Goal: Task Accomplishment & Management: Use online tool/utility

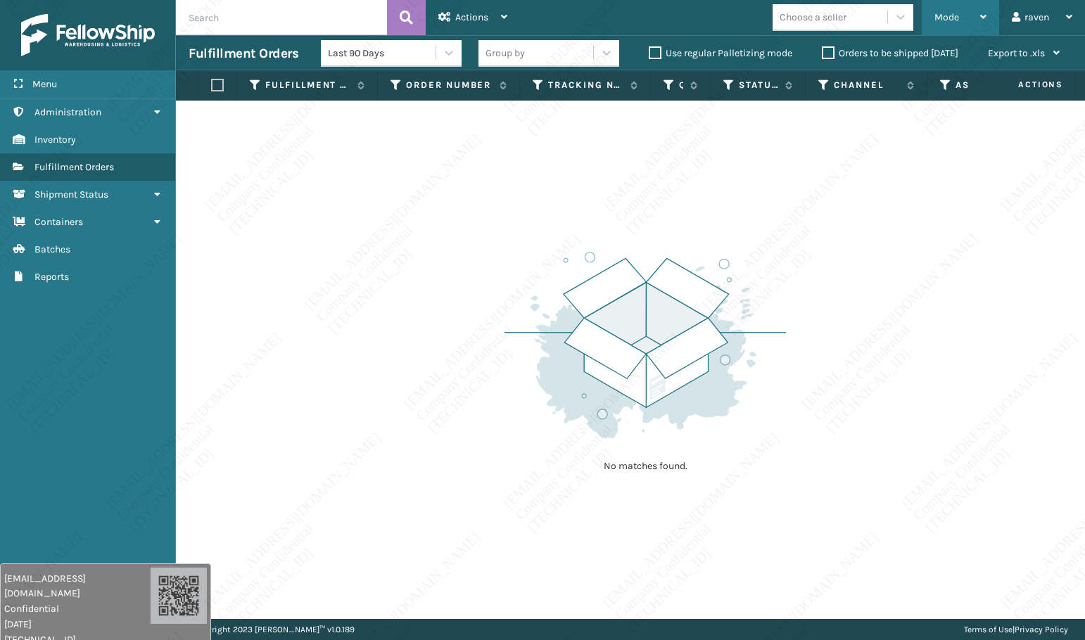
click at [937, 15] on span "Mode" at bounding box center [946, 17] width 25 height 12
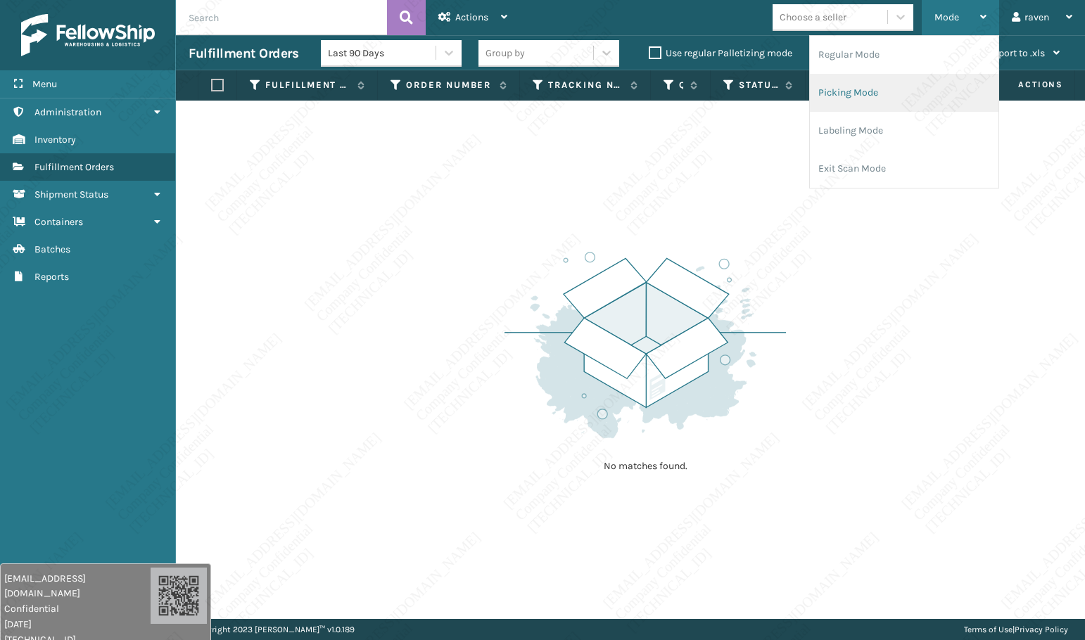
click at [919, 98] on li "Picking Mode" at bounding box center [904, 93] width 189 height 38
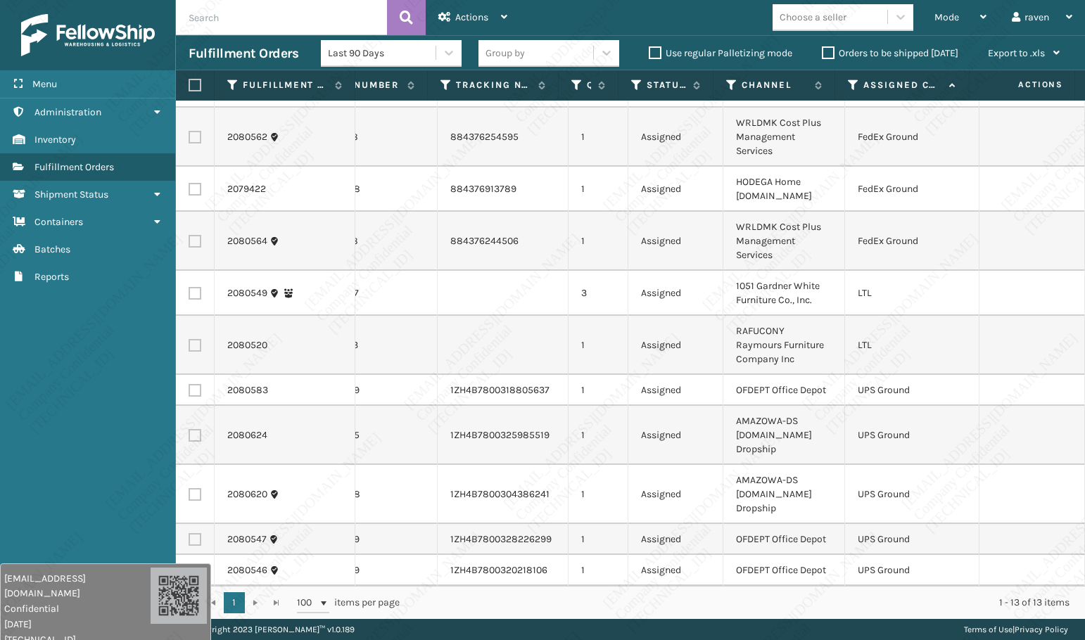
scroll to position [0, 93]
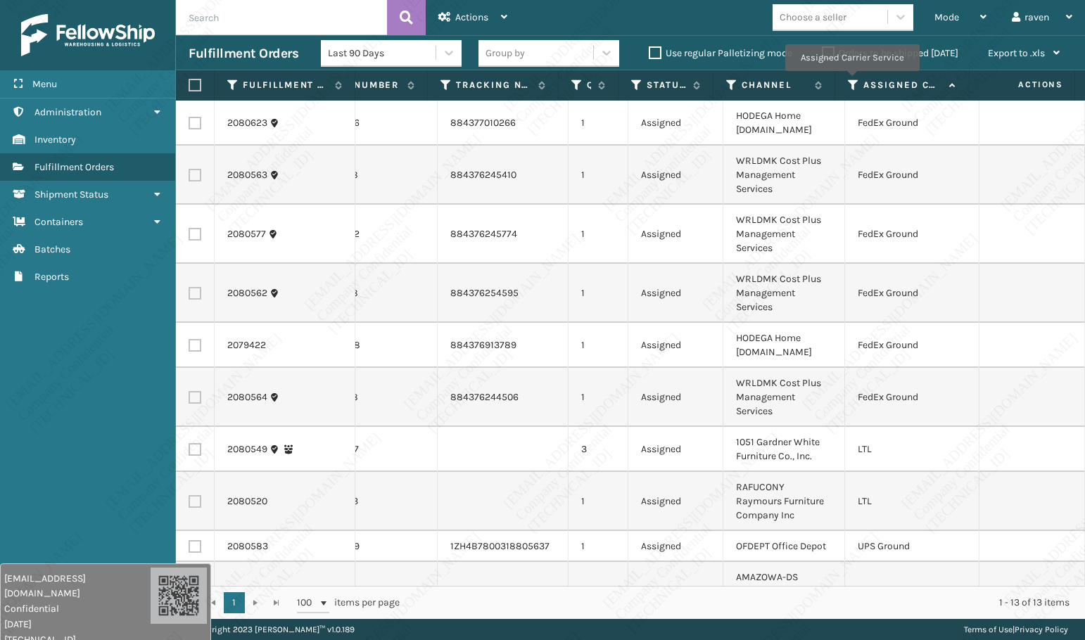
click at [851, 79] on icon at bounding box center [853, 85] width 11 height 13
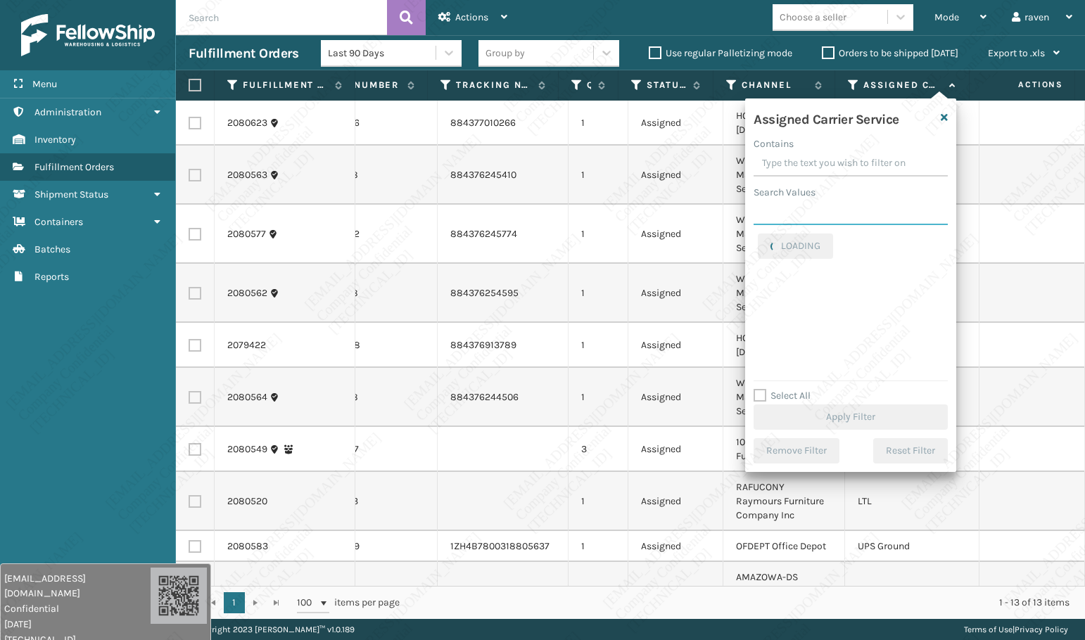
click at [801, 208] on input "Search Values" at bounding box center [851, 212] width 194 height 25
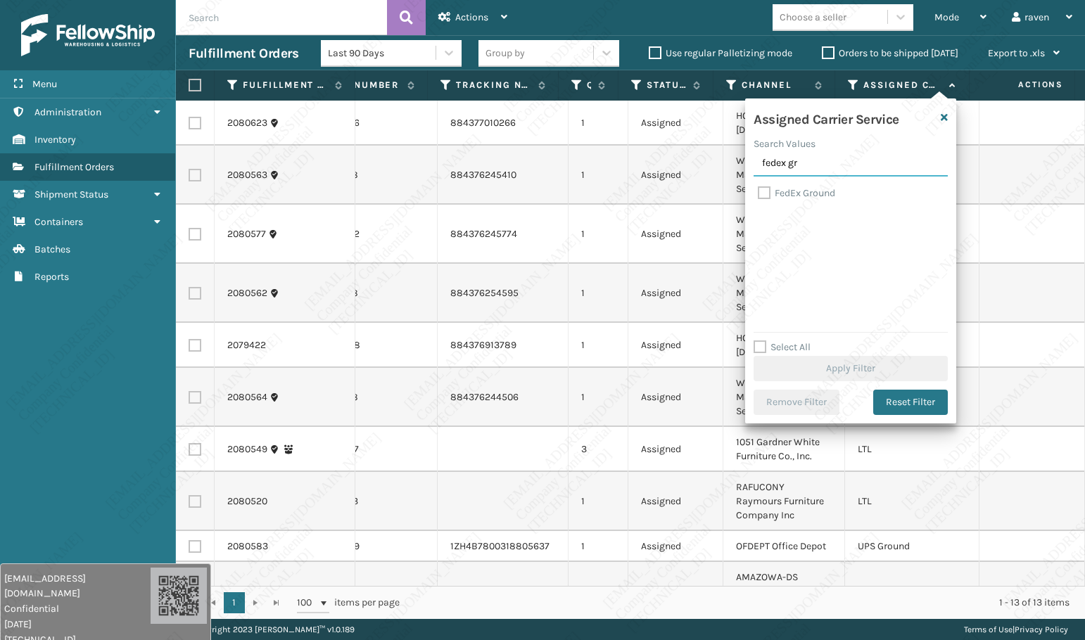
type input "fedex gr"
click at [806, 196] on label "FedEx Ground" at bounding box center [796, 193] width 77 height 12
click at [759, 194] on input "FedEx Ground" at bounding box center [758, 189] width 1 height 9
checkbox input "true"
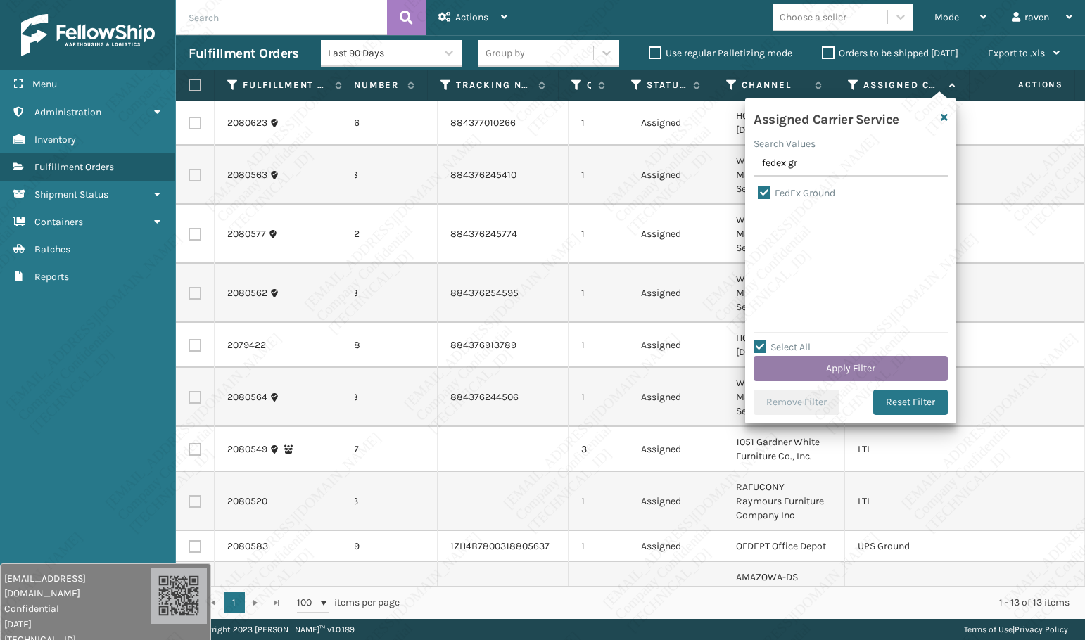
click at [874, 367] on button "Apply Filter" at bounding box center [851, 368] width 194 height 25
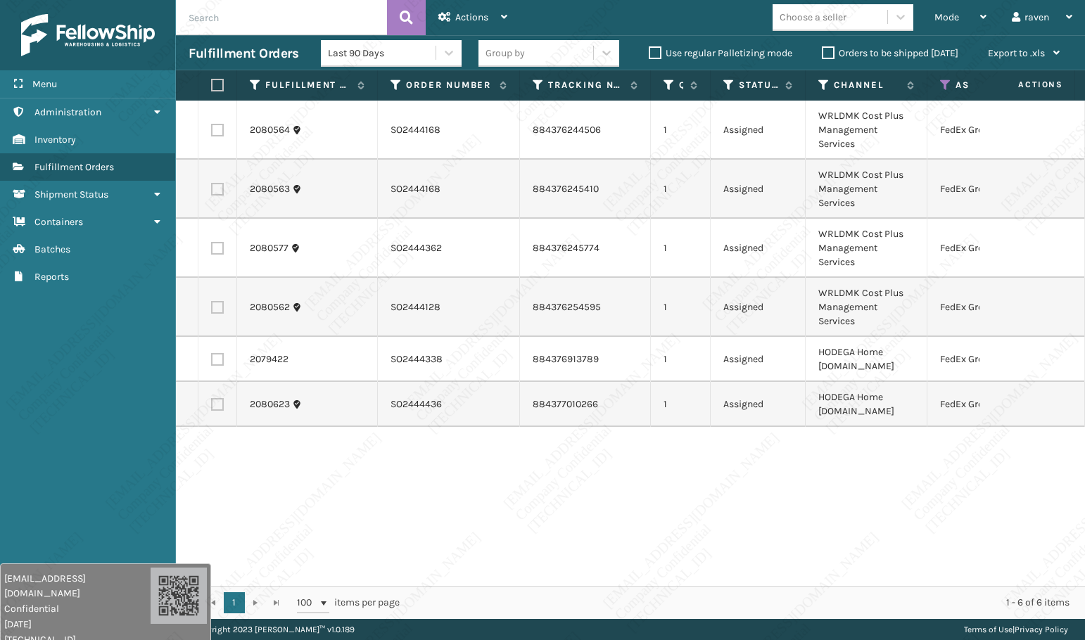
click at [217, 87] on label at bounding box center [215, 85] width 8 height 13
click at [212, 87] on input "checkbox" at bounding box center [211, 85] width 1 height 9
checkbox input "true"
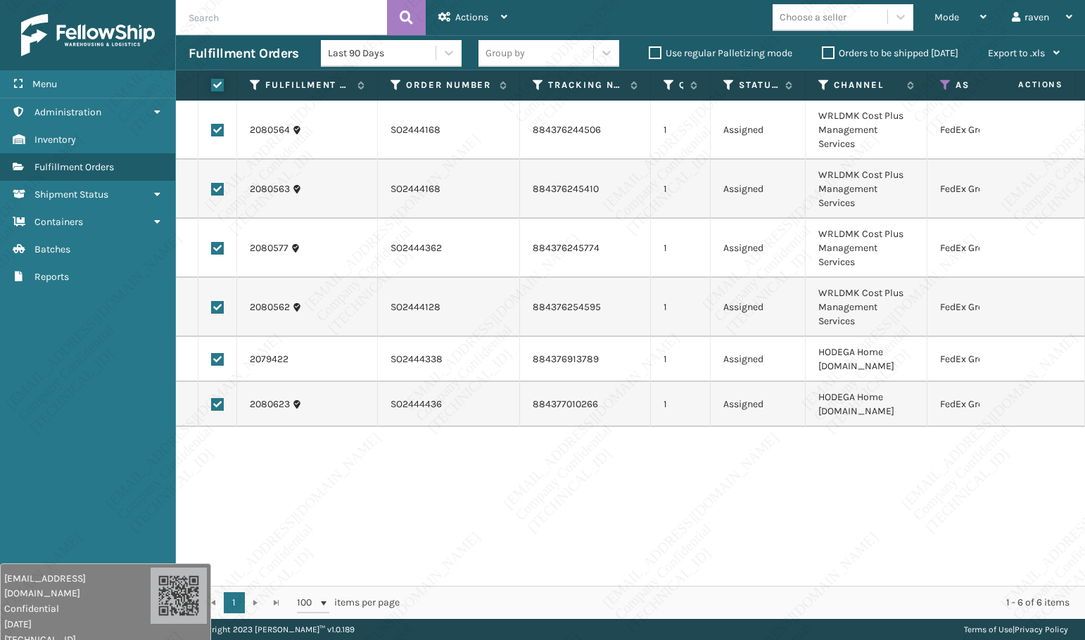
checkbox input "true"
click at [469, 5] on div "Actions" at bounding box center [472, 17] width 69 height 35
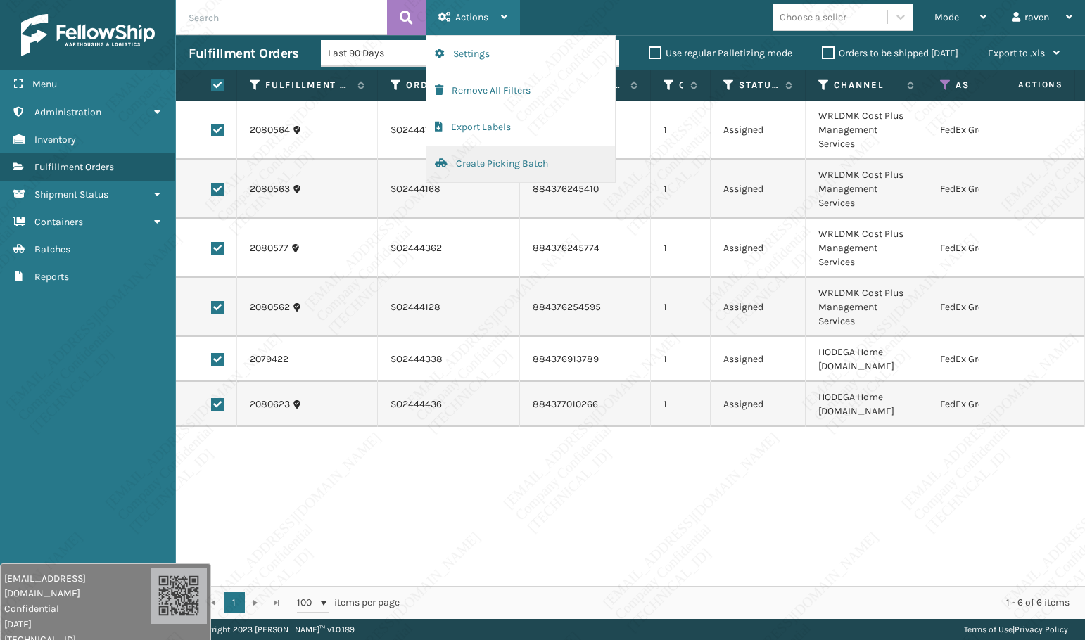
click at [479, 160] on button "Create Picking Batch" at bounding box center [520, 164] width 189 height 37
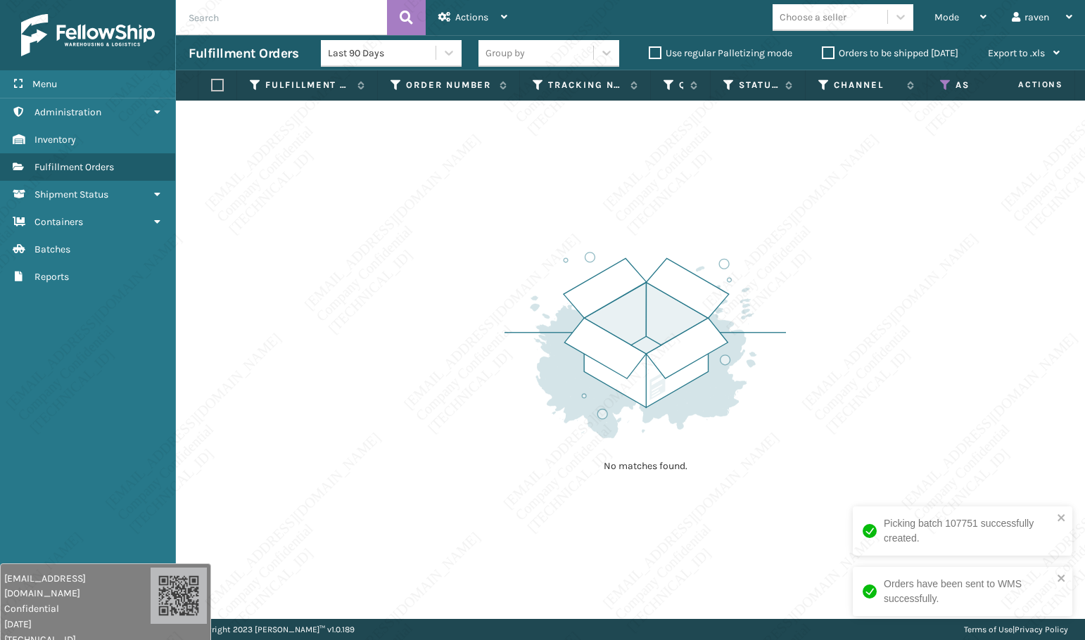
click at [946, 82] on icon at bounding box center [945, 85] width 11 height 13
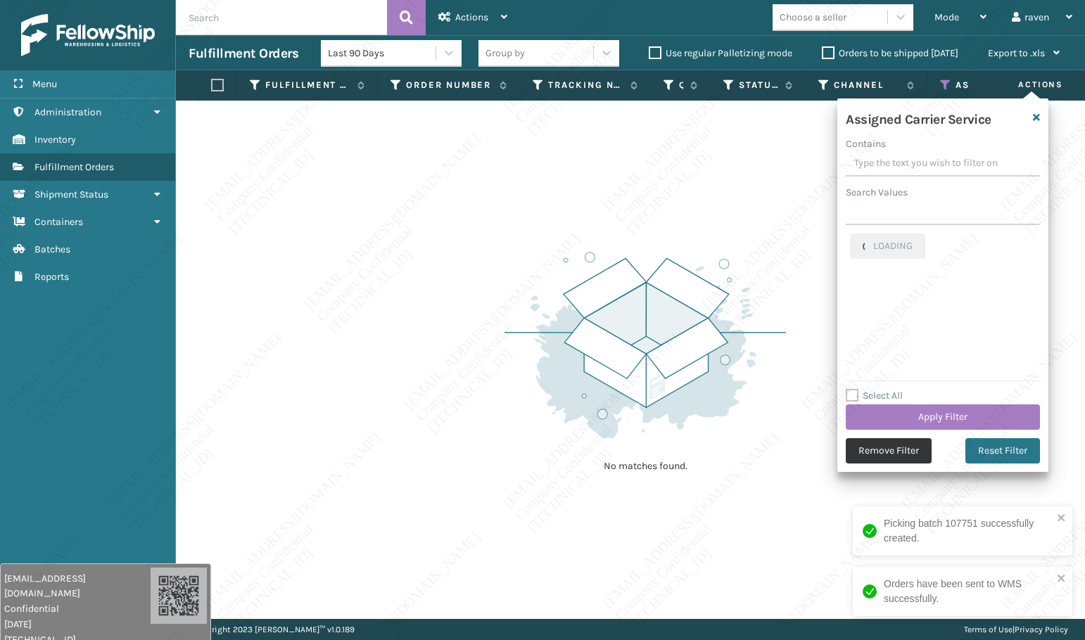
click at [901, 449] on button "Remove Filter" at bounding box center [889, 450] width 86 height 25
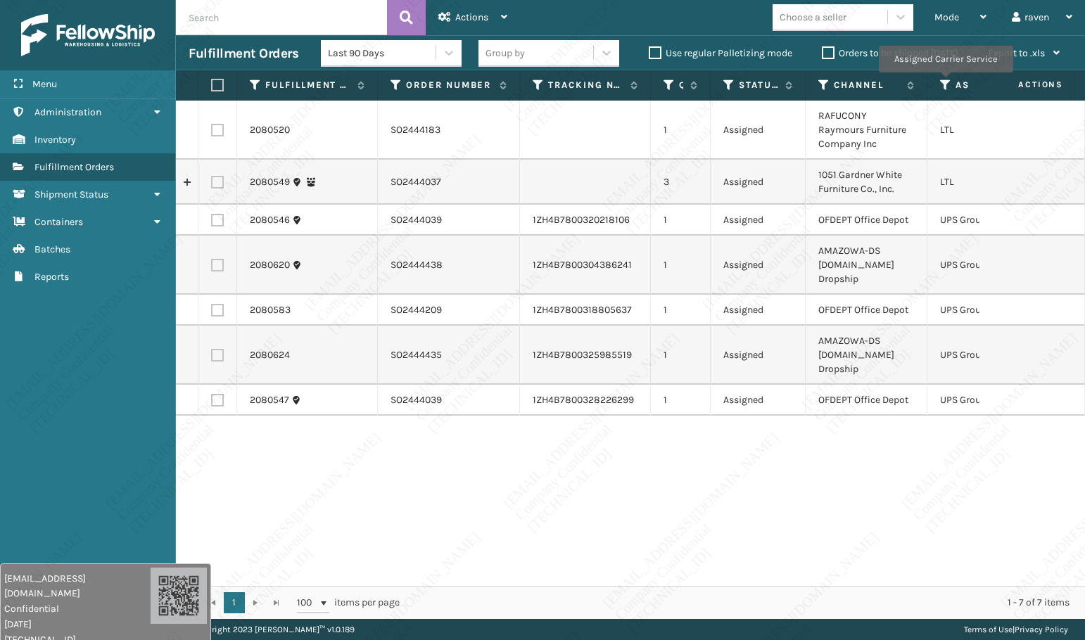
click at [945, 82] on icon at bounding box center [945, 85] width 11 height 13
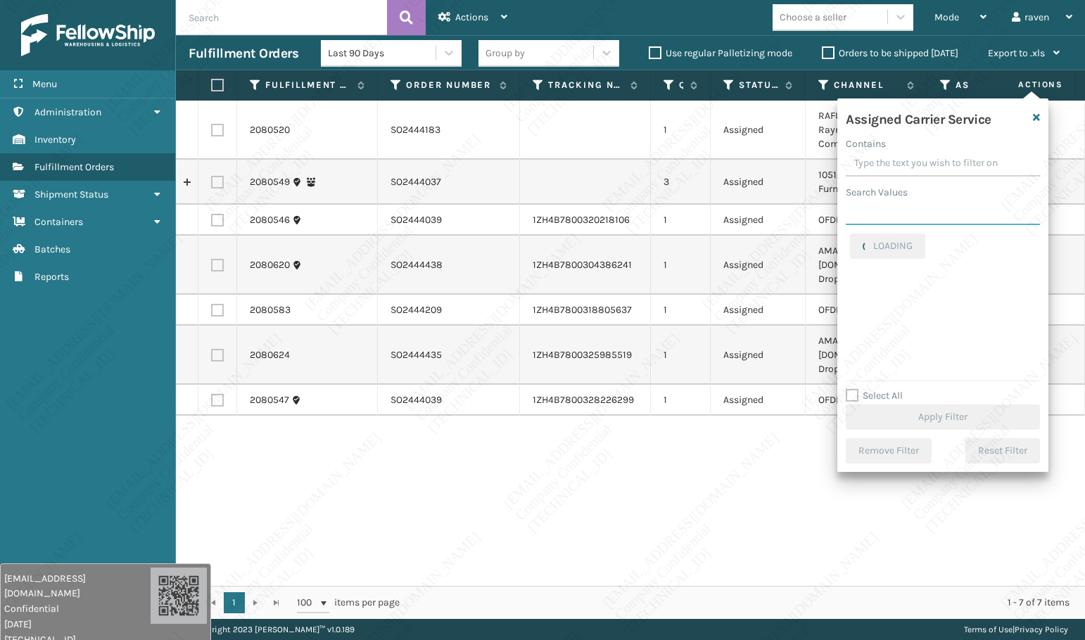
click at [916, 214] on input "Search Values" at bounding box center [943, 212] width 194 height 25
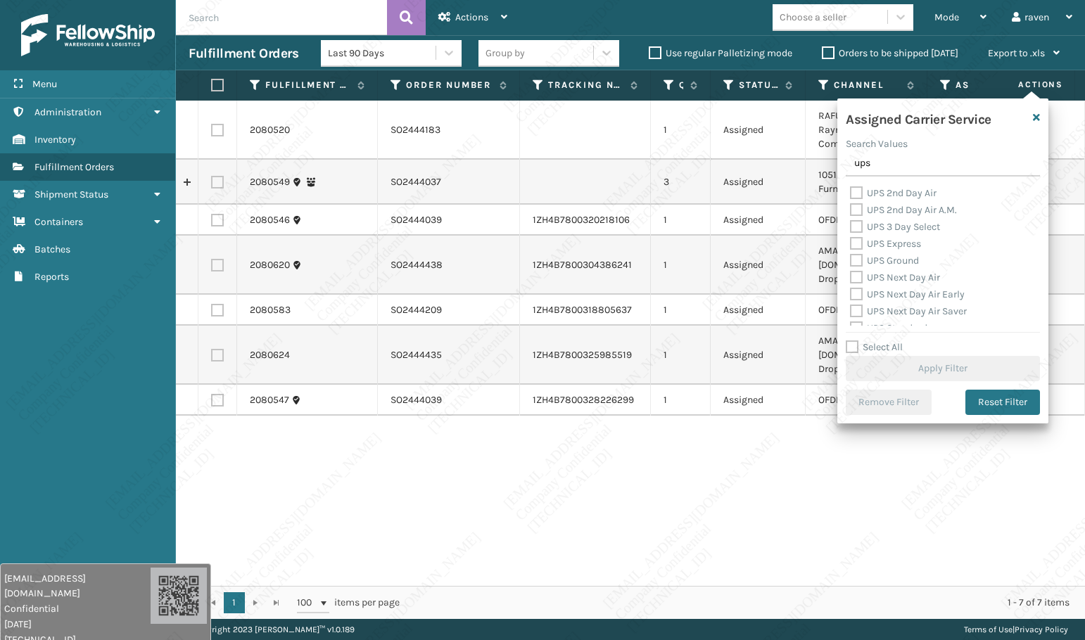
type input "ups"
click at [910, 258] on label "UPS Ground" at bounding box center [884, 261] width 69 height 12
click at [851, 258] on input "UPS Ground" at bounding box center [850, 257] width 1 height 9
checkbox input "true"
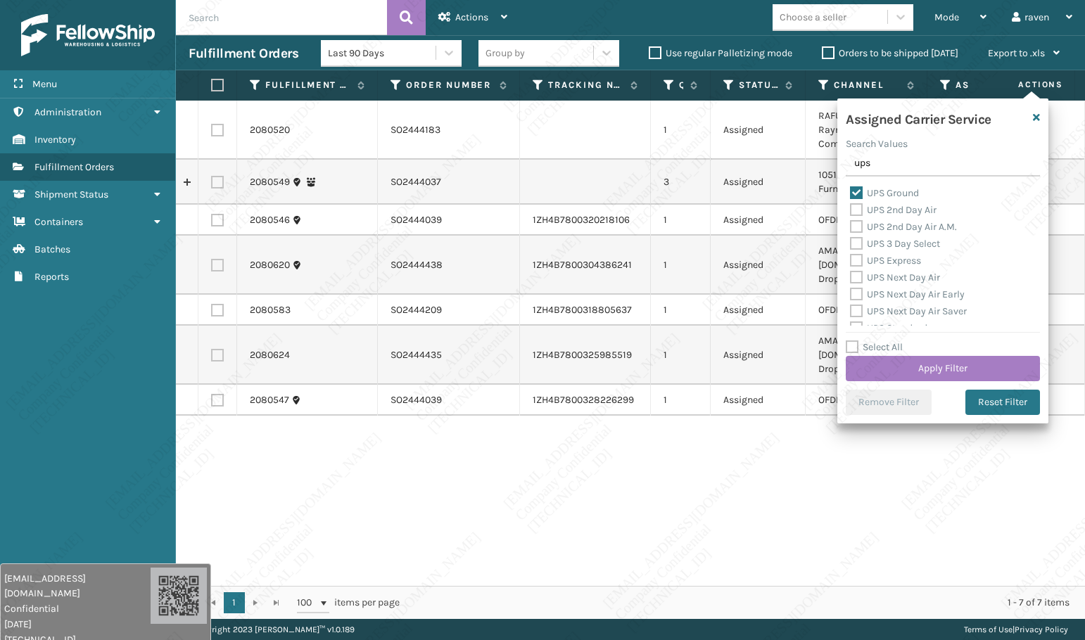
click at [953, 355] on div "Select All Apply Filter" at bounding box center [943, 360] width 194 height 42
click at [958, 365] on button "Apply Filter" at bounding box center [943, 368] width 194 height 25
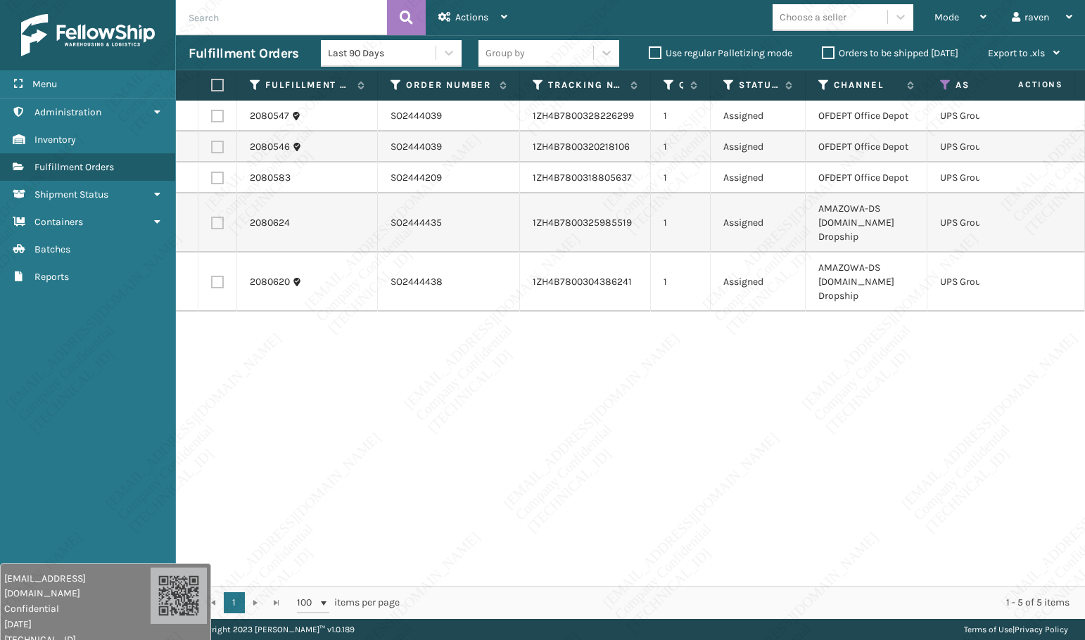
click at [219, 83] on label at bounding box center [215, 85] width 8 height 13
click at [212, 83] on input "checkbox" at bounding box center [211, 85] width 1 height 9
checkbox input "true"
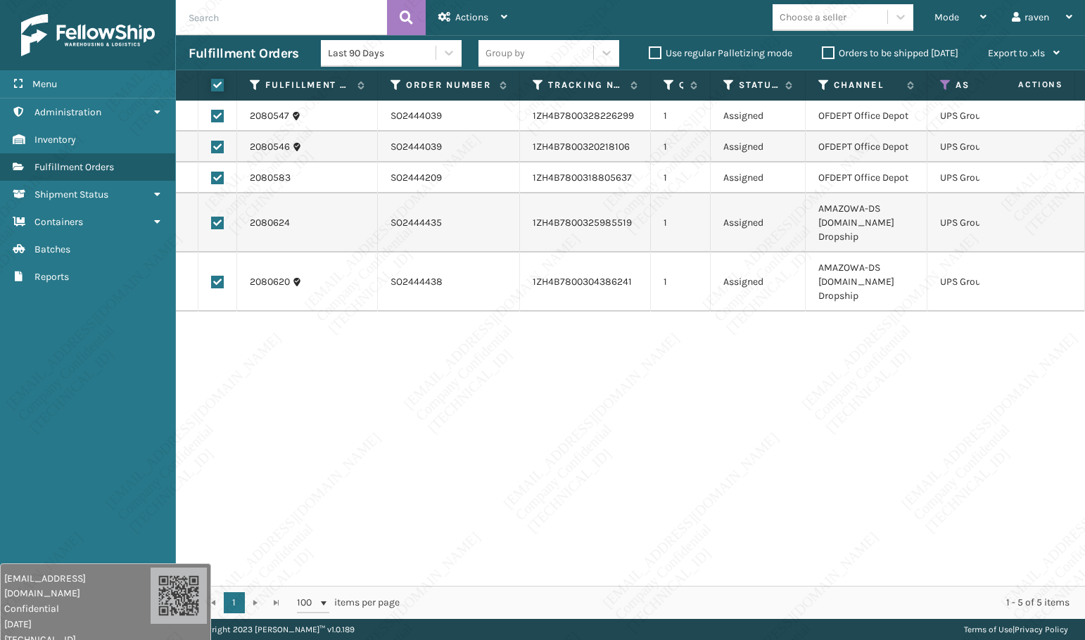
checkbox input "true"
click at [507, 8] on div "Actions" at bounding box center [472, 17] width 69 height 35
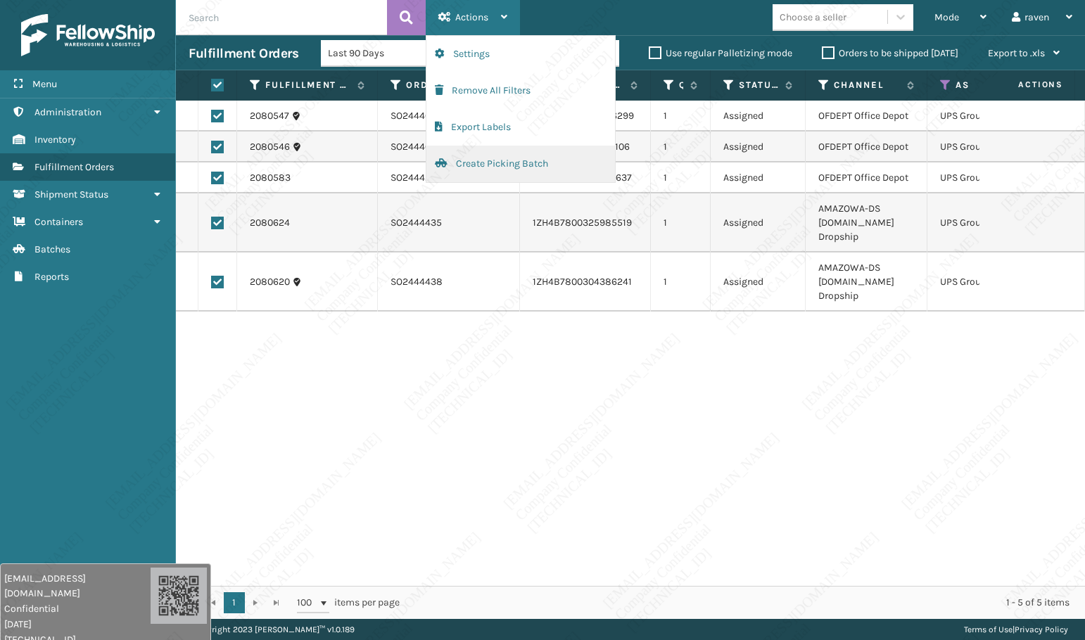
click at [471, 164] on button "Create Picking Batch" at bounding box center [520, 164] width 189 height 37
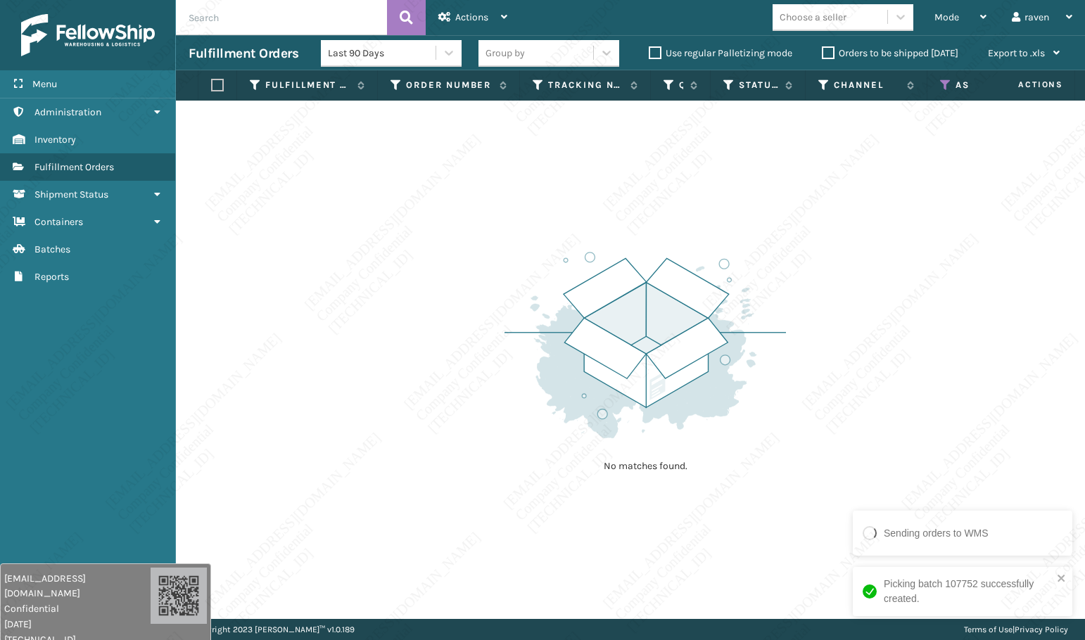
click at [943, 87] on icon at bounding box center [945, 85] width 11 height 13
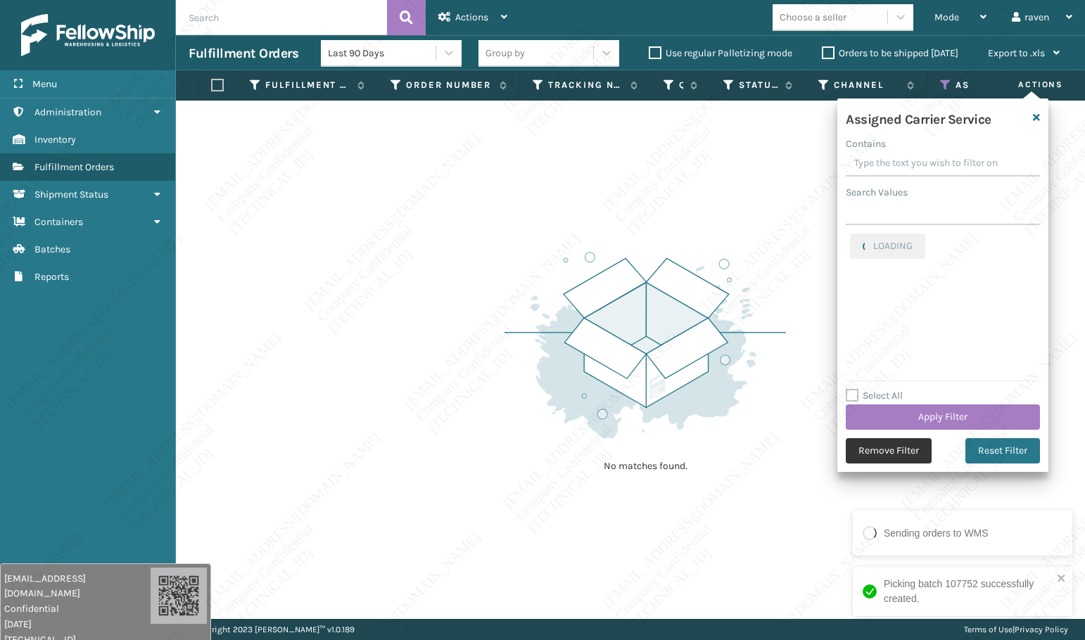
click at [894, 449] on button "Remove Filter" at bounding box center [889, 450] width 86 height 25
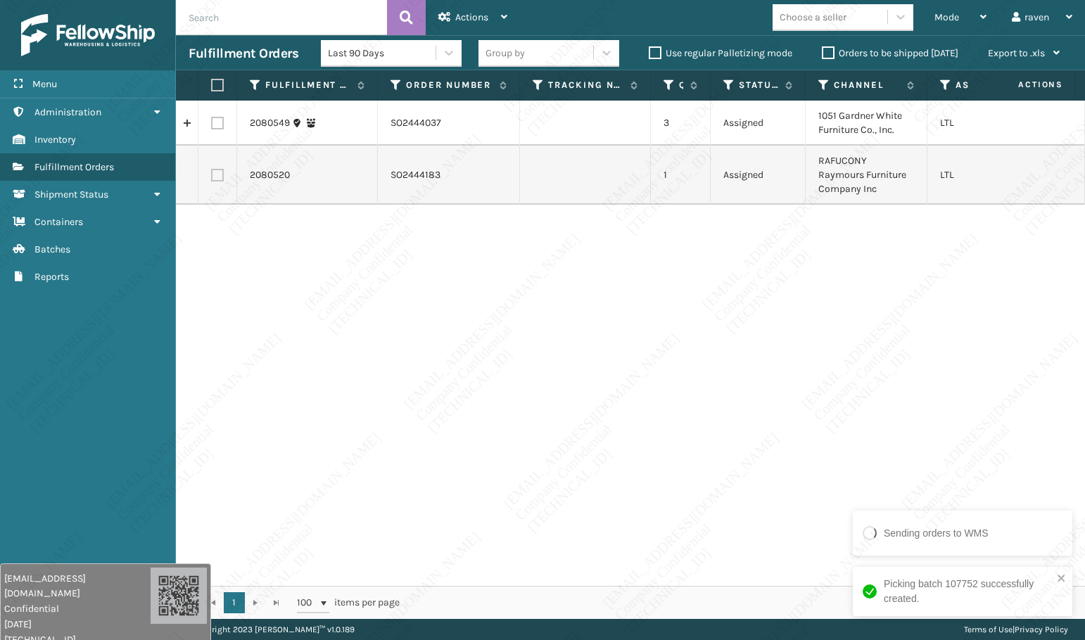
click at [914, 426] on div "2080549 SO2444037 3 Assigned 1051 Gardner White Furniture Co., Inc. LTL 2080520…" at bounding box center [630, 344] width 909 height 486
click at [635, 249] on div "2080549 SO2444037 3 Assigned 1051 Gardner White Furniture Co., Inc. LTL 2080520…" at bounding box center [630, 344] width 909 height 486
click at [688, 289] on div "2080549 SO2444037 3 Assigned 1051 Gardner White Furniture Co., Inc. LTL 2080520…" at bounding box center [630, 344] width 909 height 486
click at [223, 177] on label at bounding box center [217, 175] width 13 height 13
click at [212, 177] on input "checkbox" at bounding box center [211, 173] width 1 height 9
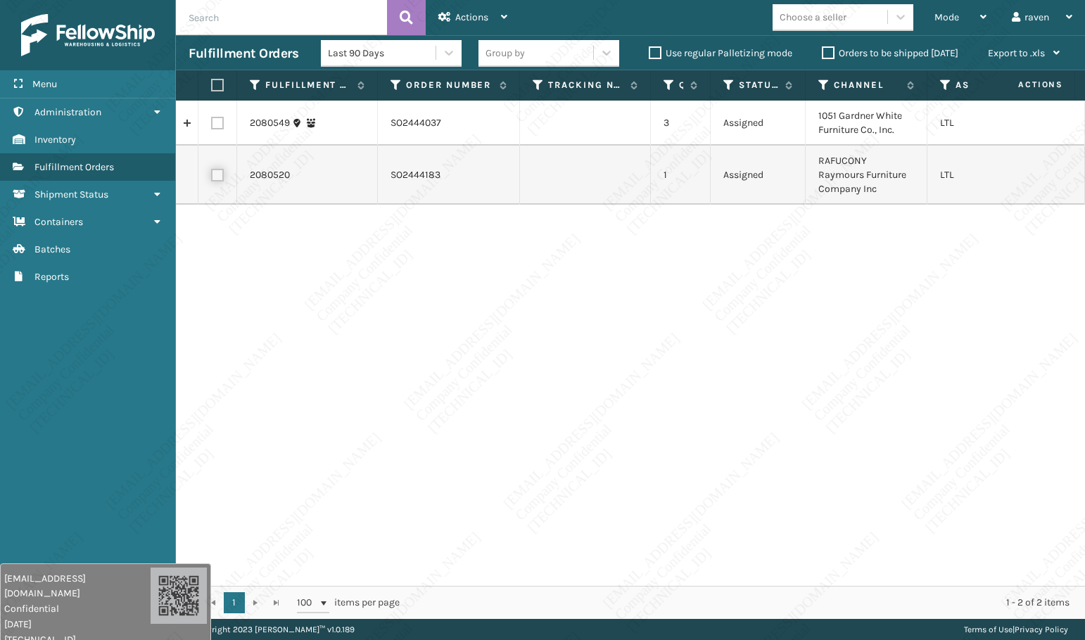
checkbox input "true"
click at [456, 12] on span "Actions" at bounding box center [471, 17] width 33 height 12
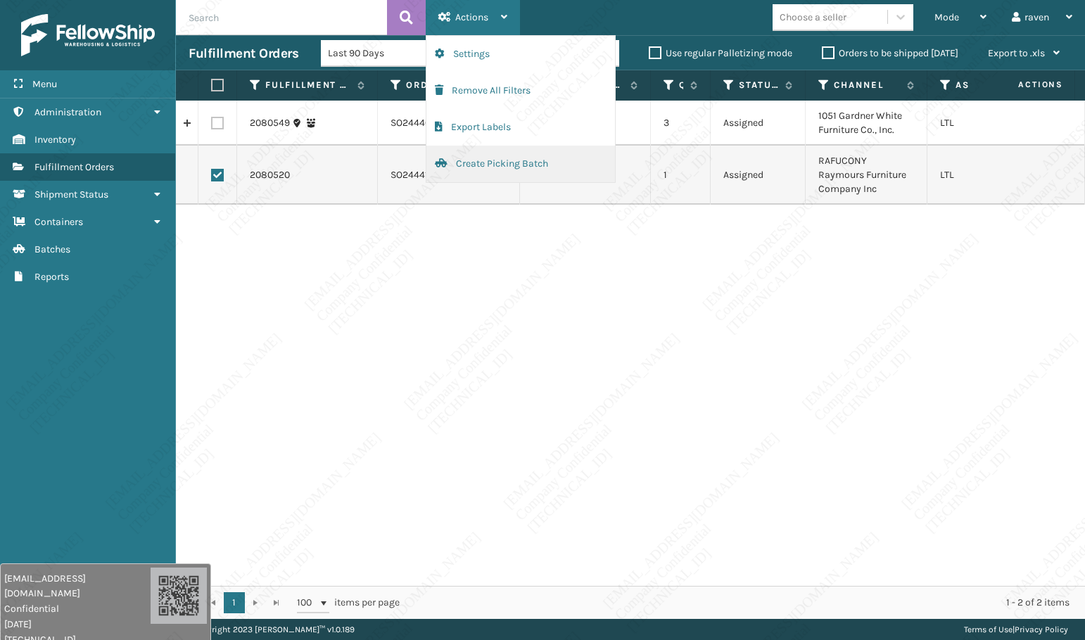
click at [523, 166] on button "Create Picking Batch" at bounding box center [520, 164] width 189 height 37
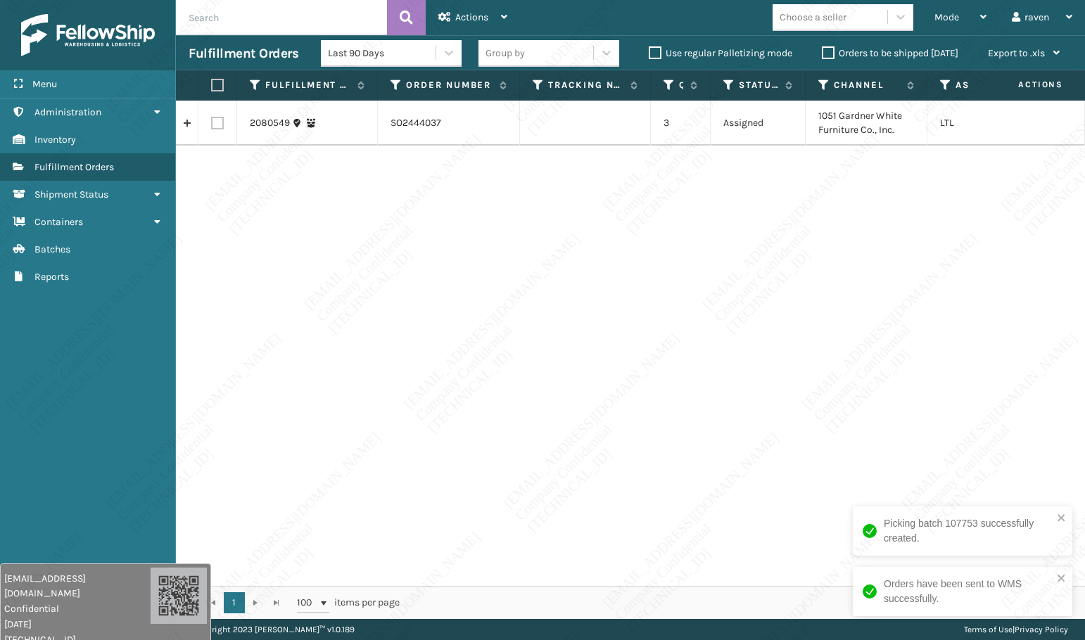
click at [1003, 452] on div "2080549 SO2444037 3 Assigned 1051 Gardner White Furniture Co., Inc. LTL" at bounding box center [630, 344] width 909 height 486
click at [581, 287] on div "2080549 SO2444037 3 Assigned 1051 Gardner White Furniture Co., Inc. LTL" at bounding box center [630, 344] width 909 height 486
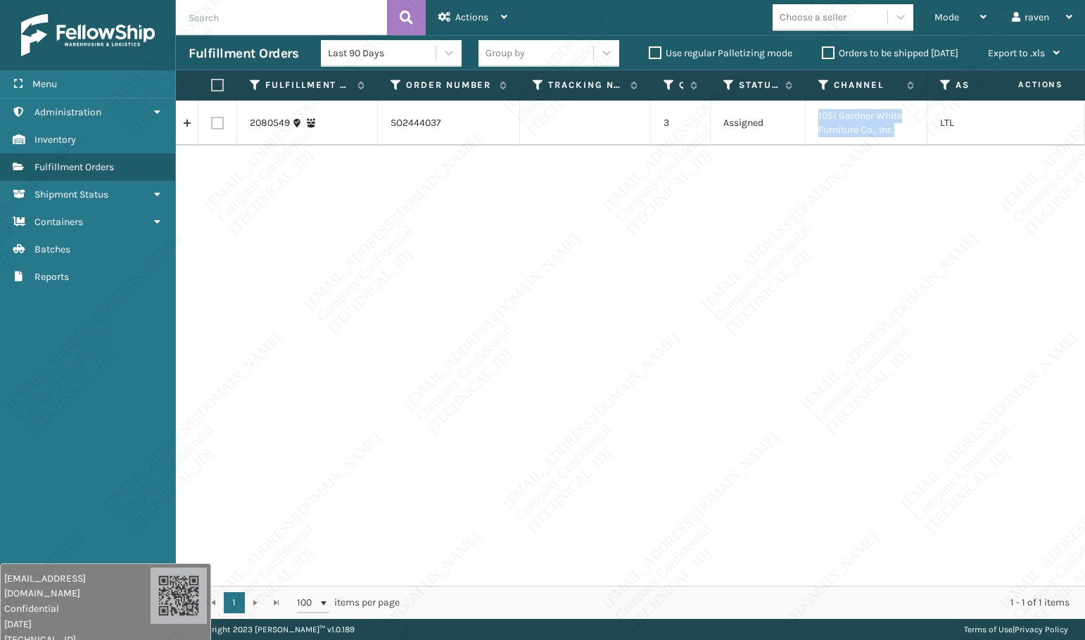
copy td "1051 Gardner White Furniture Co., Inc."
drag, startPoint x: 904, startPoint y: 134, endPoint x: 813, endPoint y: 111, distance: 94.2
click at [813, 111] on td "1051 Gardner White Furniture Co., Inc." at bounding box center [867, 123] width 122 height 45
drag, startPoint x: 418, startPoint y: 286, endPoint x: 359, endPoint y: 239, distance: 75.6
click at [415, 284] on div "2080549 SO2444037 3 Assigned 1051 Gardner White Furniture Co., Inc. LTL" at bounding box center [630, 344] width 909 height 486
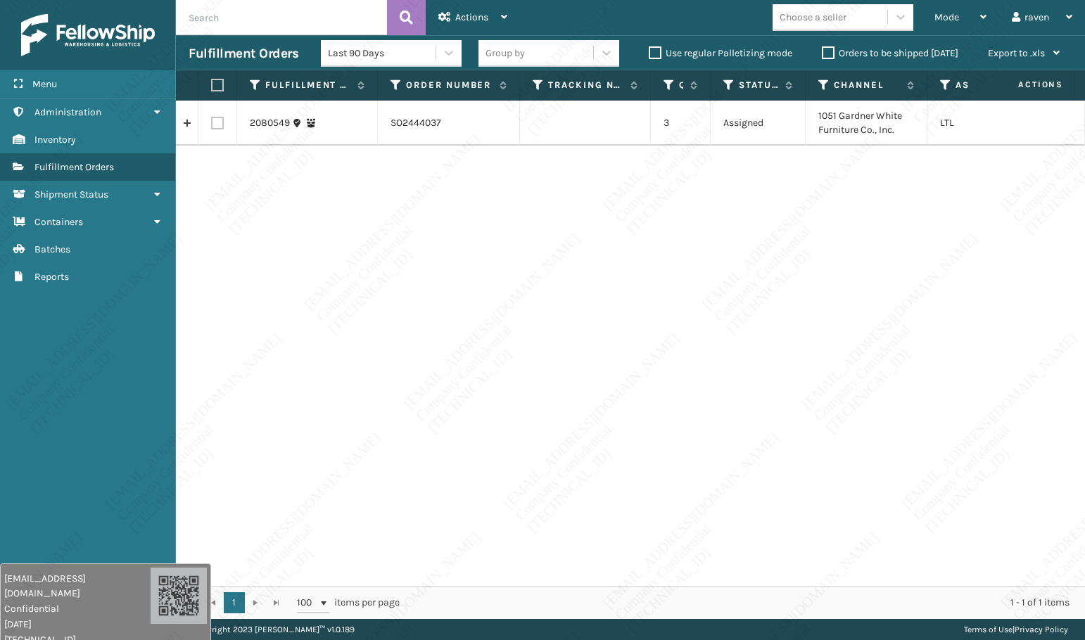
click at [220, 87] on label at bounding box center [215, 85] width 8 height 13
click at [212, 87] on input "checkbox" at bounding box center [211, 85] width 1 height 9
checkbox input "true"
drag, startPoint x: 457, startPoint y: 15, endPoint x: 471, endPoint y: 39, distance: 28.0
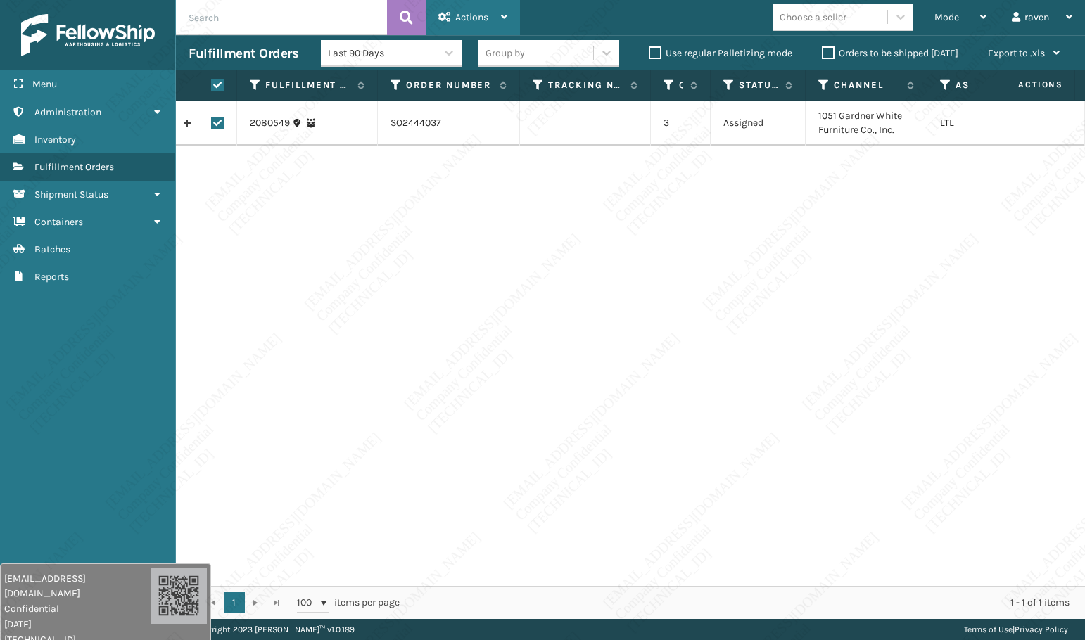
click at [457, 15] on span "Actions" at bounding box center [471, 17] width 33 height 12
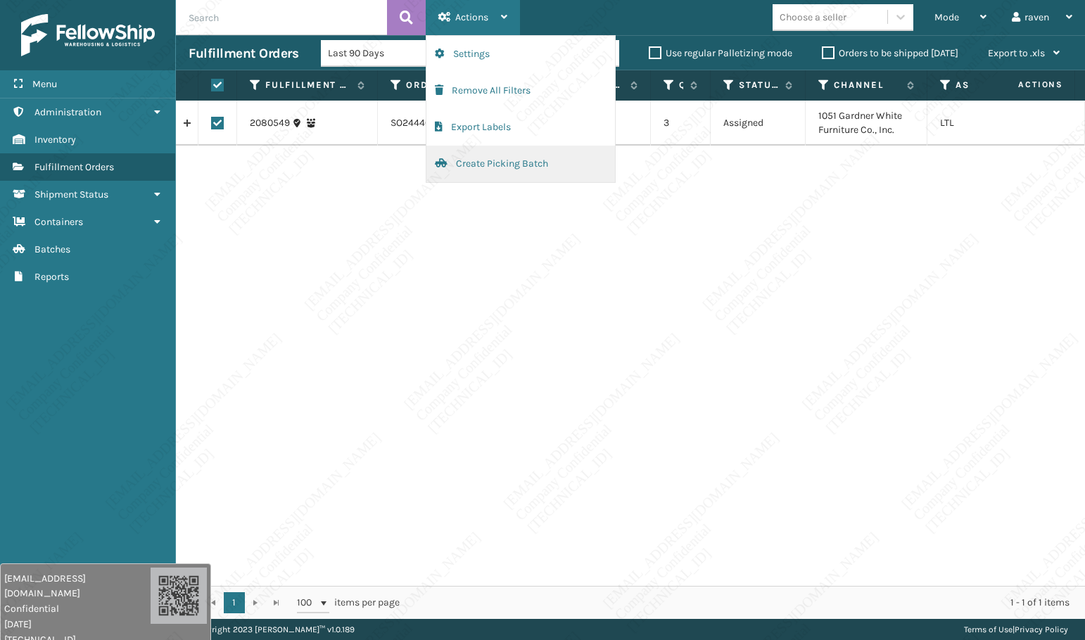
click at [461, 165] on button "Create Picking Batch" at bounding box center [520, 164] width 189 height 37
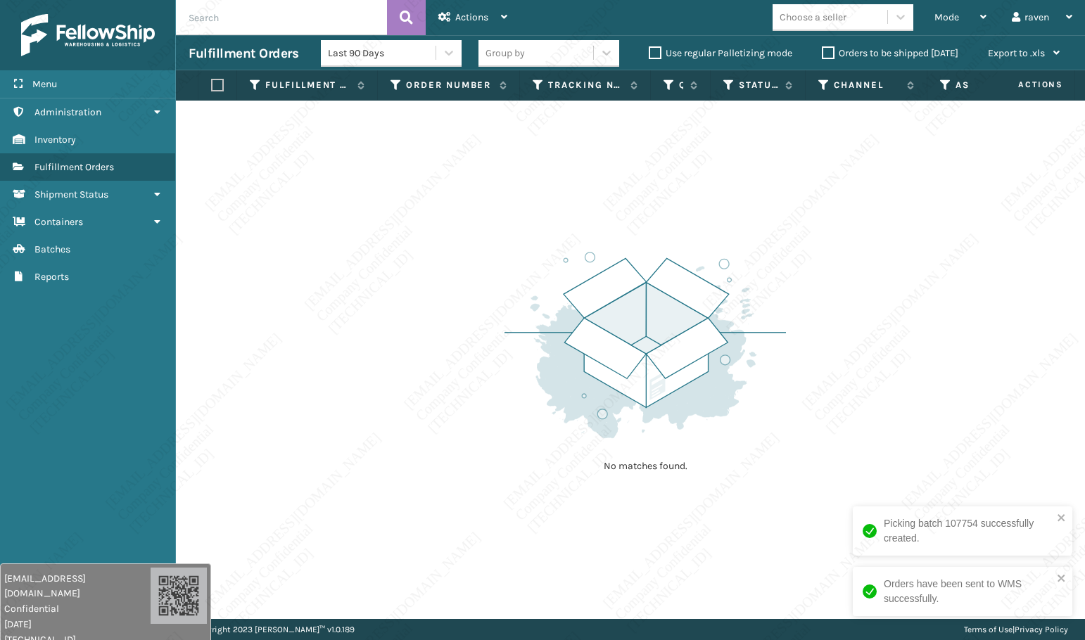
click at [488, 257] on div "No matches found." at bounding box center [630, 360] width 909 height 519
click at [942, 17] on span "Mode" at bounding box center [946, 17] width 25 height 12
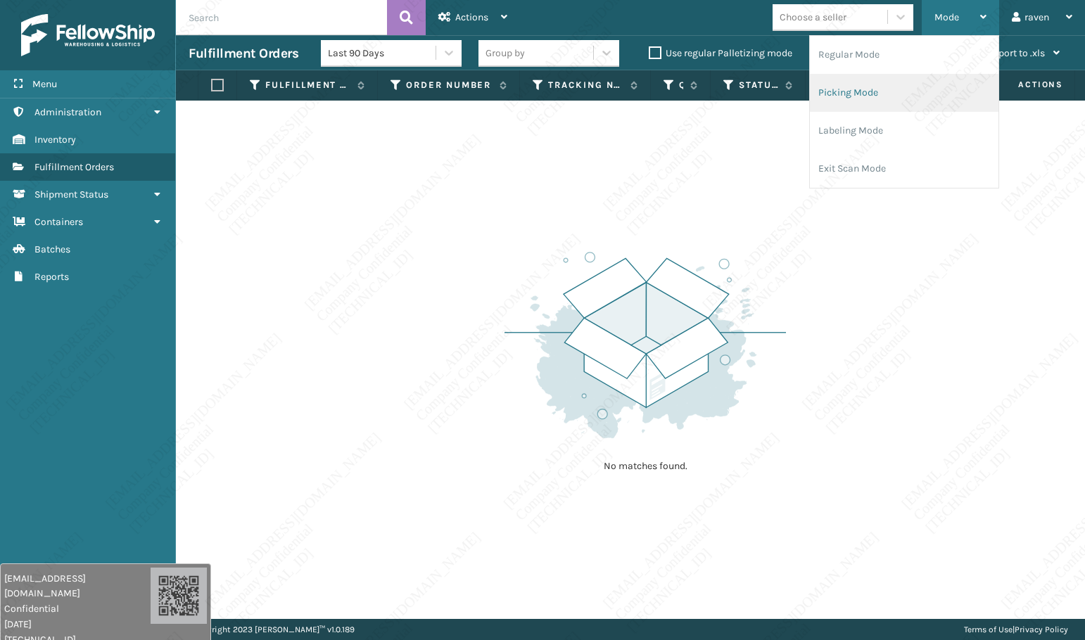
click at [871, 87] on li "Picking Mode" at bounding box center [904, 93] width 189 height 38
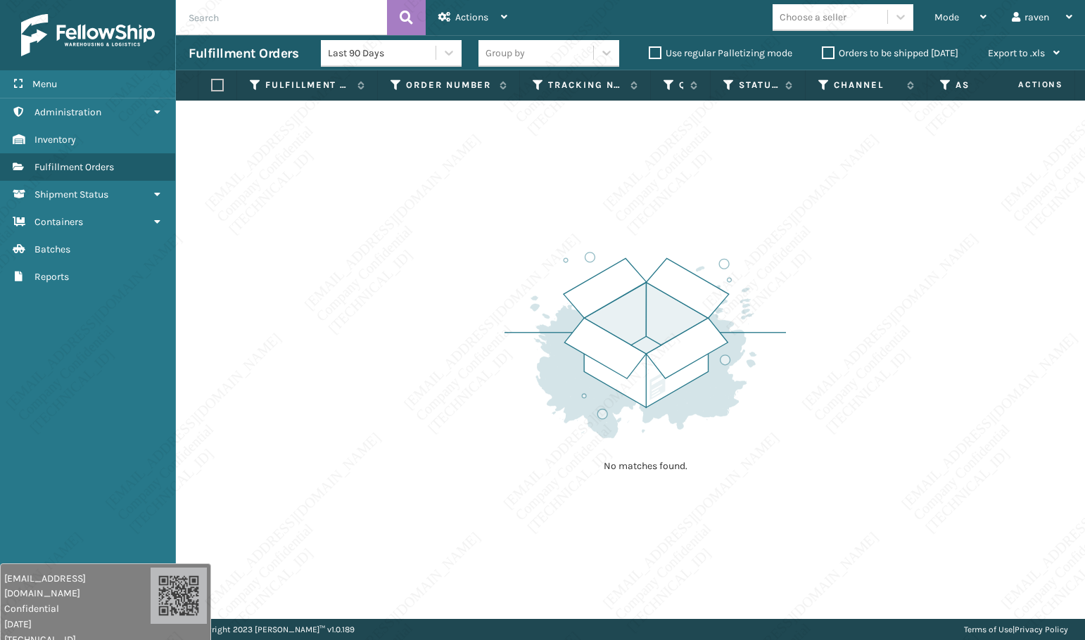
click at [944, 490] on div "No matches found." at bounding box center [630, 360] width 909 height 519
click at [940, 20] on span "Mode" at bounding box center [946, 17] width 25 height 12
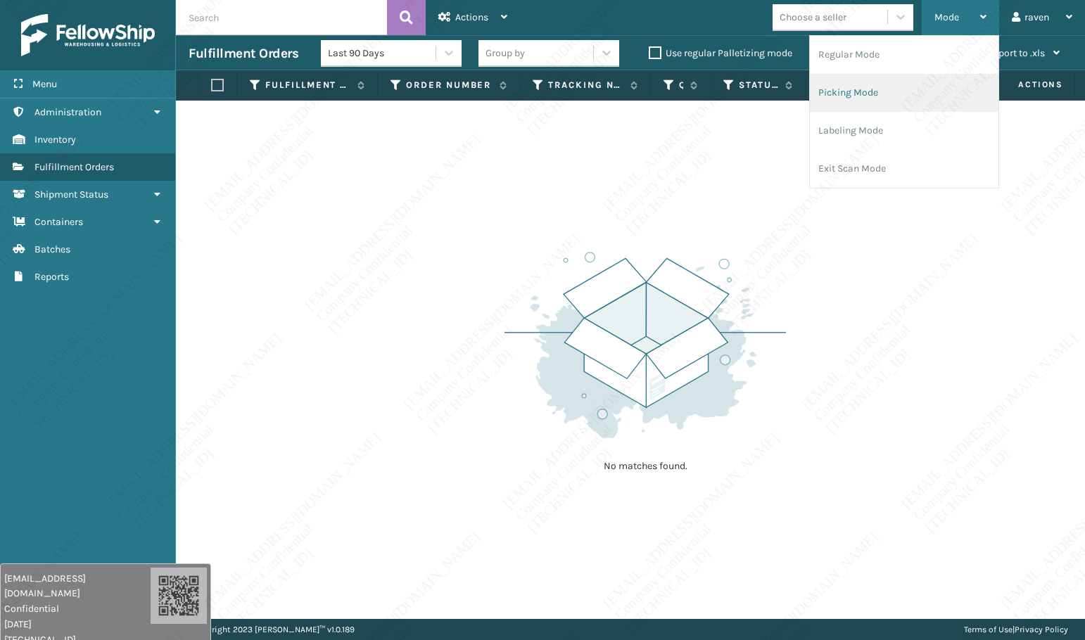
click at [896, 96] on li "Picking Mode" at bounding box center [904, 93] width 189 height 38
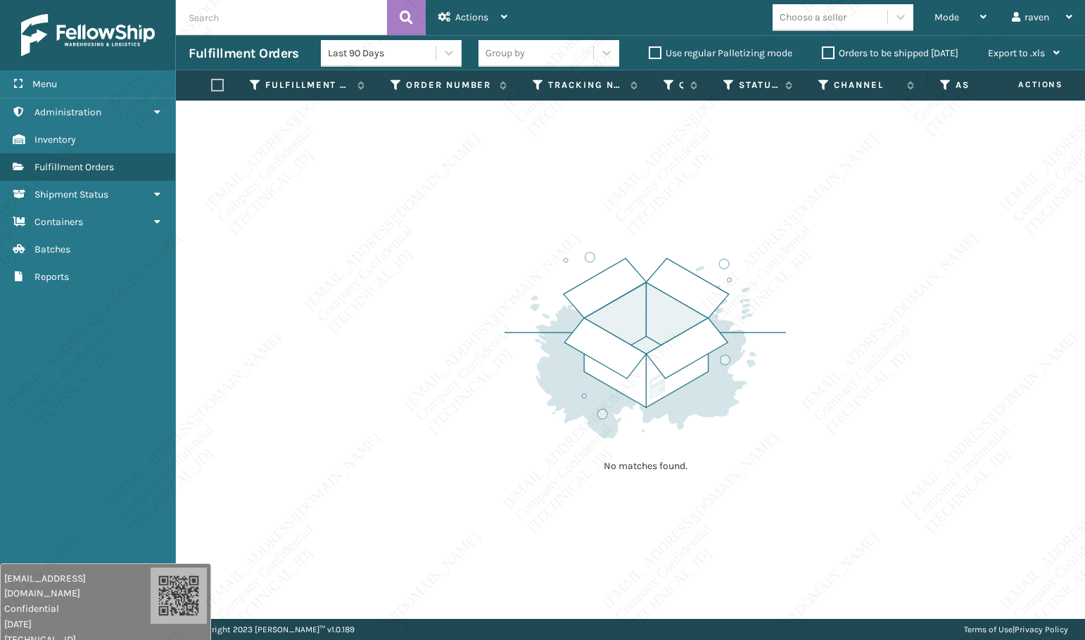
click at [690, 353] on img at bounding box center [645, 345] width 281 height 195
click at [618, 390] on img at bounding box center [645, 345] width 281 height 195
click at [355, 343] on div "No matches found." at bounding box center [630, 360] width 909 height 519
drag, startPoint x: 413, startPoint y: 342, endPoint x: 394, endPoint y: 92, distance: 250.5
click at [413, 341] on div "No matches found." at bounding box center [630, 360] width 909 height 519
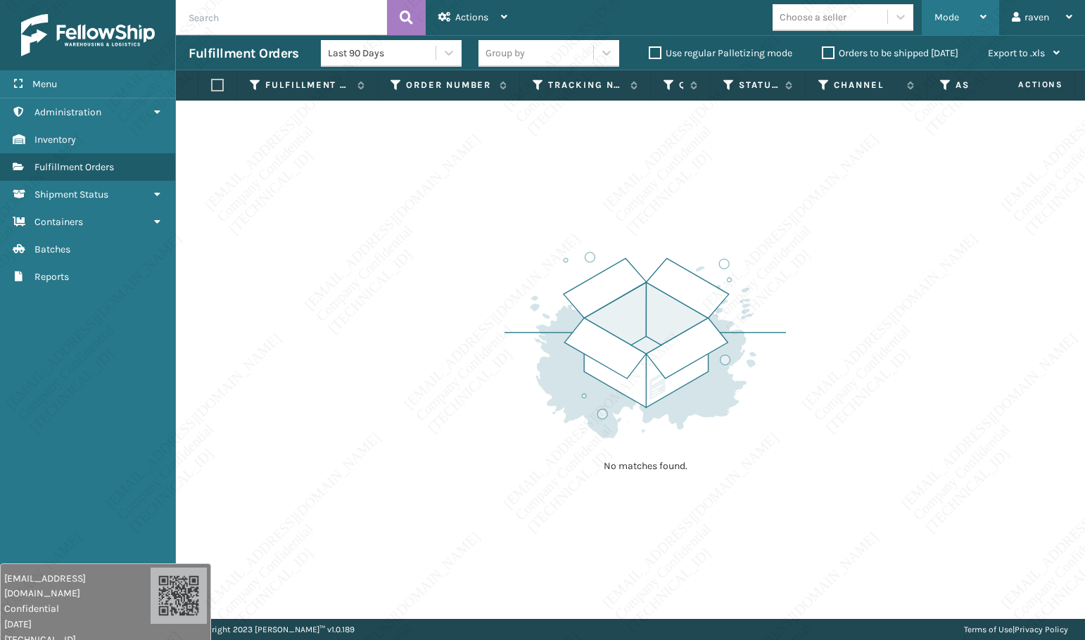
click at [952, 15] on span "Mode" at bounding box center [946, 17] width 25 height 12
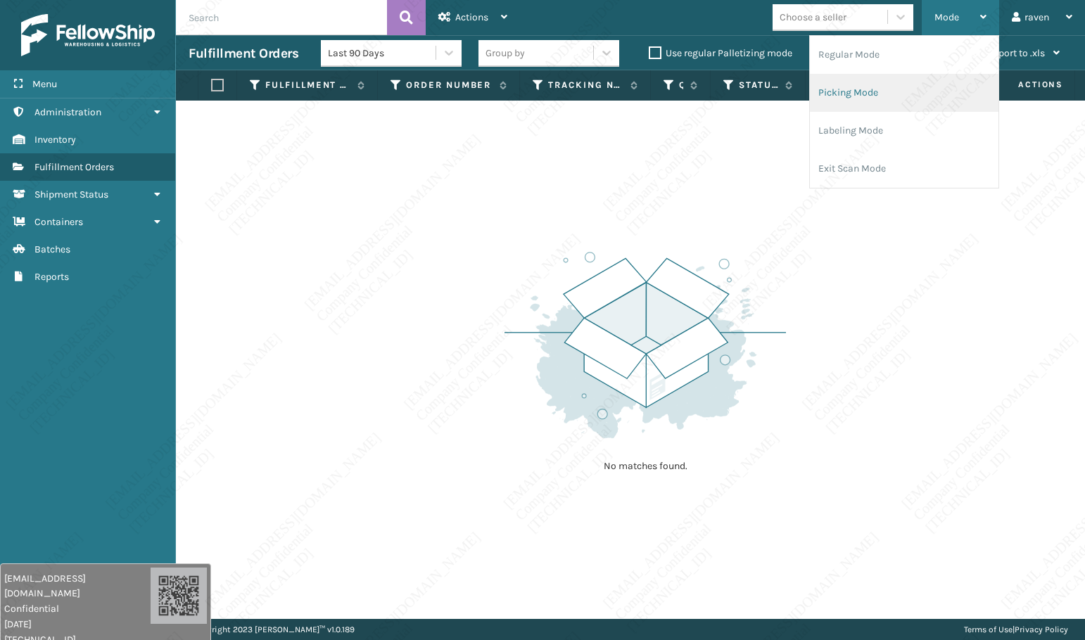
click at [913, 89] on li "Picking Mode" at bounding box center [904, 93] width 189 height 38
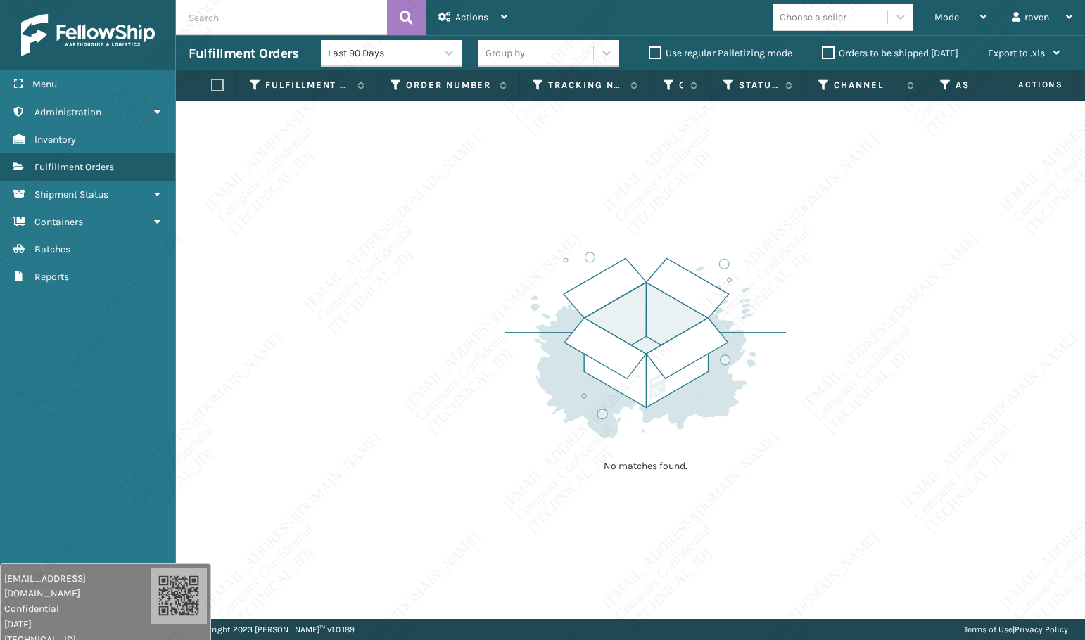
click at [649, 332] on img at bounding box center [645, 345] width 281 height 195
click at [619, 445] on div "No matches found." at bounding box center [645, 361] width 281 height 260
click at [670, 346] on img at bounding box center [645, 345] width 281 height 195
click at [654, 357] on img at bounding box center [645, 345] width 281 height 195
click at [685, 304] on img at bounding box center [645, 345] width 281 height 195
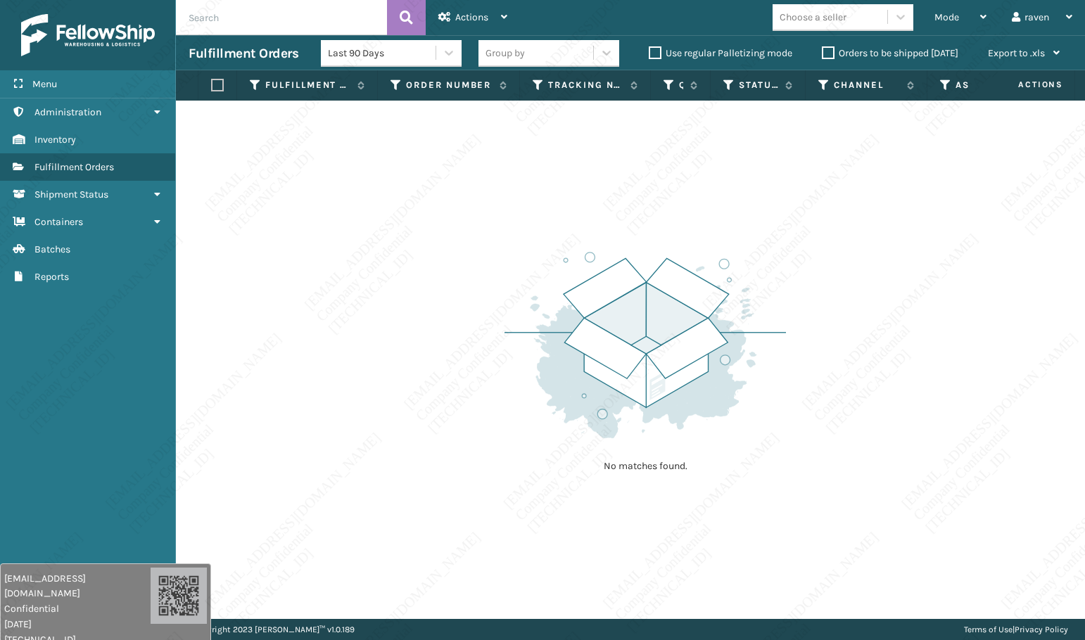
click at [730, 258] on img at bounding box center [645, 345] width 281 height 195
drag, startPoint x: 736, startPoint y: 241, endPoint x: 750, endPoint y: 248, distance: 15.7
click at [750, 248] on div "No matches found." at bounding box center [645, 361] width 281 height 260
click at [747, 245] on div "No matches found." at bounding box center [645, 361] width 281 height 260
click at [746, 245] on div "No matches found." at bounding box center [645, 361] width 281 height 260
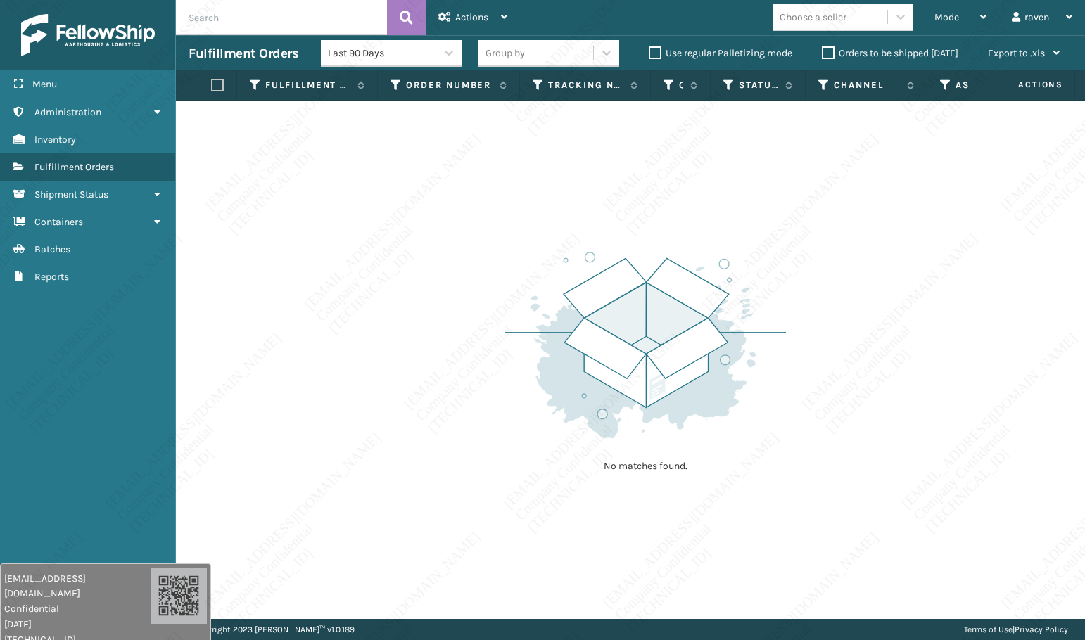
click at [759, 213] on div "No matches found." at bounding box center [630, 360] width 909 height 519
click at [760, 212] on div "No matches found." at bounding box center [630, 360] width 909 height 519
click at [763, 210] on div "No matches found." at bounding box center [630, 360] width 909 height 519
click at [765, 208] on div "No matches found." at bounding box center [630, 360] width 909 height 519
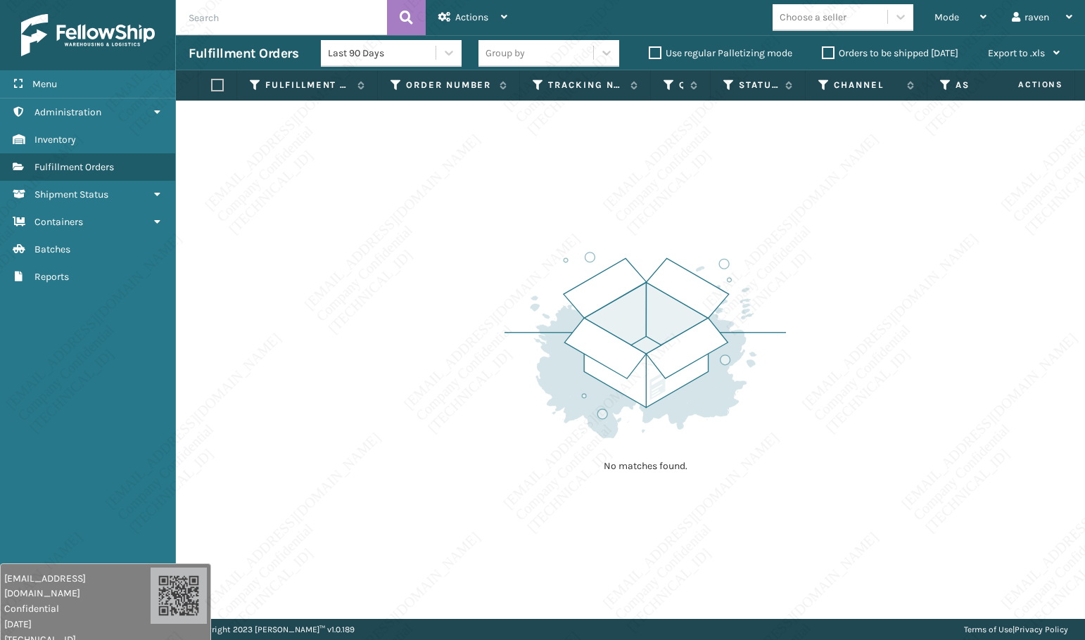
click at [784, 203] on div "No matches found." at bounding box center [630, 360] width 909 height 519
drag, startPoint x: 803, startPoint y: 212, endPoint x: 811, endPoint y: 219, distance: 11.0
click at [811, 219] on div "No matches found." at bounding box center [630, 360] width 909 height 519
click at [811, 220] on div "No matches found." at bounding box center [630, 360] width 909 height 519
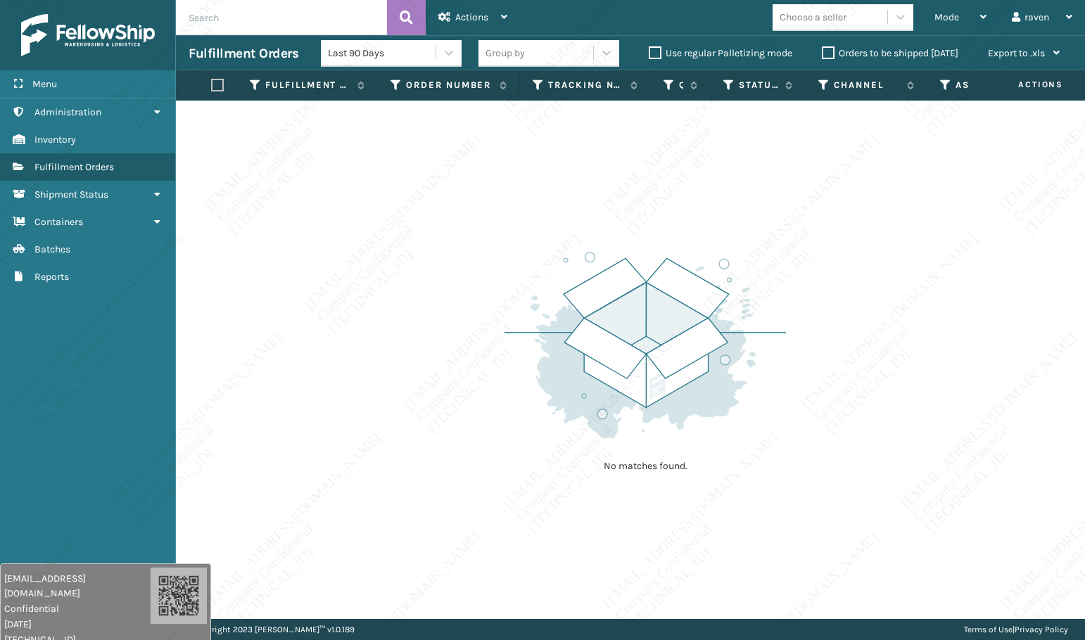
click at [812, 220] on div "No matches found." at bounding box center [630, 360] width 909 height 519
drag, startPoint x: 812, startPoint y: 220, endPoint x: 834, endPoint y: 240, distance: 29.9
click at [834, 240] on div "No matches found." at bounding box center [630, 360] width 909 height 519
click at [837, 239] on div "No matches found." at bounding box center [630, 360] width 909 height 519
click at [839, 239] on div "No matches found." at bounding box center [630, 360] width 909 height 519
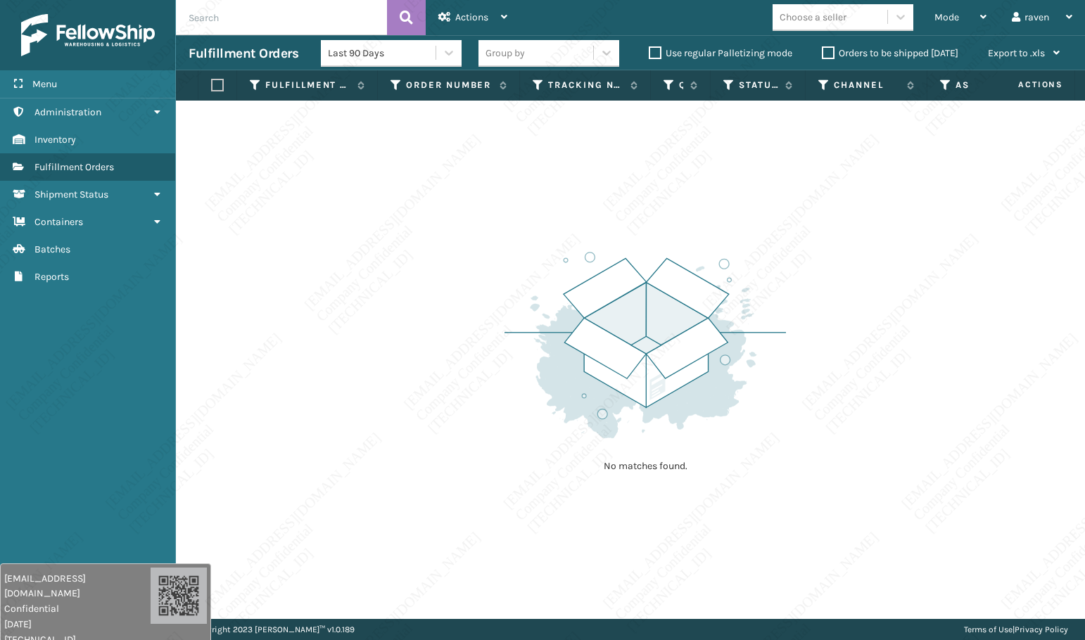
click at [840, 239] on div "No matches found." at bounding box center [630, 360] width 909 height 519
click at [855, 246] on div "No matches found." at bounding box center [630, 360] width 909 height 519
click at [861, 250] on div "No matches found." at bounding box center [630, 360] width 909 height 519
drag, startPoint x: 866, startPoint y: 252, endPoint x: 876, endPoint y: 258, distance: 11.3
click at [876, 258] on div "No matches found." at bounding box center [630, 360] width 909 height 519
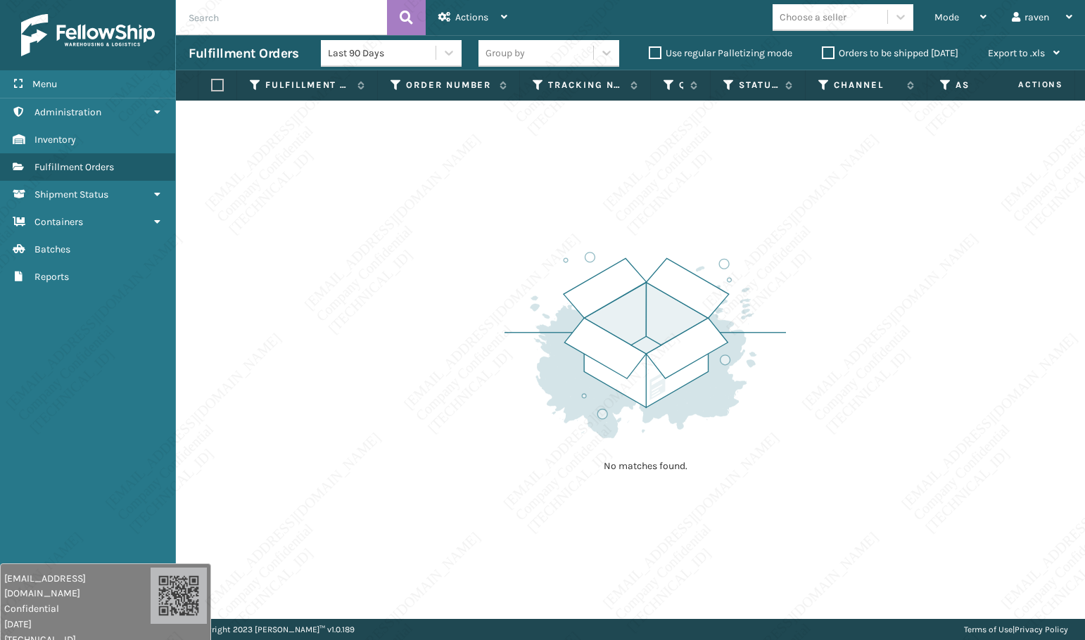
click at [877, 255] on div "No matches found." at bounding box center [630, 360] width 909 height 519
click at [898, 271] on div "No matches found." at bounding box center [630, 360] width 909 height 519
click at [899, 271] on div "No matches found." at bounding box center [630, 360] width 909 height 519
click at [900, 272] on div "No matches found." at bounding box center [630, 360] width 909 height 519
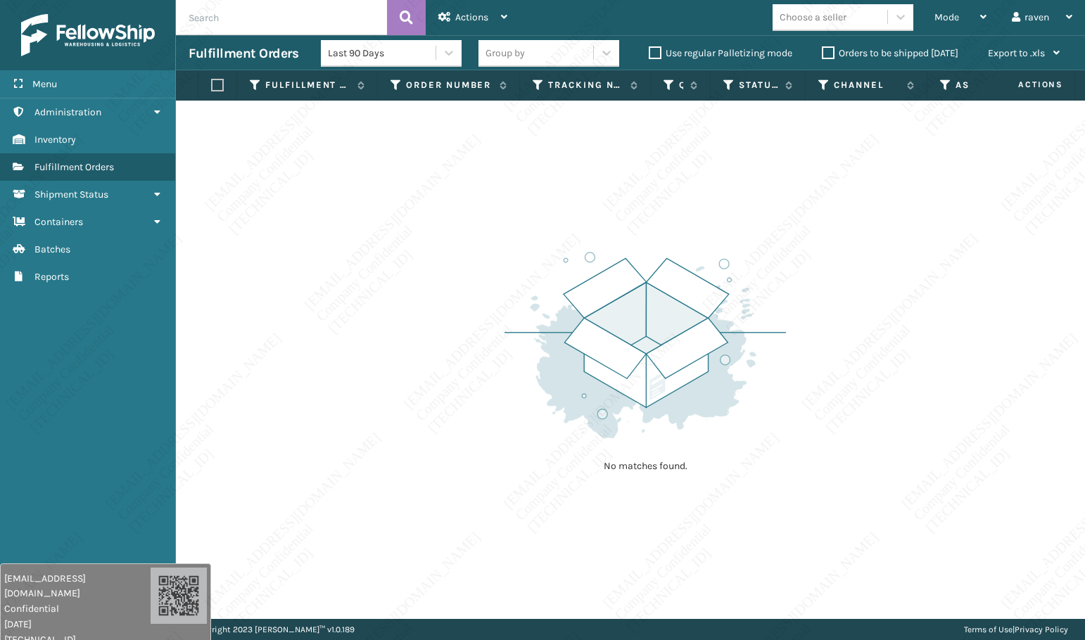
click at [903, 272] on div "No matches found." at bounding box center [630, 360] width 909 height 519
click at [908, 279] on div "No matches found." at bounding box center [630, 360] width 909 height 519
click at [885, 183] on div "No matches found." at bounding box center [630, 360] width 909 height 519
click at [933, 11] on div "Mode Regular Mode Picking Mode Labeling Mode Exit Scan Mode" at bounding box center [960, 17] width 77 height 35
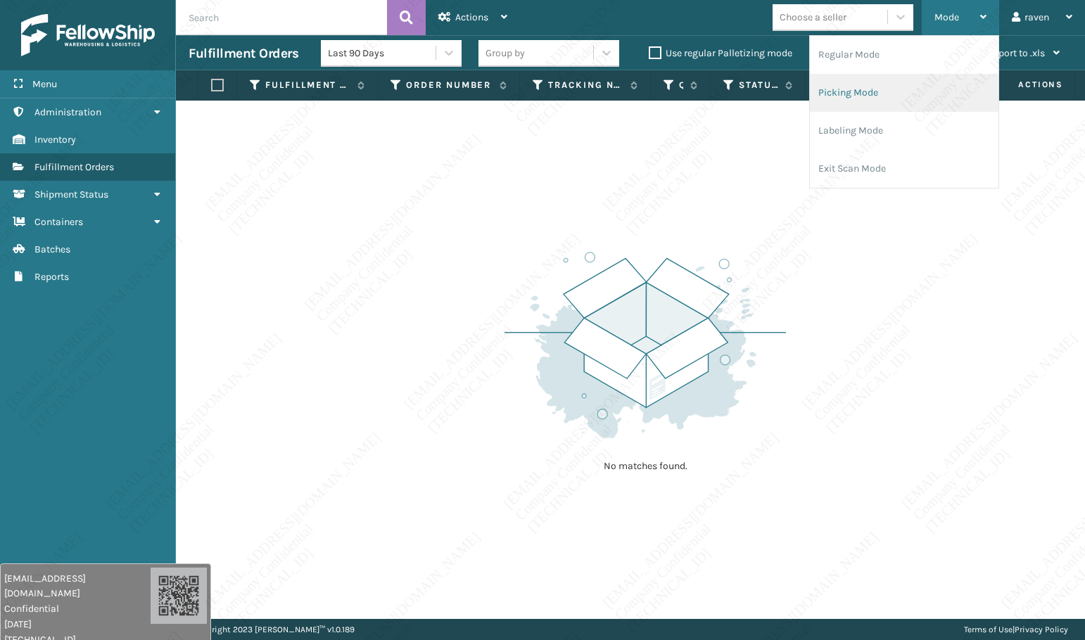
click at [892, 94] on li "Picking Mode" at bounding box center [904, 93] width 189 height 38
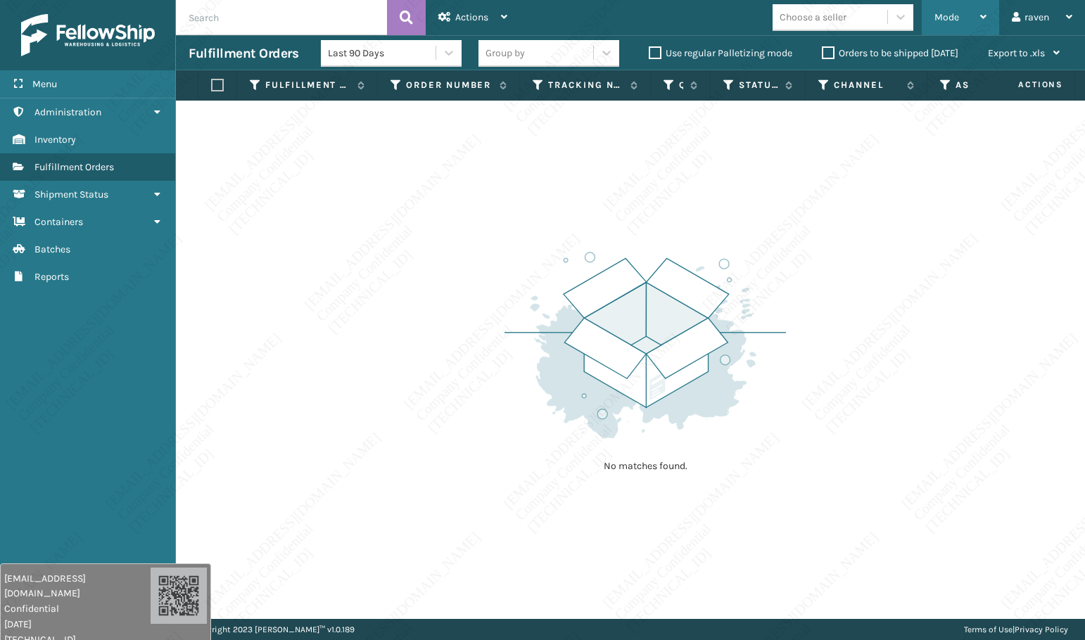
click at [956, 17] on span "Mode" at bounding box center [946, 17] width 25 height 12
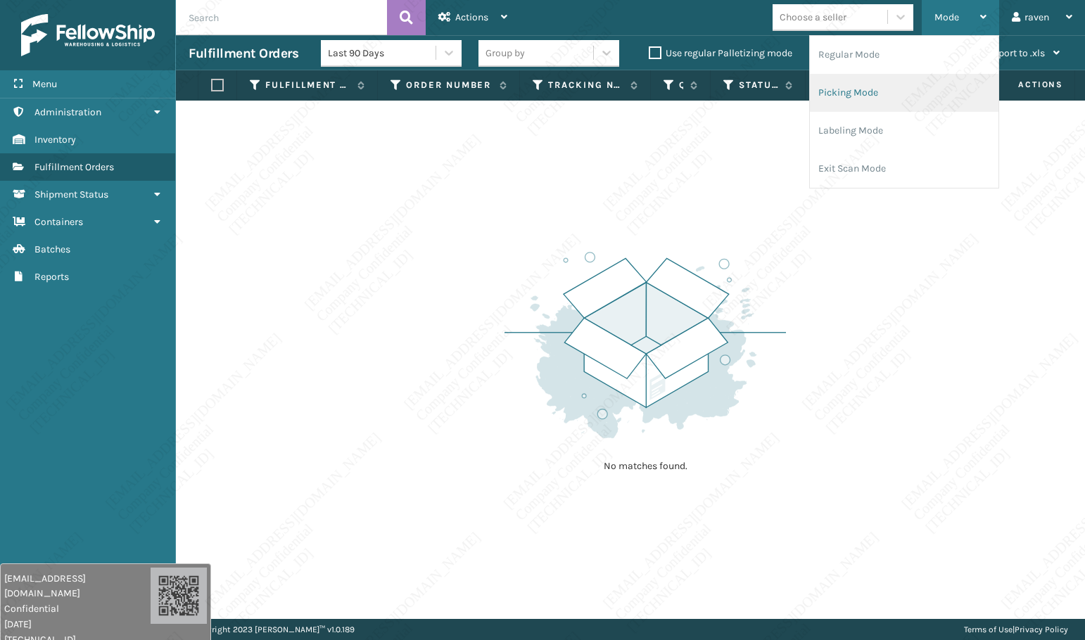
click at [859, 85] on li "Picking Mode" at bounding box center [904, 93] width 189 height 38
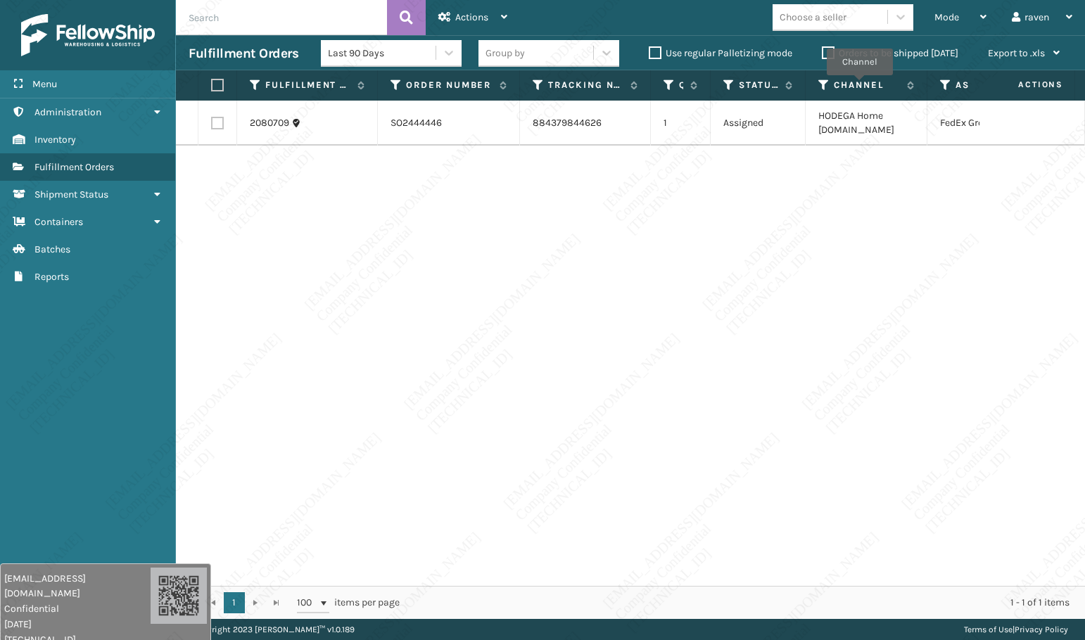
click at [923, 295] on div "2080709 SO2444446 884379844626 1 Assigned HODEGA Home [DOMAIN_NAME] FedEx Ground" at bounding box center [630, 344] width 909 height 486
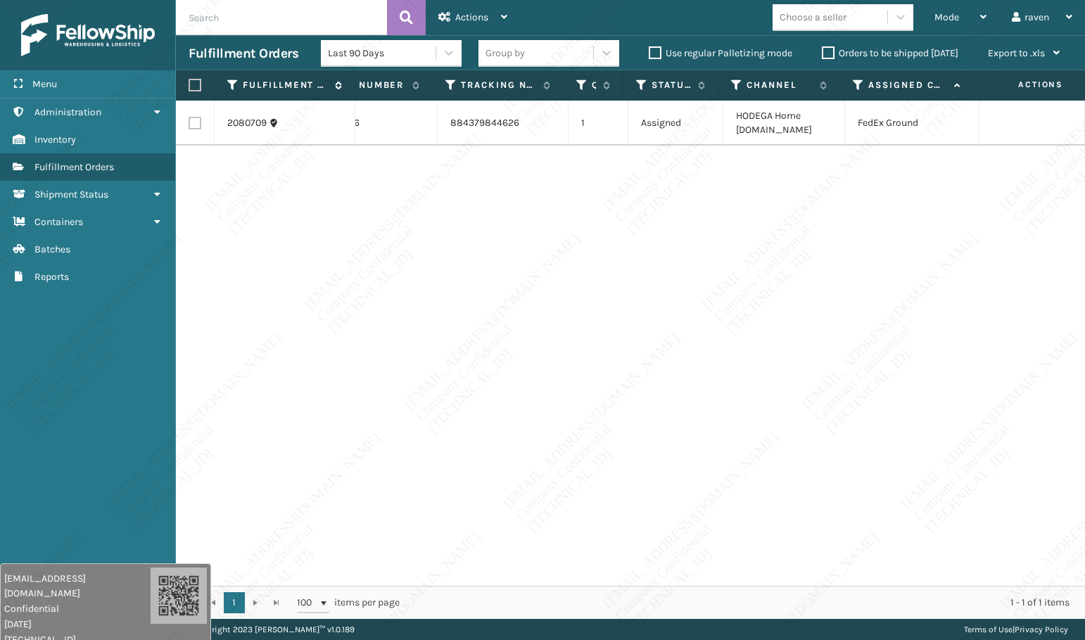
drag, startPoint x: 194, startPoint y: 84, endPoint x: 238, endPoint y: 84, distance: 43.6
click at [195, 85] on label at bounding box center [193, 85] width 8 height 13
click at [189, 85] on input "checkbox" at bounding box center [189, 85] width 1 height 9
checkbox input "true"
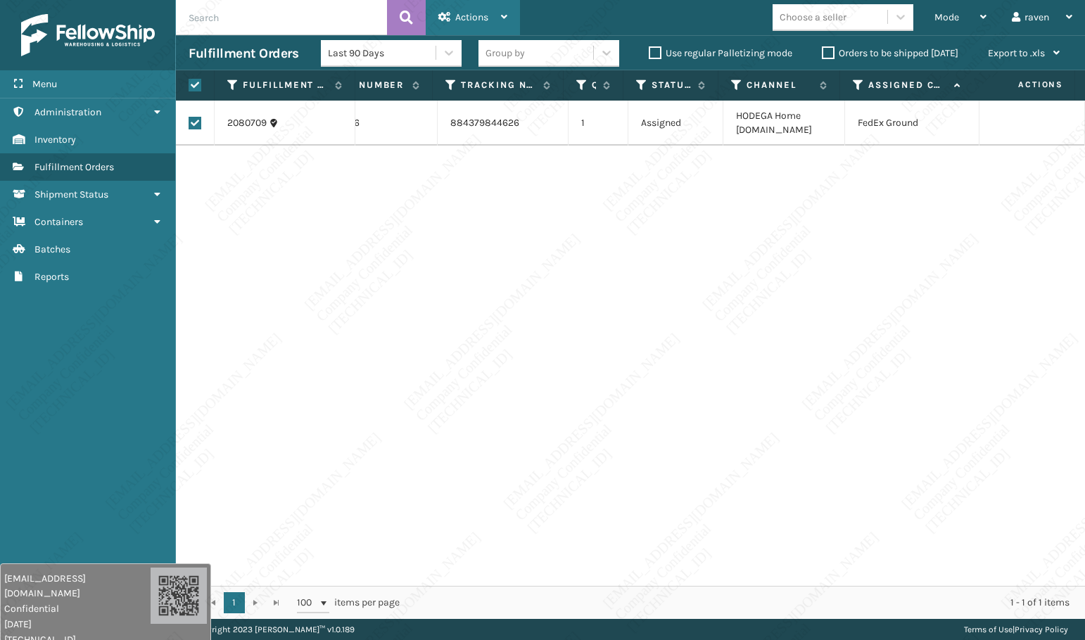
click at [474, 15] on span "Actions" at bounding box center [471, 17] width 33 height 12
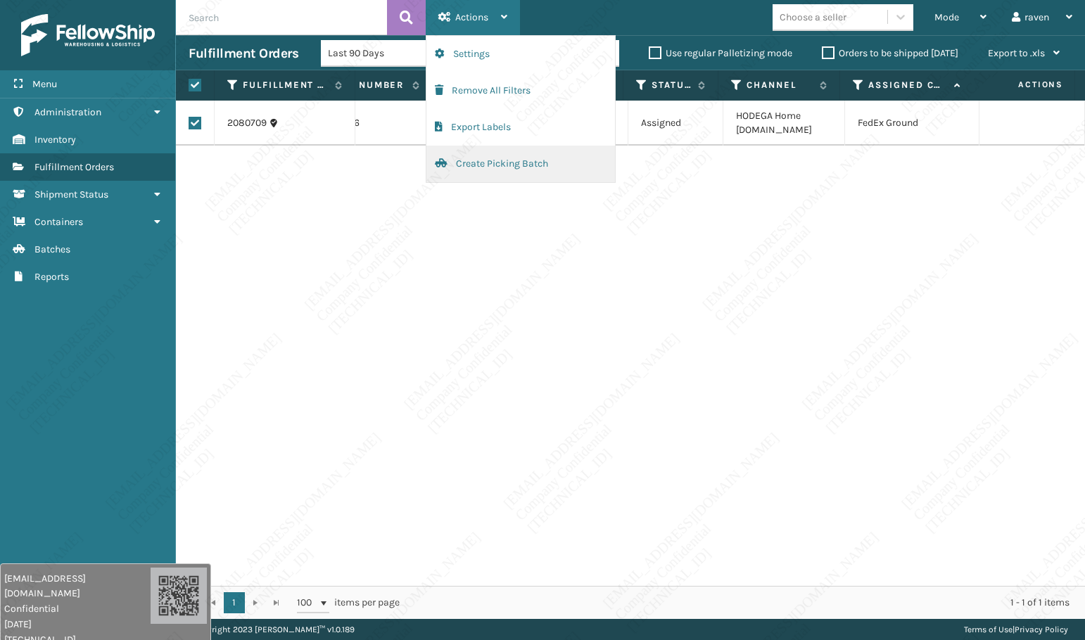
click at [477, 165] on button "Create Picking Batch" at bounding box center [520, 164] width 189 height 37
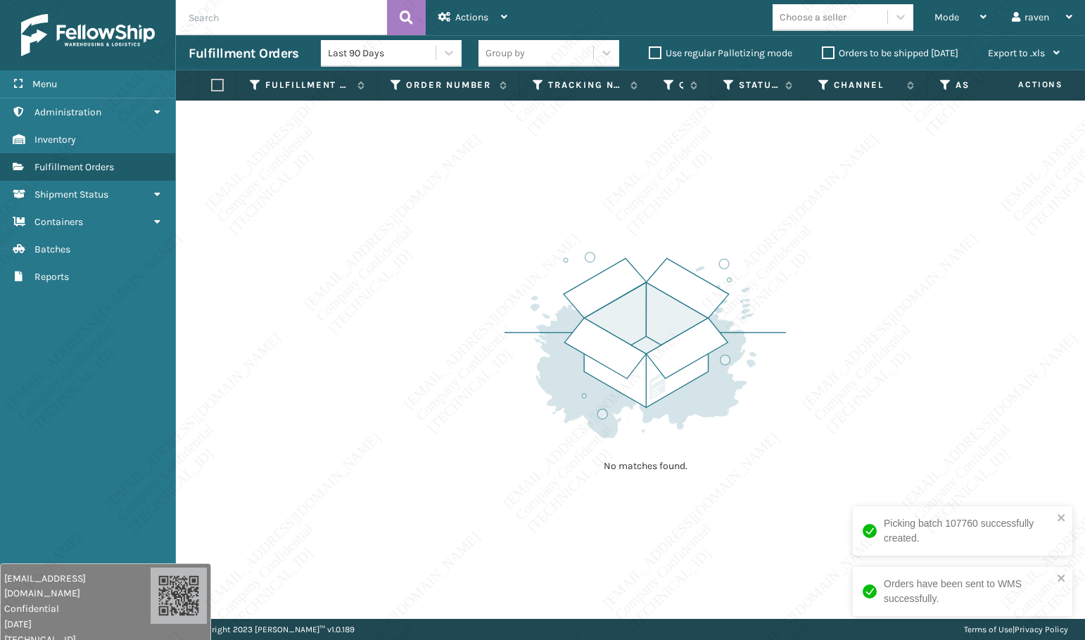
click at [374, 410] on div "No matches found." at bounding box center [630, 360] width 909 height 519
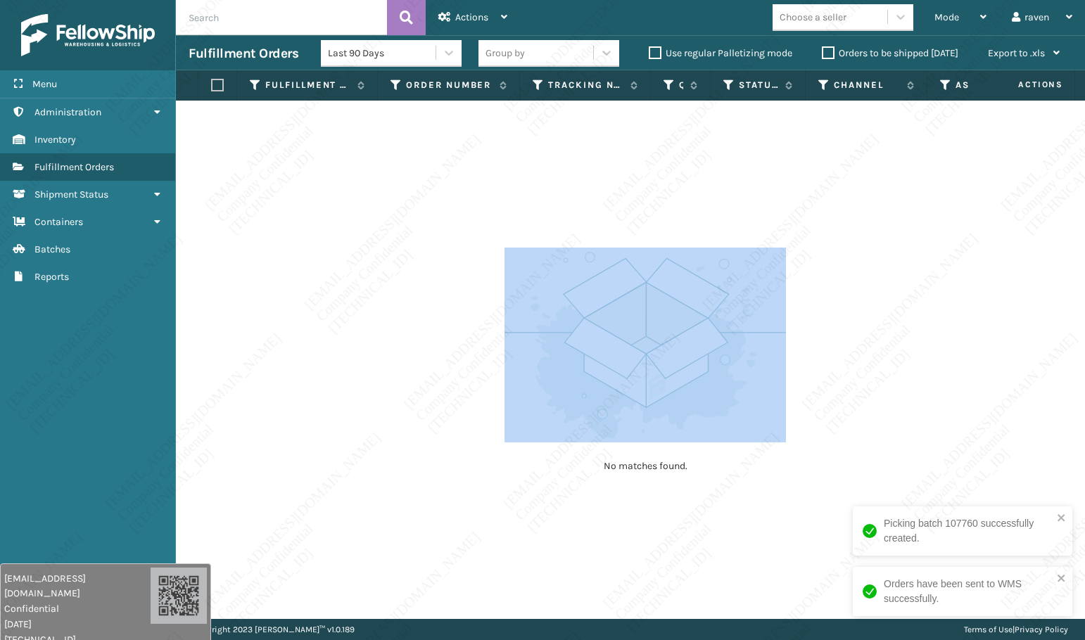
drag, startPoint x: 528, startPoint y: 424, endPoint x: 536, endPoint y: 437, distance: 15.4
click at [539, 426] on div "No matches found." at bounding box center [630, 360] width 909 height 519
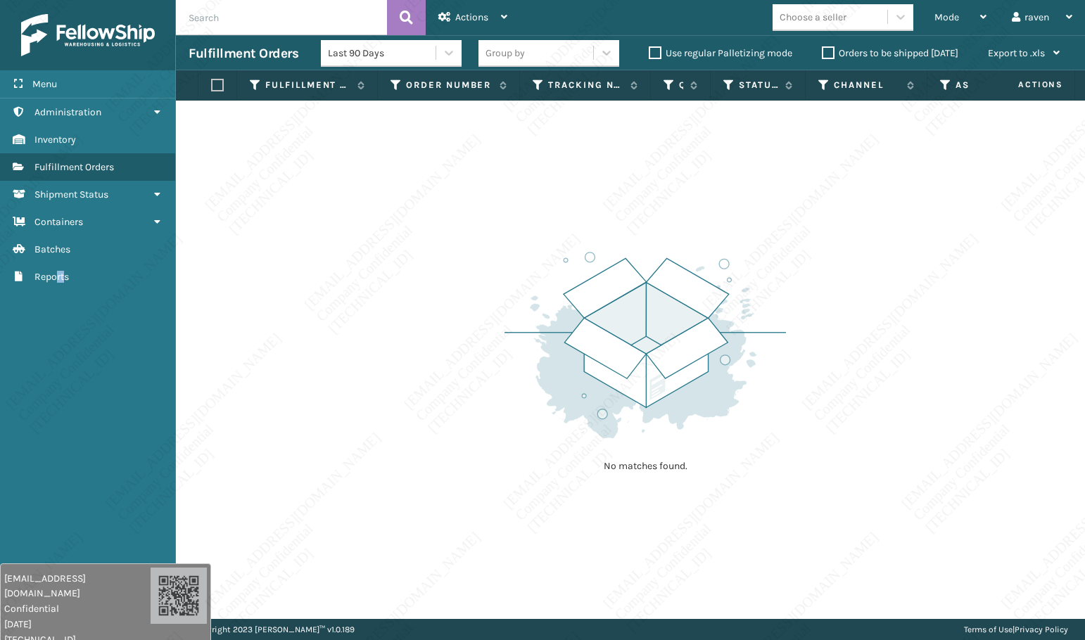
drag, startPoint x: 58, startPoint y: 315, endPoint x: 68, endPoint y: 307, distance: 13.1
click at [63, 310] on div "Menu Batches Administration Batches Inventory Batches Fulfillment Orders Batche…" at bounding box center [88, 320] width 176 height 640
click at [959, 15] on div "Mode" at bounding box center [960, 17] width 52 height 35
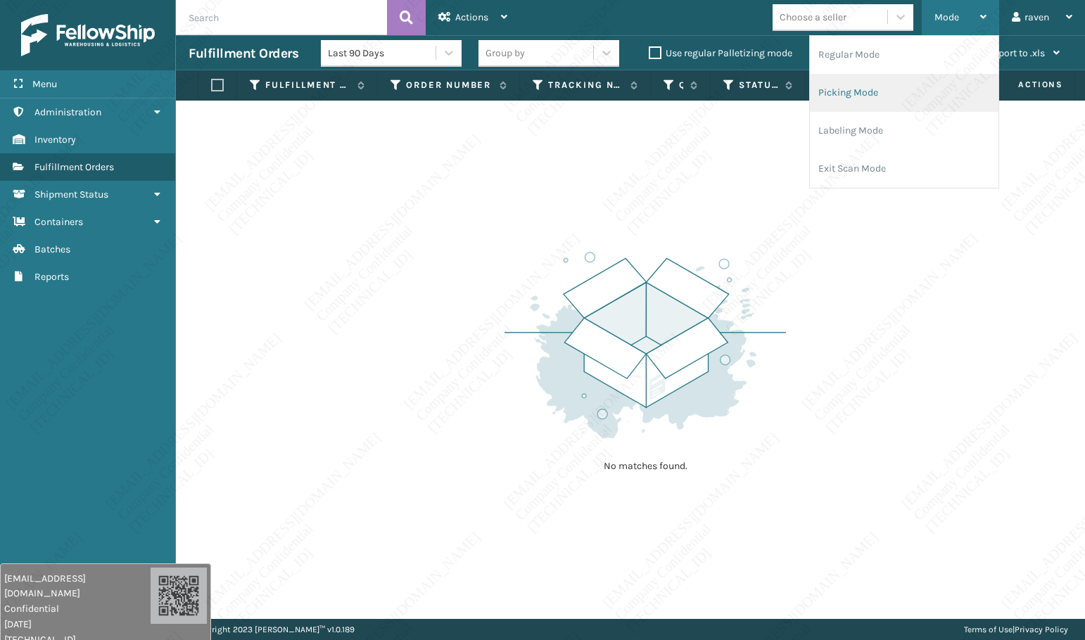
click at [863, 106] on li "Picking Mode" at bounding box center [904, 93] width 189 height 38
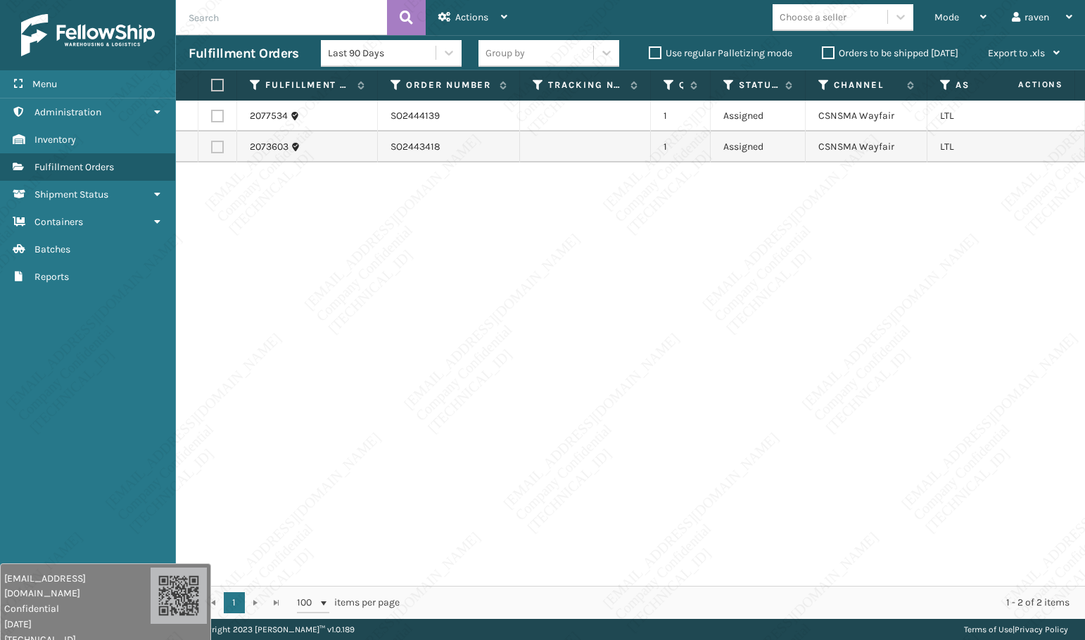
click at [834, 232] on div "2077534 SO2444139 1 Assigned CSNSMA Wayfair LTL 2073603 SO2443418 1 Assigned CS…" at bounding box center [630, 344] width 909 height 486
click at [210, 84] on th at bounding box center [217, 85] width 39 height 30
click at [218, 82] on label at bounding box center [215, 85] width 8 height 13
click at [212, 82] on input "checkbox" at bounding box center [211, 85] width 1 height 9
checkbox input "true"
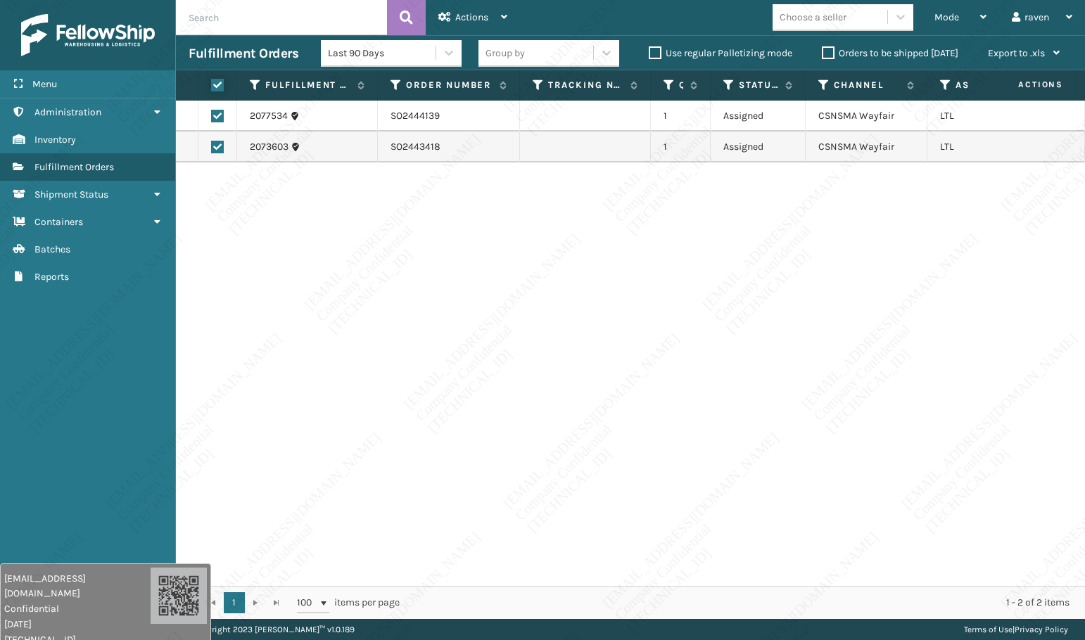
checkbox input "true"
click at [484, 15] on span "Actions" at bounding box center [471, 17] width 33 height 12
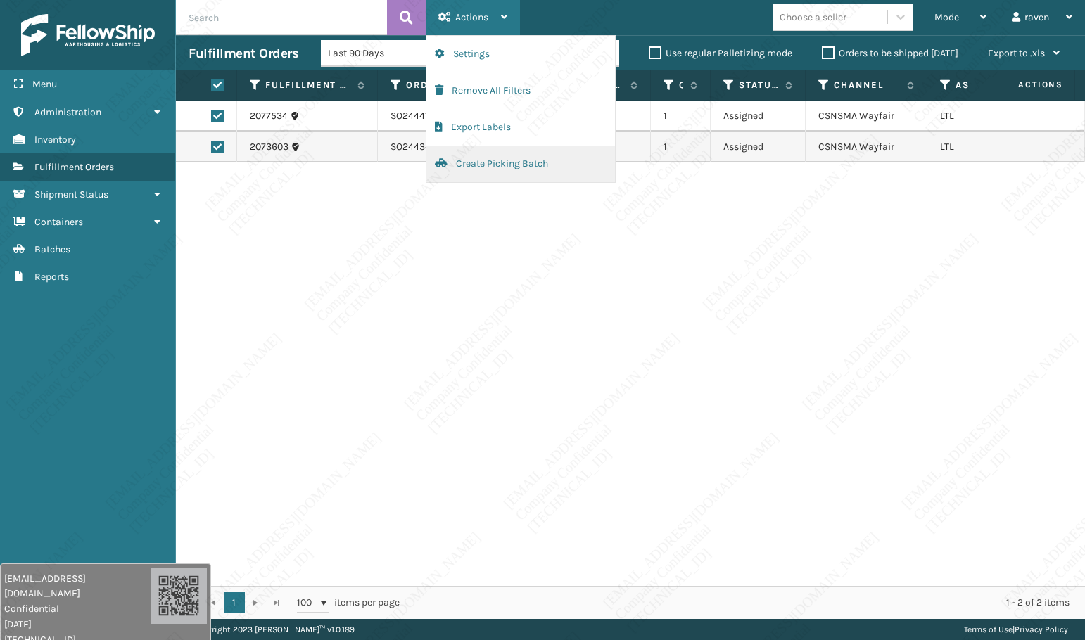
click at [487, 165] on button "Create Picking Batch" at bounding box center [520, 164] width 189 height 37
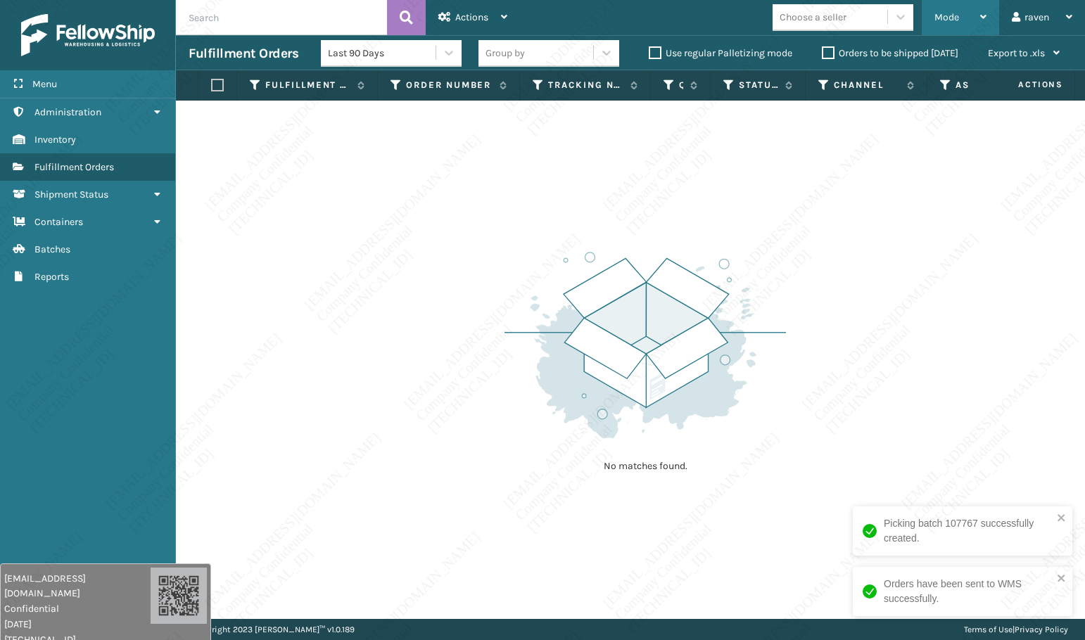
click at [929, 13] on div "Mode Regular Mode Picking Mode Labeling Mode Exit Scan Mode" at bounding box center [960, 17] width 77 height 35
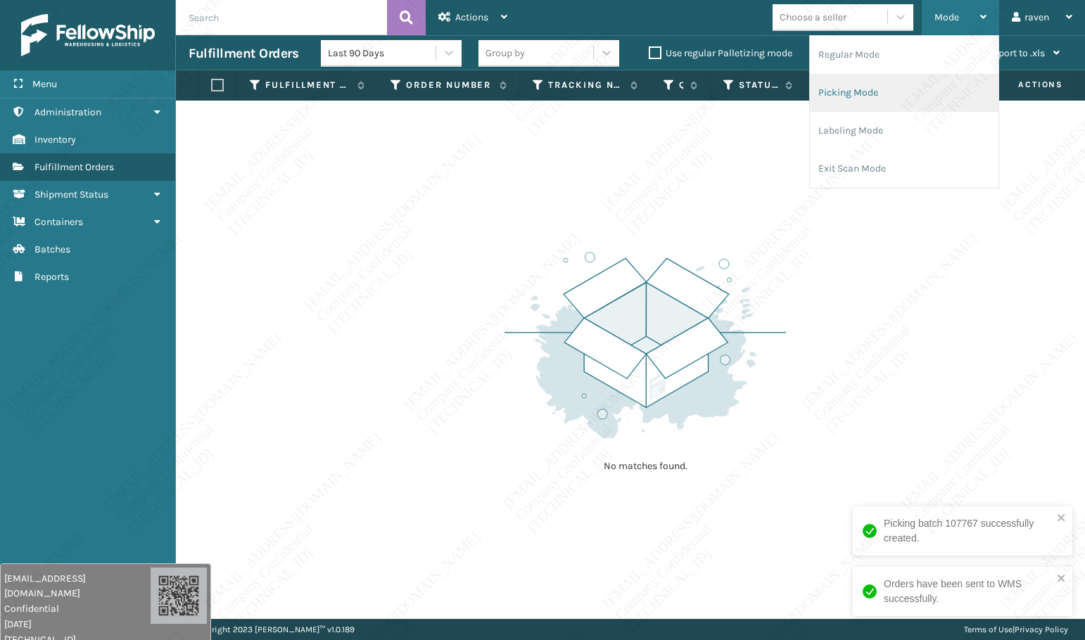
click at [889, 76] on li "Picking Mode" at bounding box center [904, 93] width 189 height 38
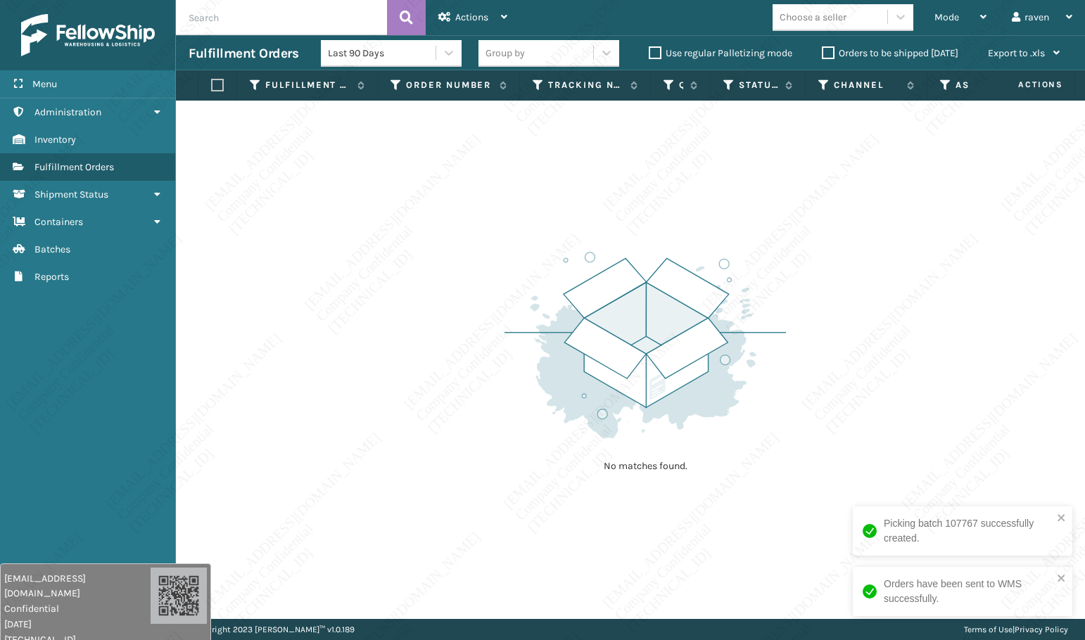
click at [698, 418] on img at bounding box center [645, 345] width 281 height 195
click at [849, 394] on div "No matches found." at bounding box center [630, 360] width 909 height 519
click at [997, 465] on div "No matches found." at bounding box center [630, 360] width 909 height 519
click at [970, 375] on div "No matches found." at bounding box center [630, 360] width 909 height 519
click at [948, 27] on div "Mode" at bounding box center [960, 17] width 52 height 35
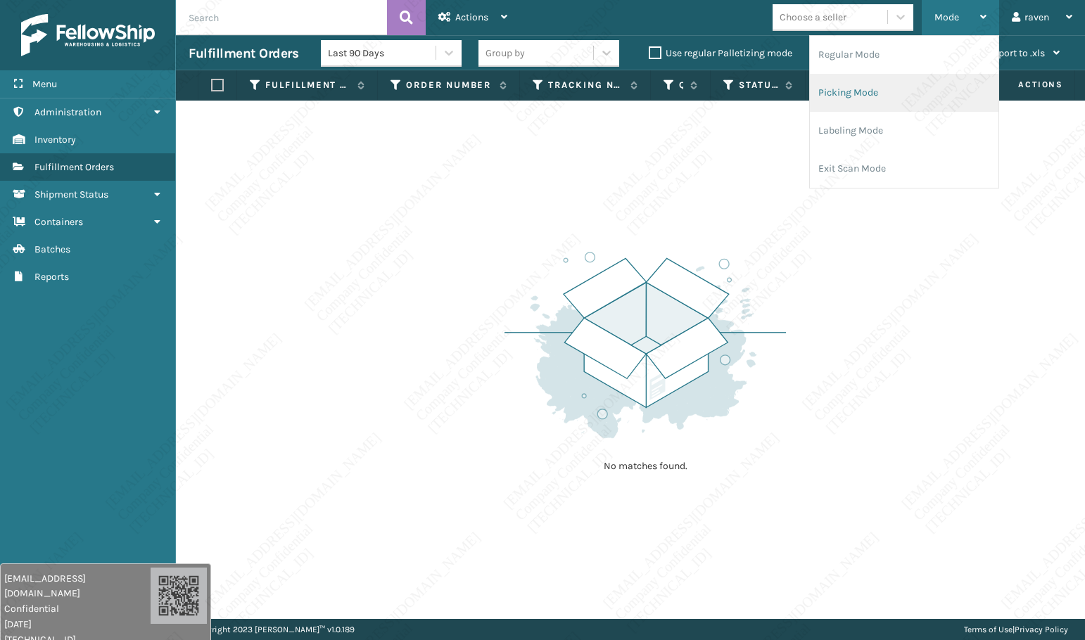
click at [883, 102] on li "Picking Mode" at bounding box center [904, 93] width 189 height 38
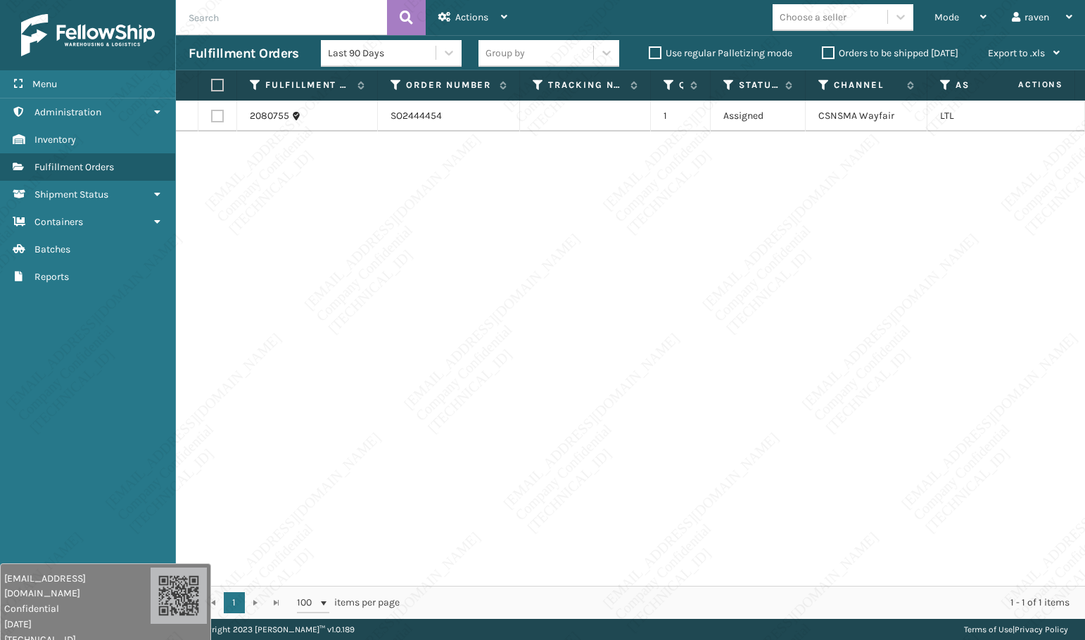
click at [867, 232] on div "2080755 SO2444454 1 Assigned CSNSMA Wayfair LTL" at bounding box center [630, 344] width 909 height 486
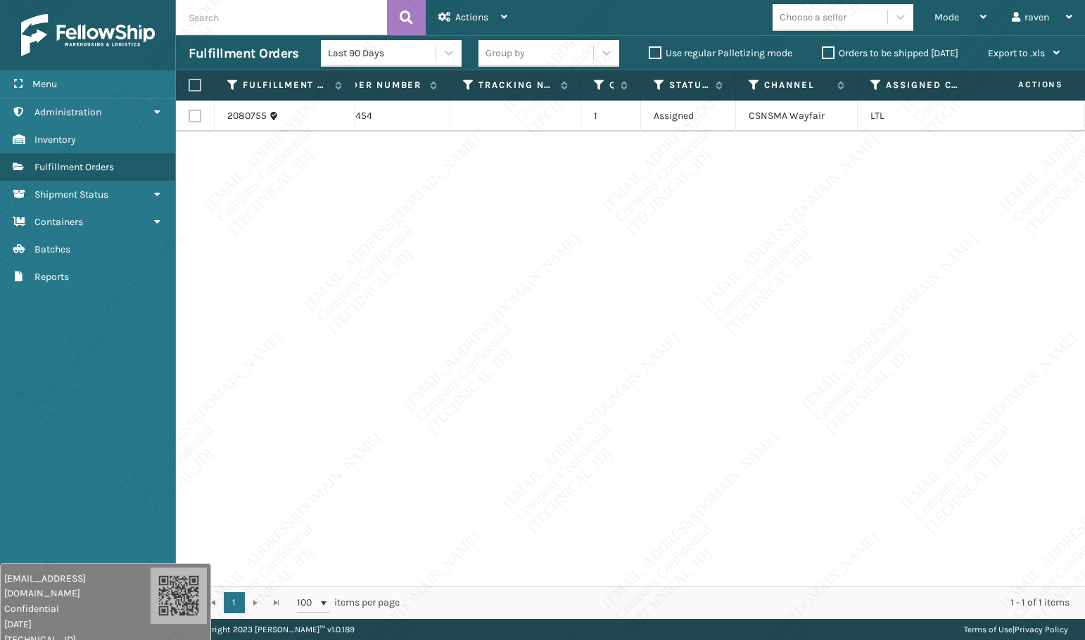
scroll to position [0, 70]
click at [195, 86] on label at bounding box center [193, 85] width 8 height 13
click at [189, 86] on input "checkbox" at bounding box center [189, 85] width 1 height 9
checkbox input "true"
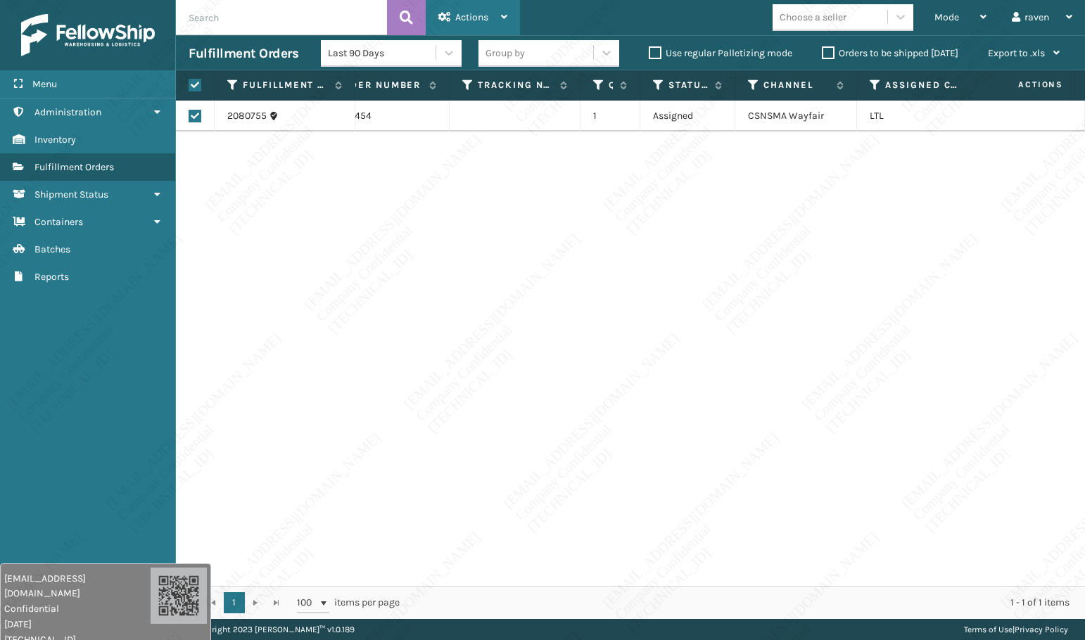
click at [474, 18] on span "Actions" at bounding box center [471, 17] width 33 height 12
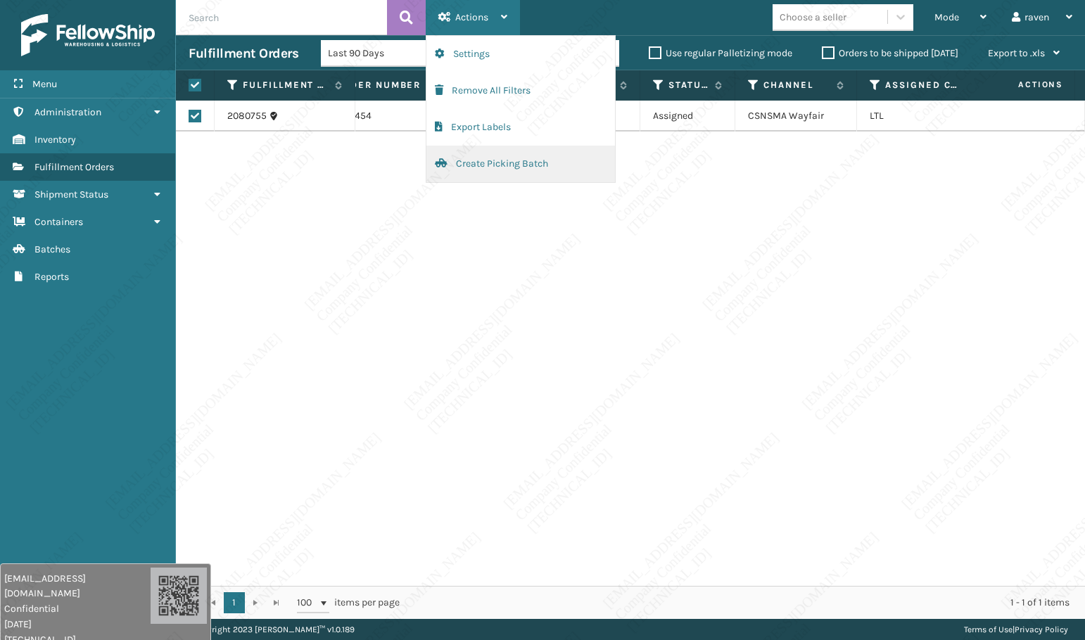
click at [499, 167] on button "Create Picking Batch" at bounding box center [520, 164] width 189 height 37
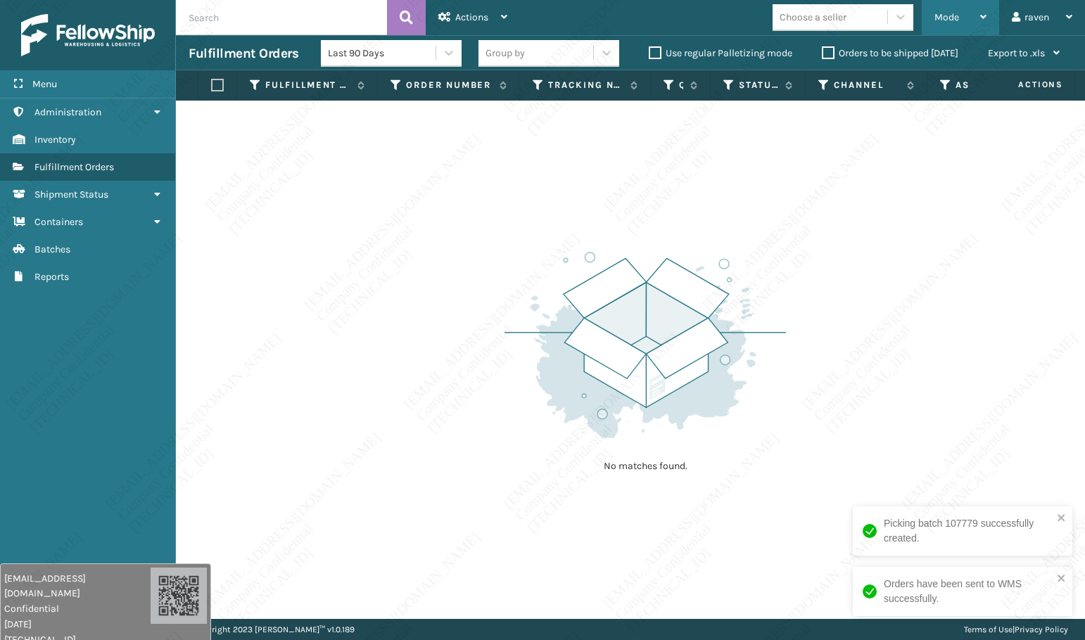
click at [934, 26] on div "Mode" at bounding box center [960, 17] width 52 height 35
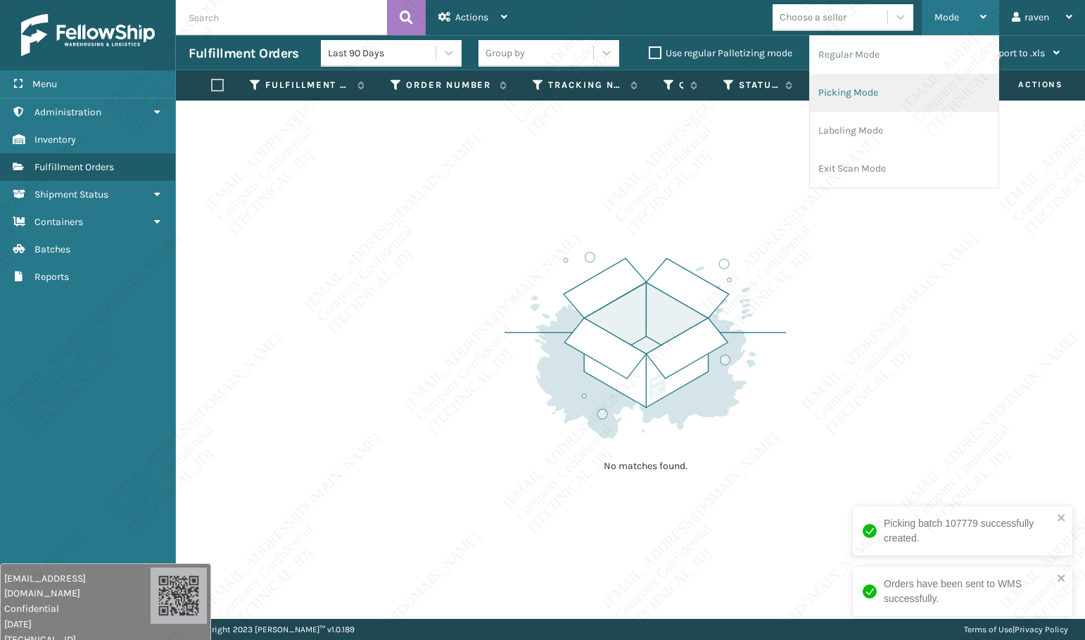
click at [877, 95] on li "Picking Mode" at bounding box center [904, 93] width 189 height 38
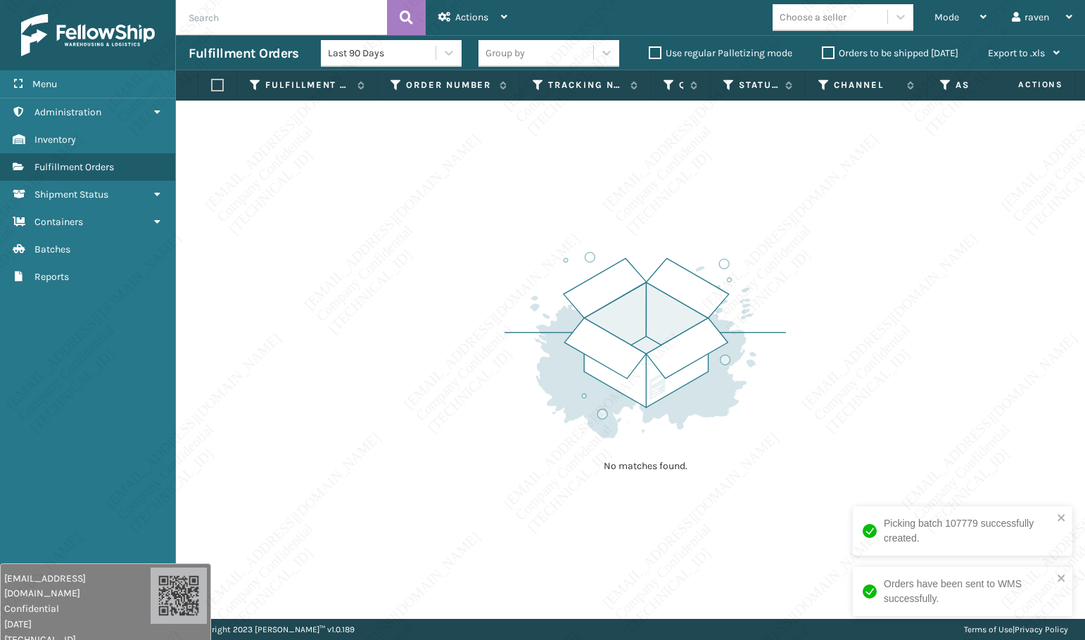
click at [767, 345] on img at bounding box center [645, 345] width 281 height 195
click at [961, 556] on div "No matches found." at bounding box center [630, 360] width 909 height 519
click at [961, 560] on div "No matches found." at bounding box center [630, 360] width 909 height 519
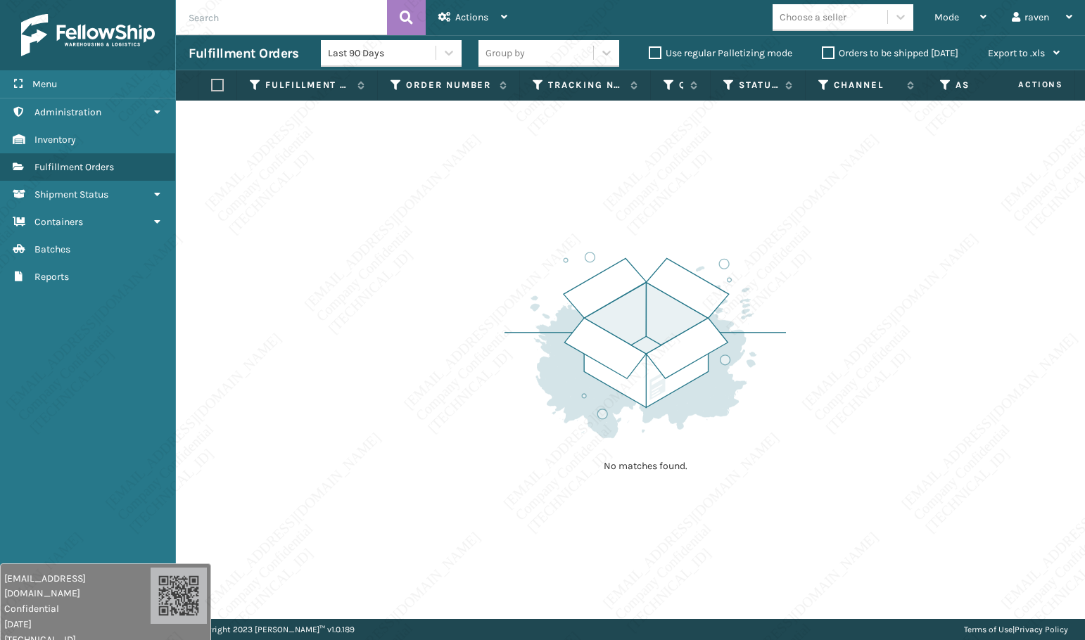
click at [961, 568] on div "No matches found." at bounding box center [630, 360] width 909 height 519
click at [962, 578] on div "No matches found." at bounding box center [630, 360] width 909 height 519
click at [962, 584] on div "No matches found." at bounding box center [630, 360] width 909 height 519
click at [963, 592] on div "No matches found." at bounding box center [630, 360] width 909 height 519
click at [965, 597] on div "No matches found." at bounding box center [630, 360] width 909 height 519
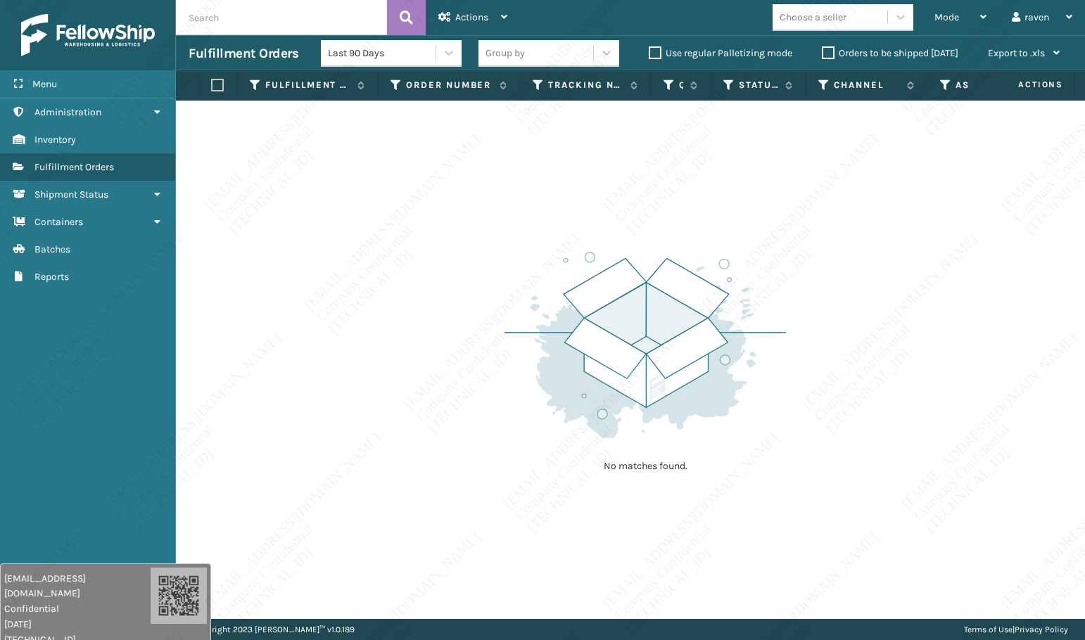
click at [965, 597] on div "No matches found." at bounding box center [630, 360] width 909 height 519
click at [967, 604] on div "No matches found." at bounding box center [630, 360] width 909 height 519
click at [968, 607] on div "No matches found." at bounding box center [630, 360] width 909 height 519
click at [971, 625] on div "Terms of Use | Privacy Policy" at bounding box center [1016, 629] width 104 height 21
click at [972, 626] on link "Terms of Use" at bounding box center [988, 630] width 49 height 10
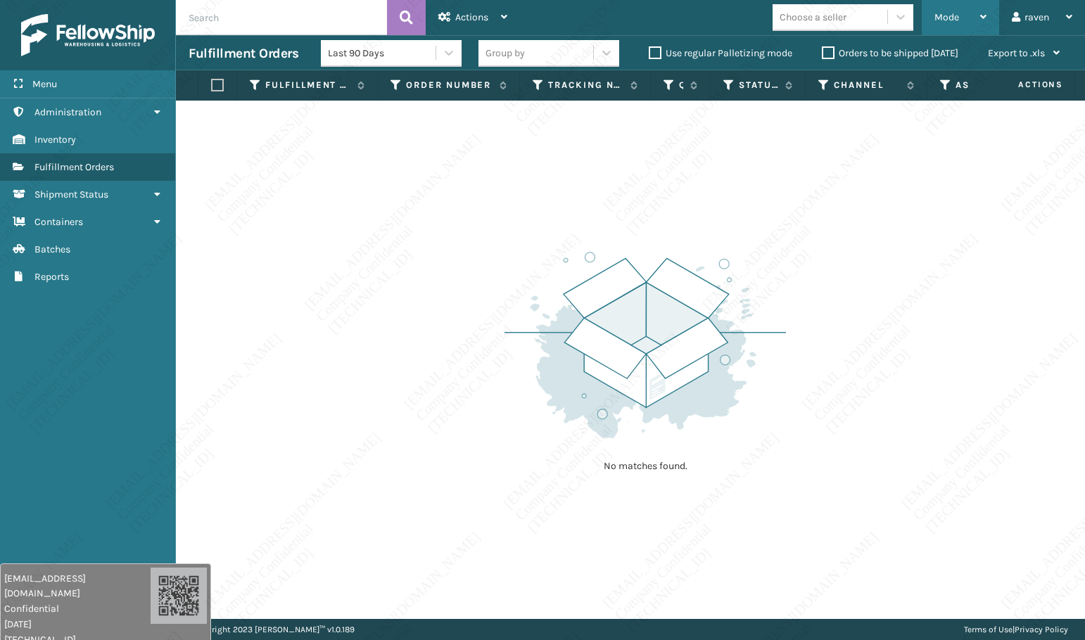
click at [937, 11] on div "Mode" at bounding box center [960, 17] width 52 height 35
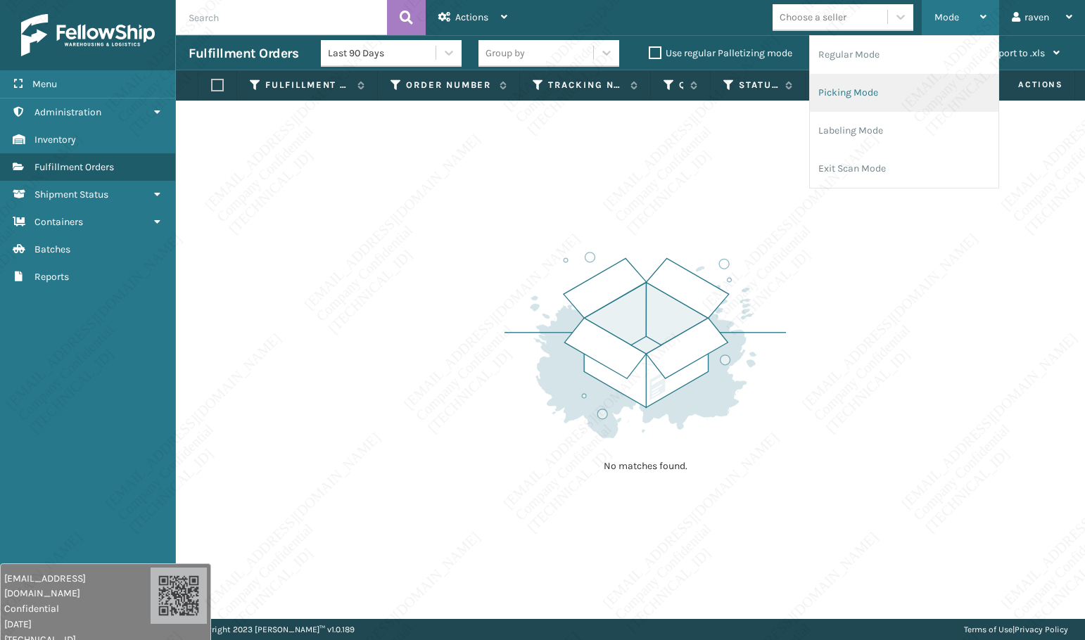
click at [857, 91] on li "Picking Mode" at bounding box center [904, 93] width 189 height 38
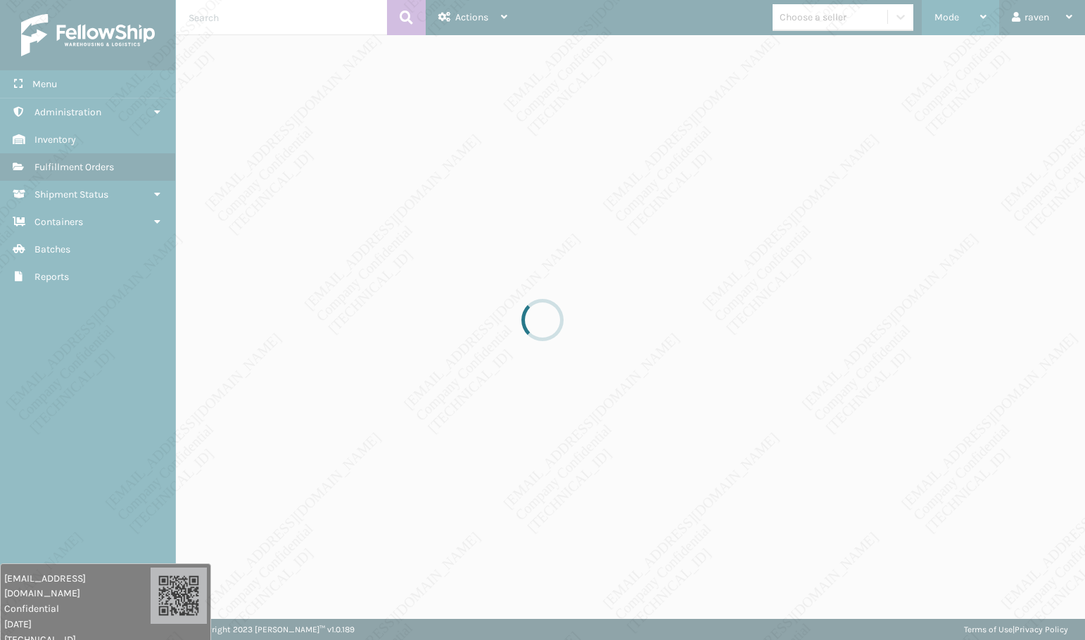
click at [748, 265] on div at bounding box center [542, 320] width 1085 height 640
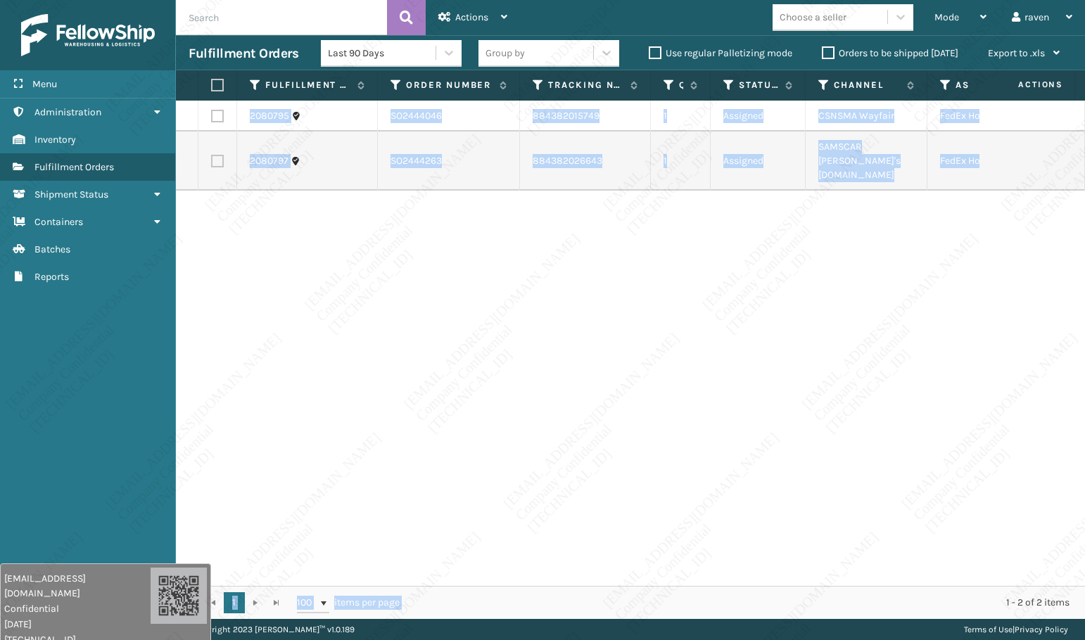
drag, startPoint x: 930, startPoint y: 591, endPoint x: 953, endPoint y: 582, distance: 25.6
click at [969, 582] on div "Fulfillment Order Id Order Number Tracking Number Quantity Status Channel Assig…" at bounding box center [630, 344] width 909 height 549
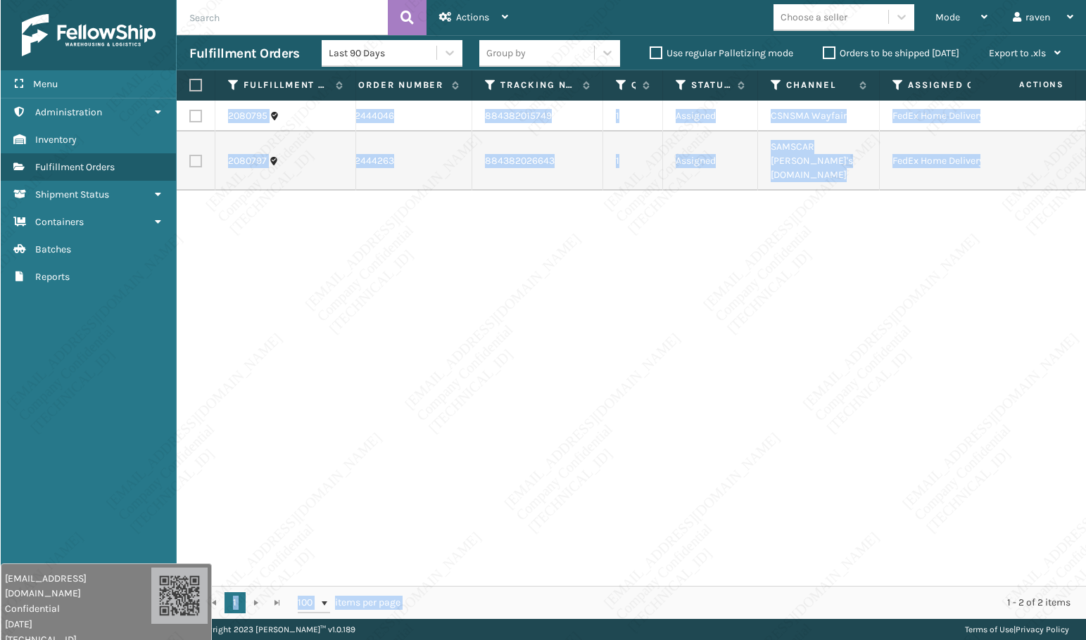
scroll to position [0, 92]
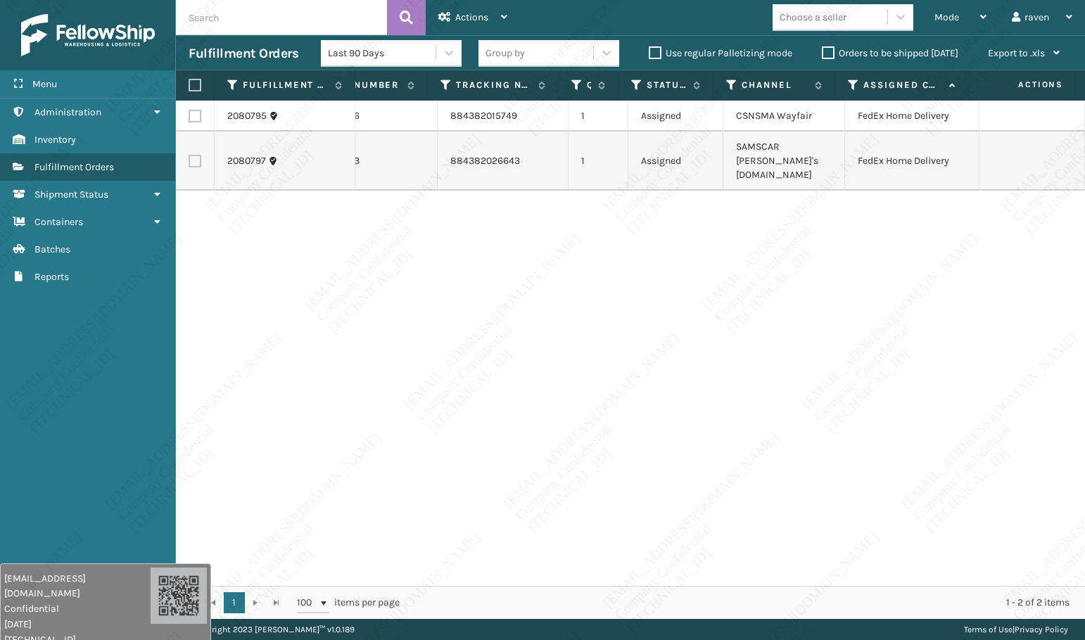
click at [802, 405] on div "2080795 SO2444046 884382015749 1 Assigned CSNSMA Wayfair FedEx Home Delivery 20…" at bounding box center [630, 344] width 909 height 486
click at [192, 85] on label at bounding box center [193, 85] width 8 height 13
click at [189, 85] on input "checkbox" at bounding box center [189, 85] width 1 height 9
checkbox input "true"
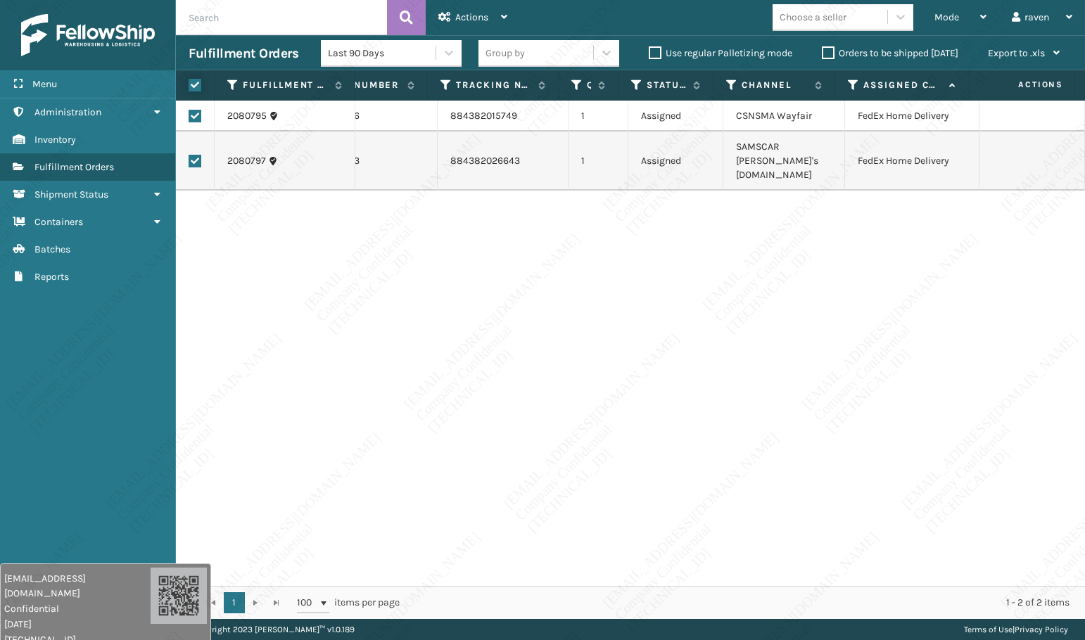
checkbox input "true"
click at [451, 23] on div "Actions" at bounding box center [472, 17] width 69 height 35
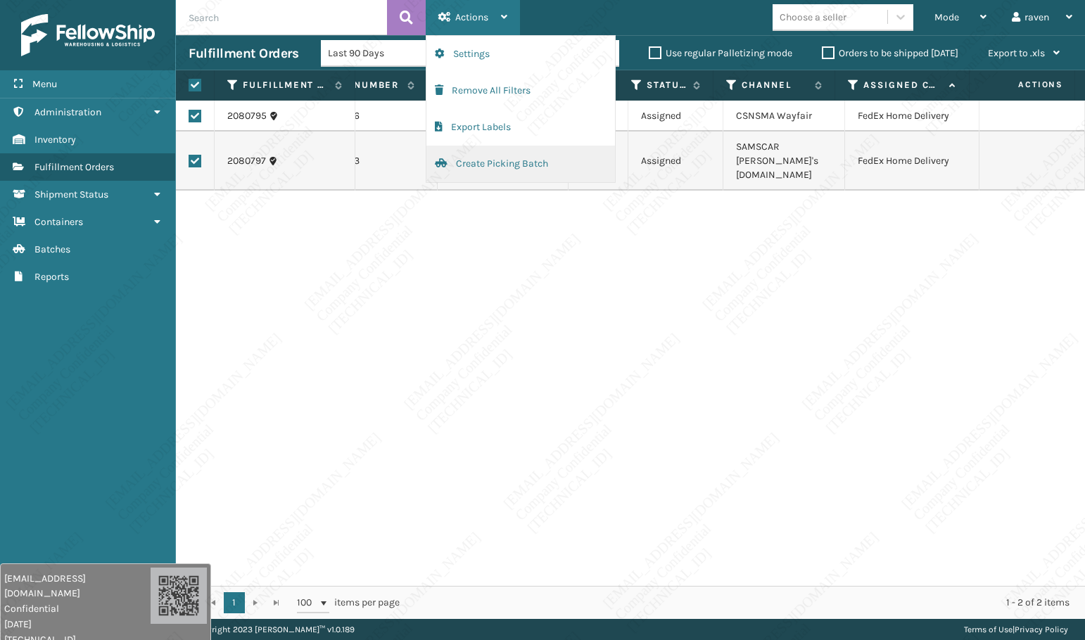
click at [484, 165] on button "Create Picking Batch" at bounding box center [520, 164] width 189 height 37
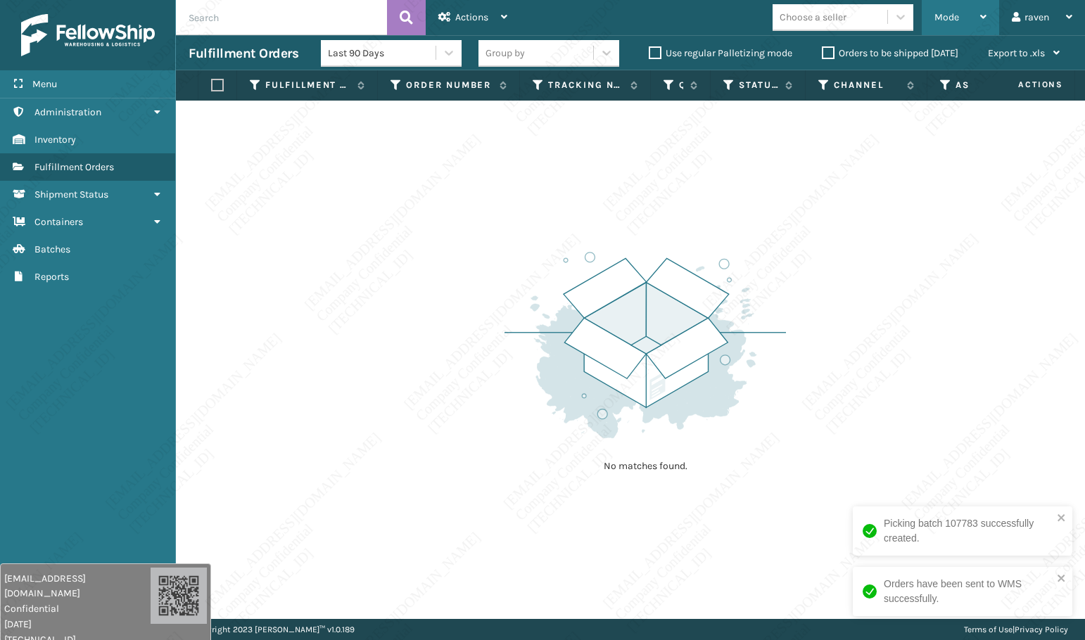
click at [954, 20] on span "Mode" at bounding box center [946, 17] width 25 height 12
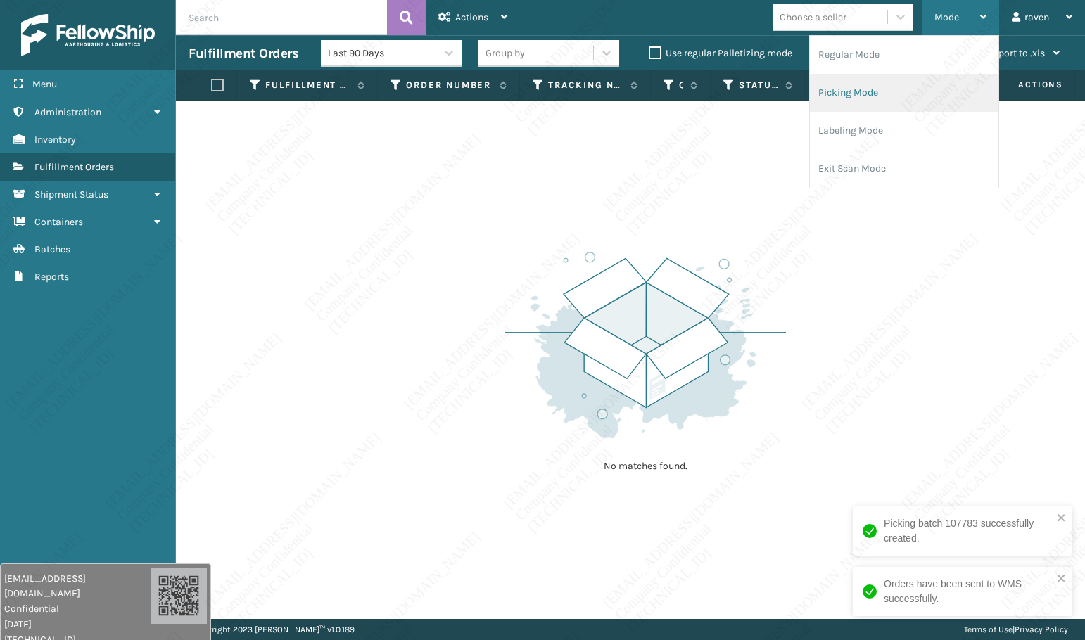
click at [850, 96] on li "Picking Mode" at bounding box center [904, 93] width 189 height 38
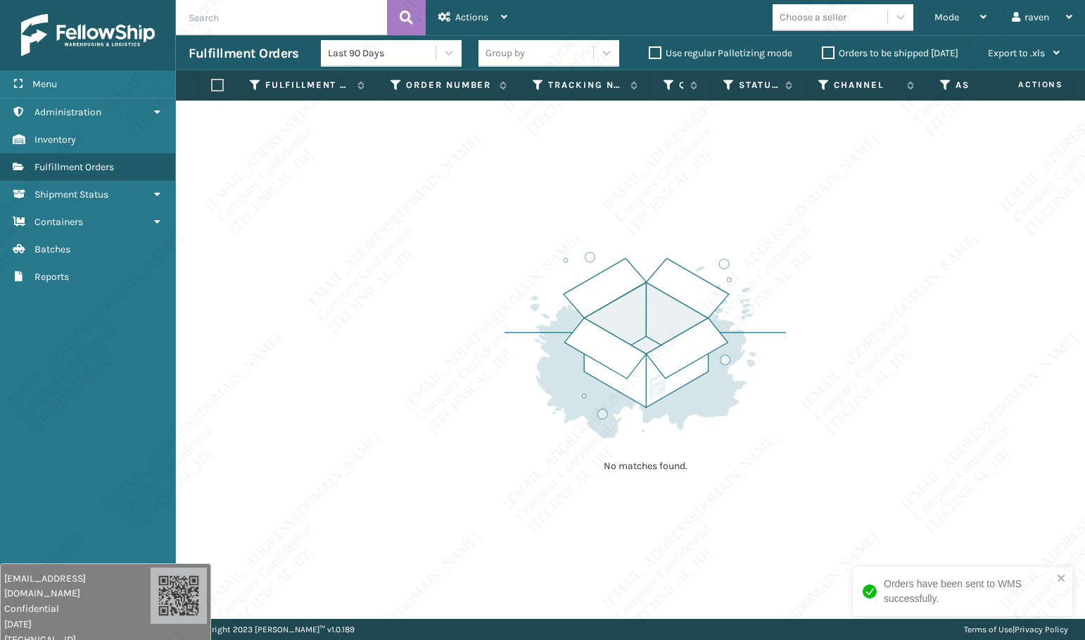
click at [979, 340] on div "No matches found." at bounding box center [630, 360] width 909 height 519
click at [948, 18] on span "Mode" at bounding box center [946, 17] width 25 height 12
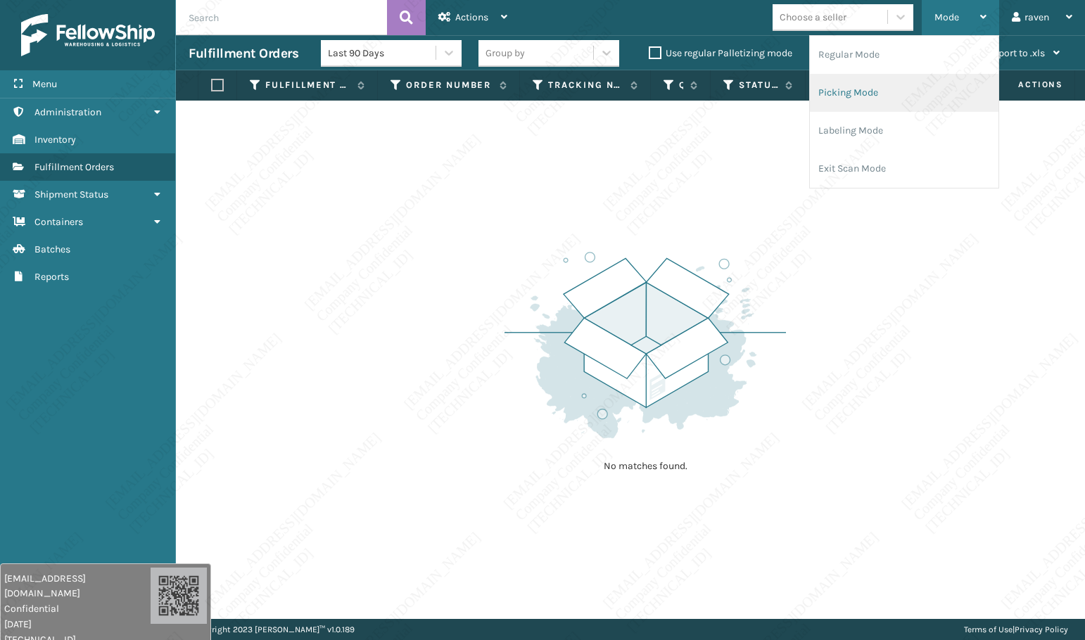
click at [856, 86] on li "Picking Mode" at bounding box center [904, 93] width 189 height 38
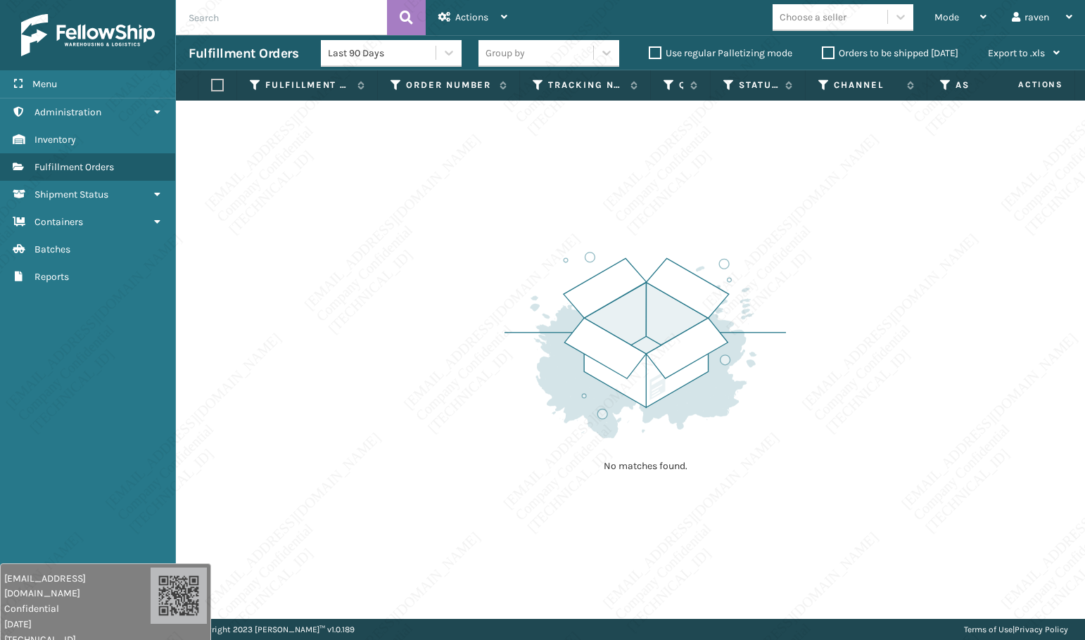
click at [690, 206] on div "No matches found." at bounding box center [630, 360] width 909 height 519
drag, startPoint x: 548, startPoint y: 548, endPoint x: 397, endPoint y: 344, distance: 254.0
click at [545, 534] on div "No matches found." at bounding box center [630, 360] width 909 height 519
click at [949, 18] on span "Mode" at bounding box center [946, 17] width 25 height 12
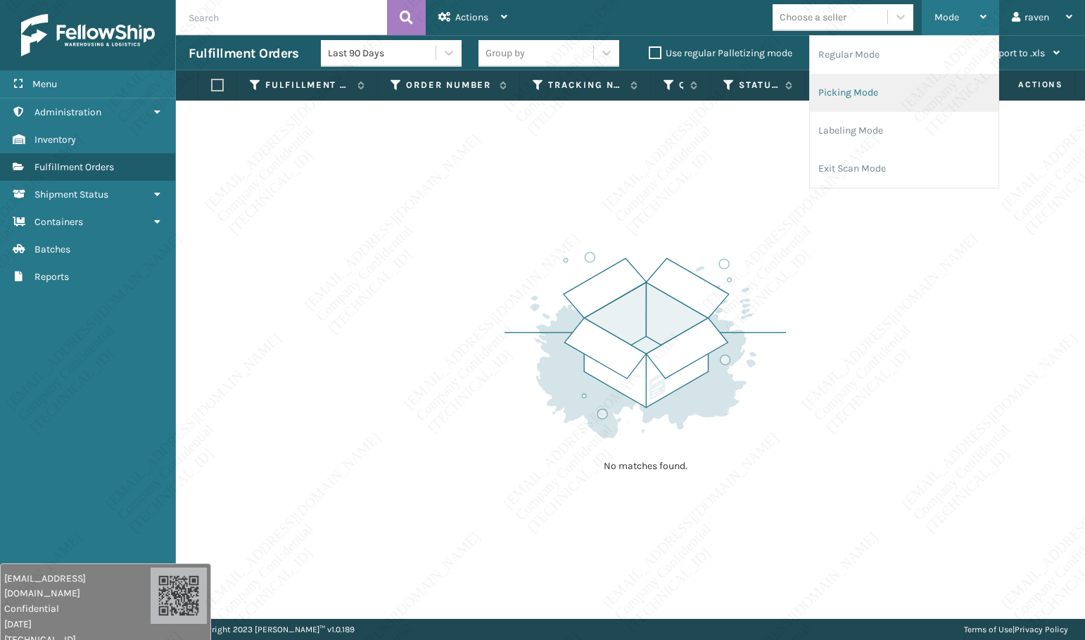
click at [831, 90] on li "Picking Mode" at bounding box center [904, 93] width 189 height 38
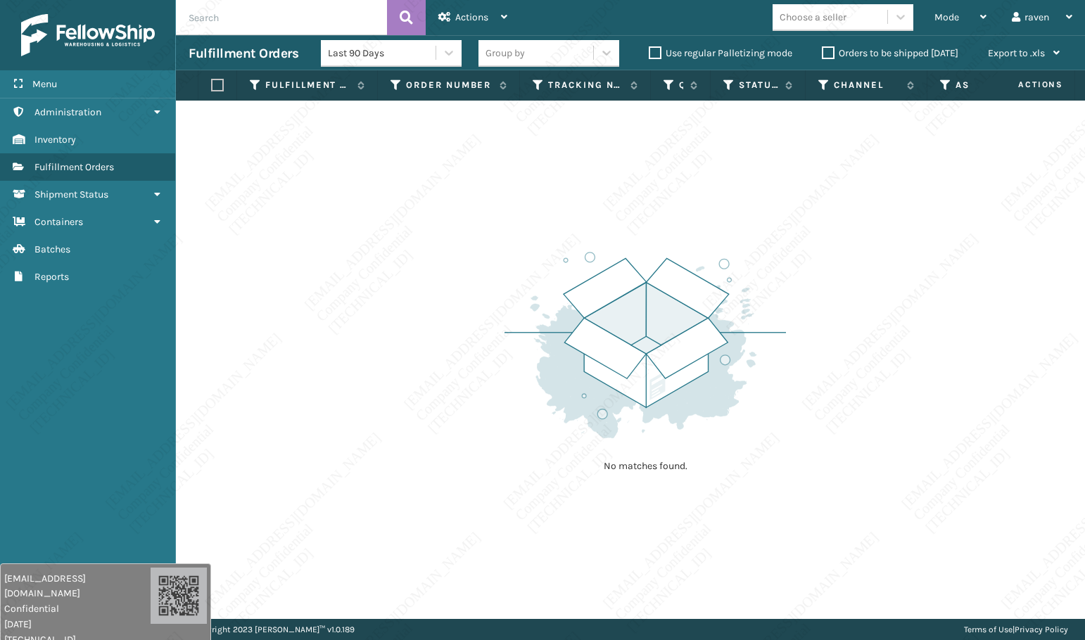
click at [844, 285] on div "No matches found." at bounding box center [630, 360] width 909 height 519
click at [940, 11] on div "Mode" at bounding box center [960, 17] width 52 height 35
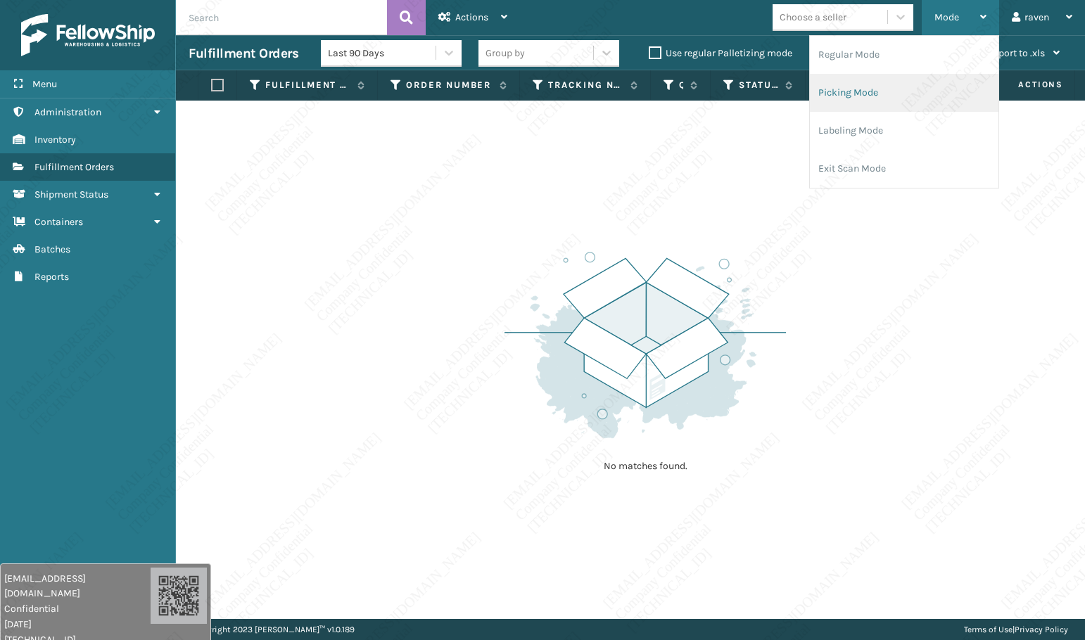
click at [874, 92] on li "Picking Mode" at bounding box center [904, 93] width 189 height 38
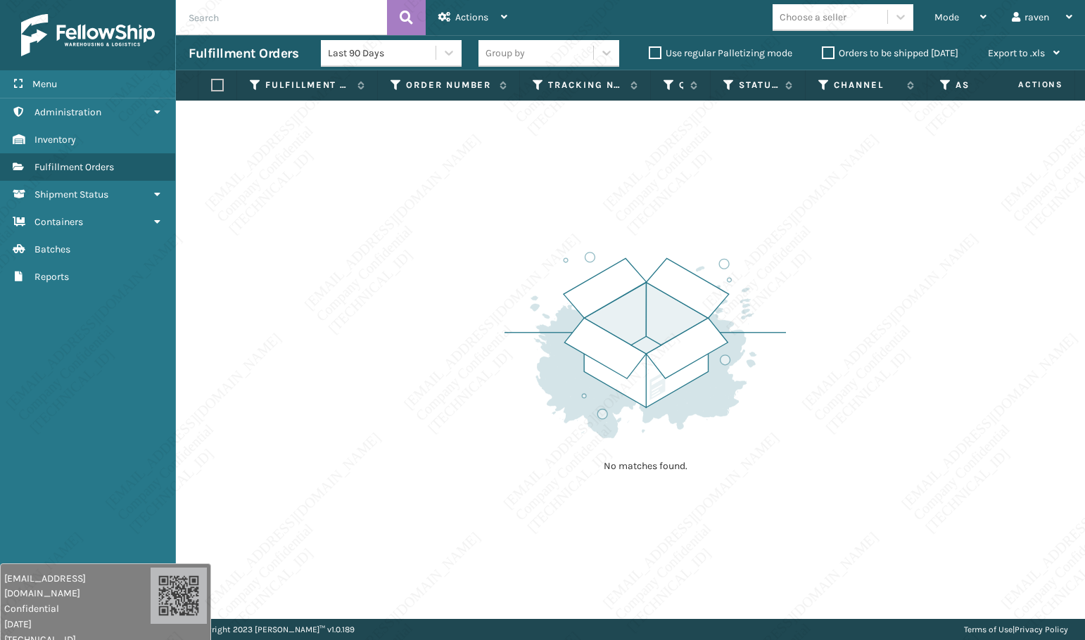
click at [799, 215] on div "No matches found." at bounding box center [630, 360] width 909 height 519
click at [424, 457] on div "No matches found." at bounding box center [630, 360] width 909 height 519
click at [944, 11] on div "Mode" at bounding box center [960, 17] width 52 height 35
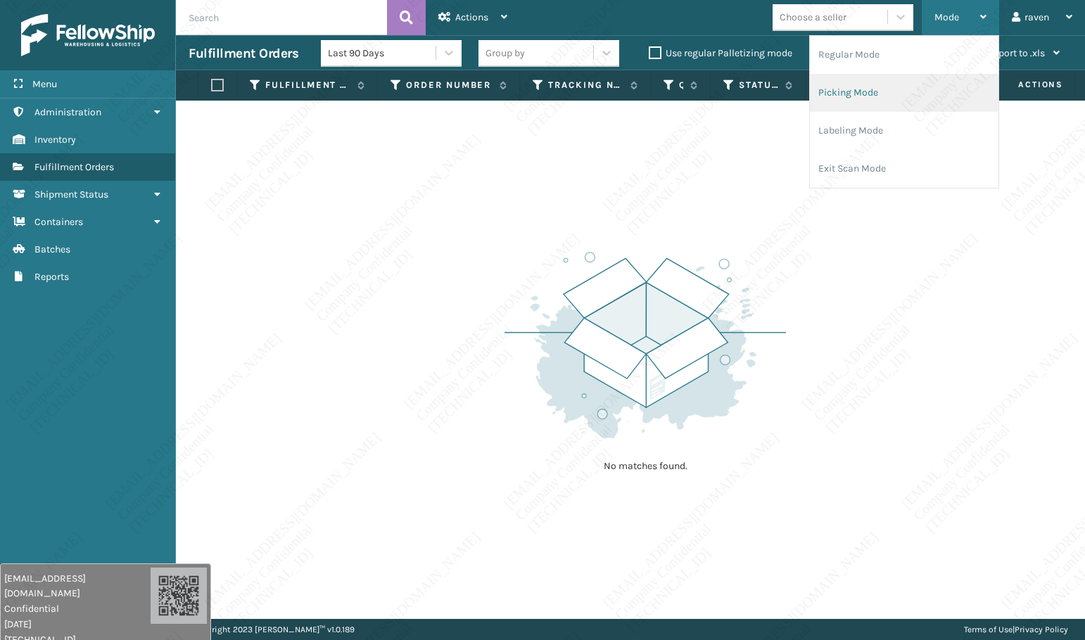
click at [879, 91] on li "Picking Mode" at bounding box center [904, 93] width 189 height 38
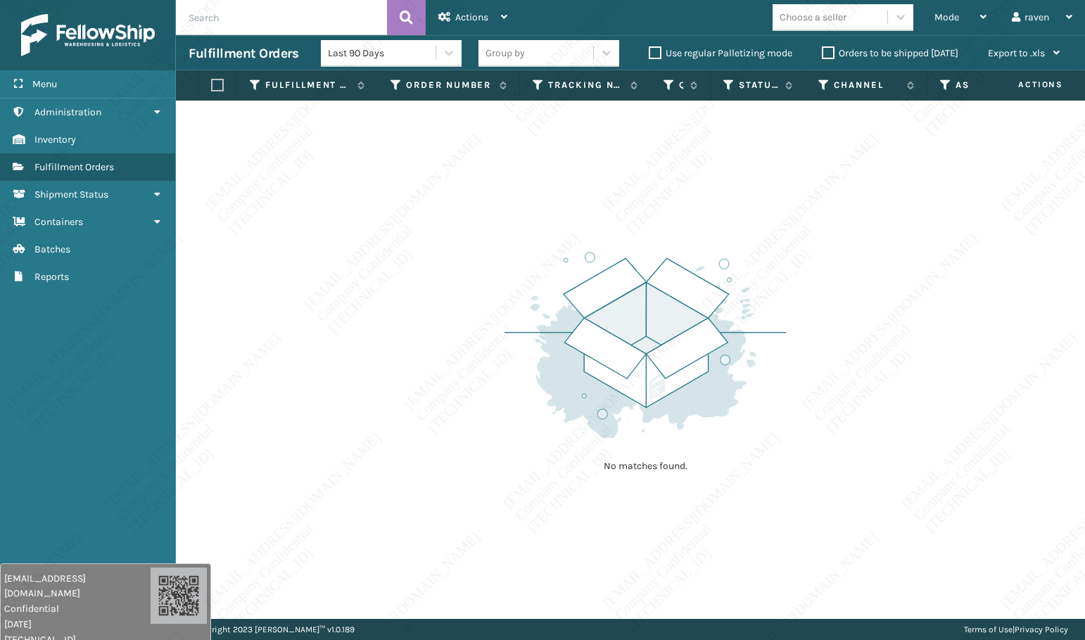
click at [977, 346] on div "No matches found." at bounding box center [630, 360] width 909 height 519
click at [945, 15] on span "Mode" at bounding box center [946, 17] width 25 height 12
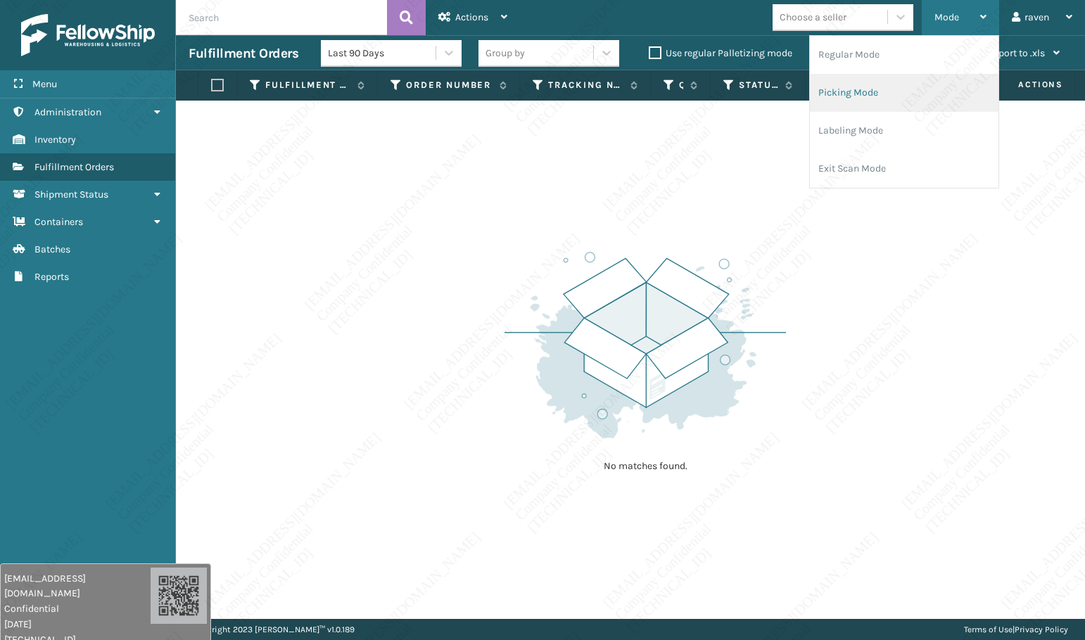
click at [878, 89] on li "Picking Mode" at bounding box center [904, 93] width 189 height 38
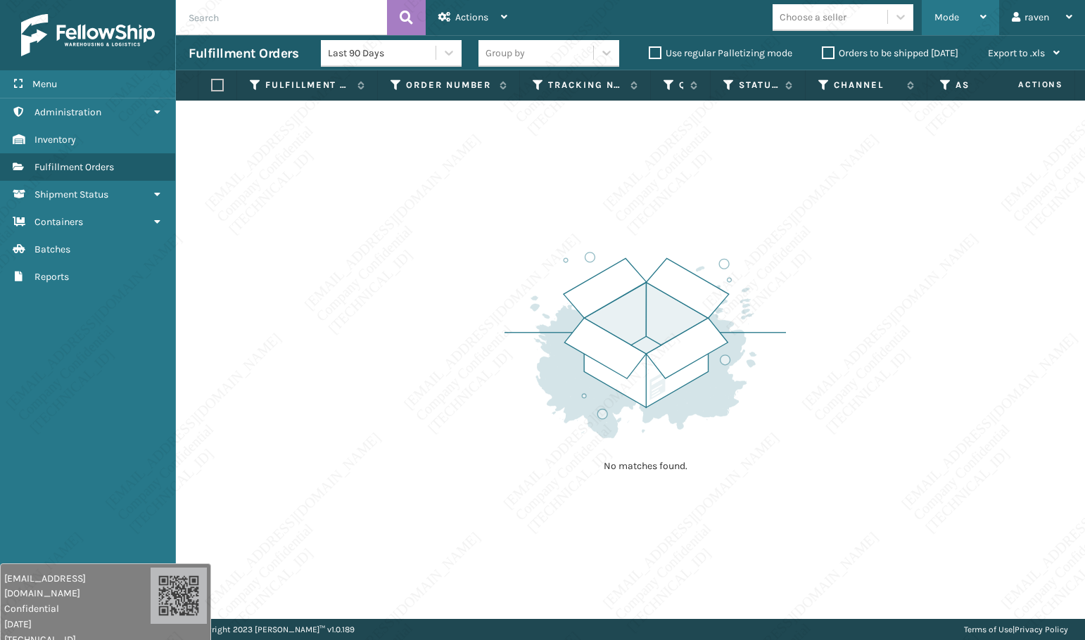
click at [925, 28] on div "Mode Regular Mode Picking Mode Labeling Mode Exit Scan Mode" at bounding box center [960, 17] width 77 height 35
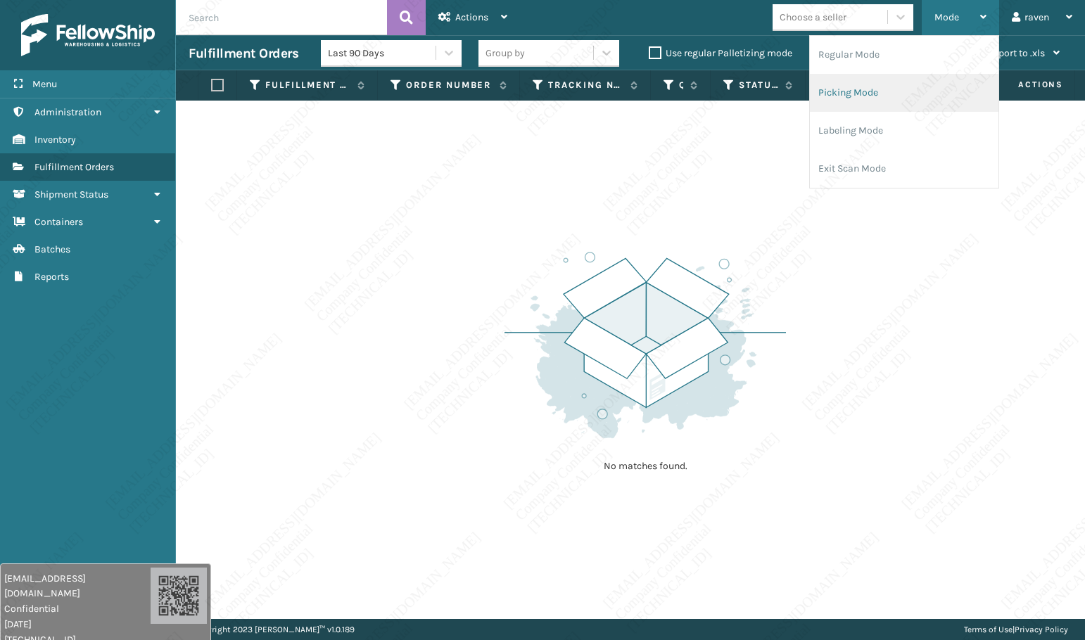
click at [870, 100] on li "Picking Mode" at bounding box center [904, 93] width 189 height 38
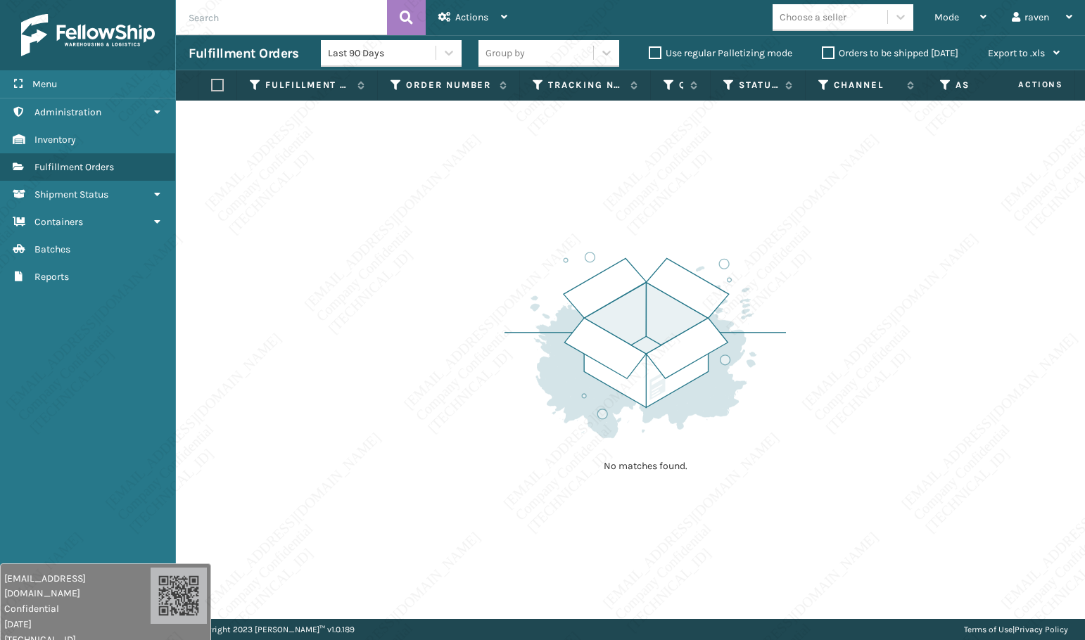
click at [630, 342] on img at bounding box center [645, 345] width 281 height 195
click at [1043, 366] on div "No matches found." at bounding box center [631, 360] width 910 height 519
drag, startPoint x: 141, startPoint y: 574, endPoint x: 133, endPoint y: 592, distance: 20.2
click at [134, 592] on div "[EMAIL_ADDRESS][DOMAIN_NAME] Confidential [DATE] [TECHNICAL_ID]" at bounding box center [105, 611] width 211 height 88
click at [163, 543] on div "Menu Inventory Administration Inventory Inventory Inventory Fulfillment Orders …" at bounding box center [88, 320] width 176 height 640
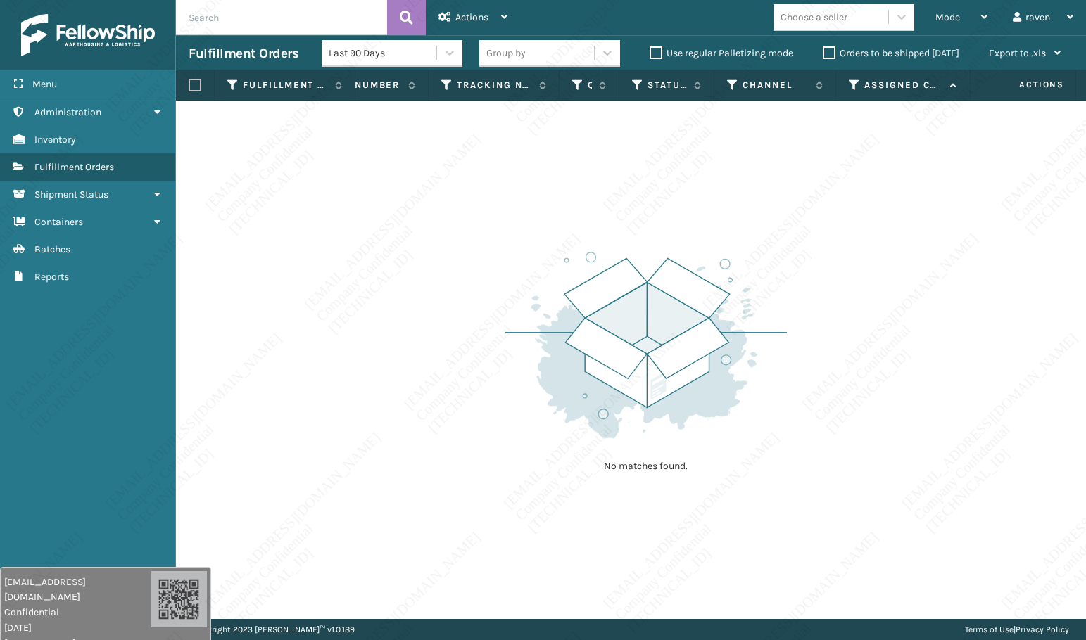
scroll to position [0, 0]
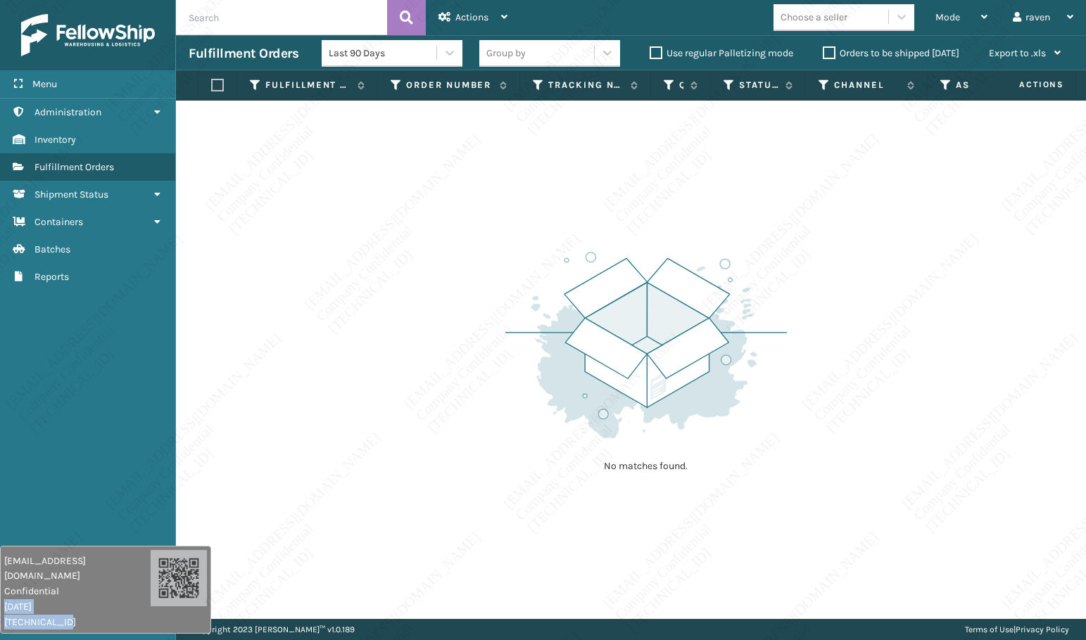
drag, startPoint x: 139, startPoint y: 590, endPoint x: 125, endPoint y: 576, distance: 19.9
click at [125, 576] on div "[EMAIL_ADDRESS][DOMAIN_NAME] Confidential [DATE] [TECHNICAL_ID]" at bounding box center [105, 590] width 211 height 88
click at [112, 520] on div "Menu Inventory Administration Inventory Inventory Inventory Fulfillment Orders …" at bounding box center [88, 320] width 176 height 640
click at [972, 330] on div "No matches found." at bounding box center [631, 360] width 910 height 519
click at [288, 538] on div "No matches found." at bounding box center [631, 360] width 910 height 519
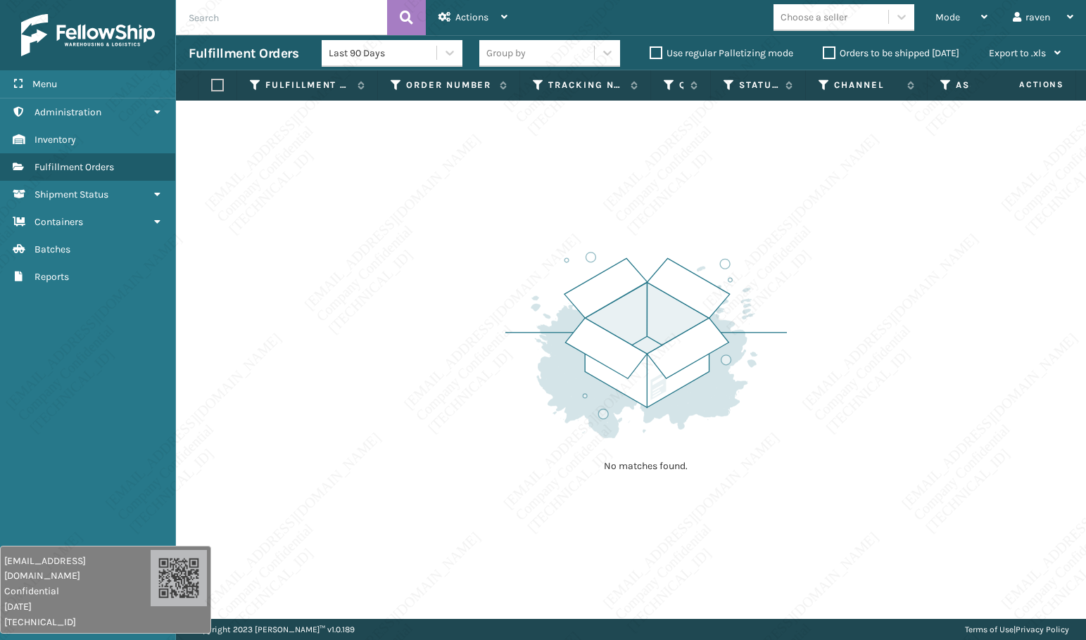
drag, startPoint x: 820, startPoint y: 284, endPoint x: 828, endPoint y: 270, distance: 16.1
click at [823, 284] on div "No matches found." at bounding box center [631, 360] width 910 height 519
click at [946, 19] on span "Mode" at bounding box center [947, 17] width 25 height 12
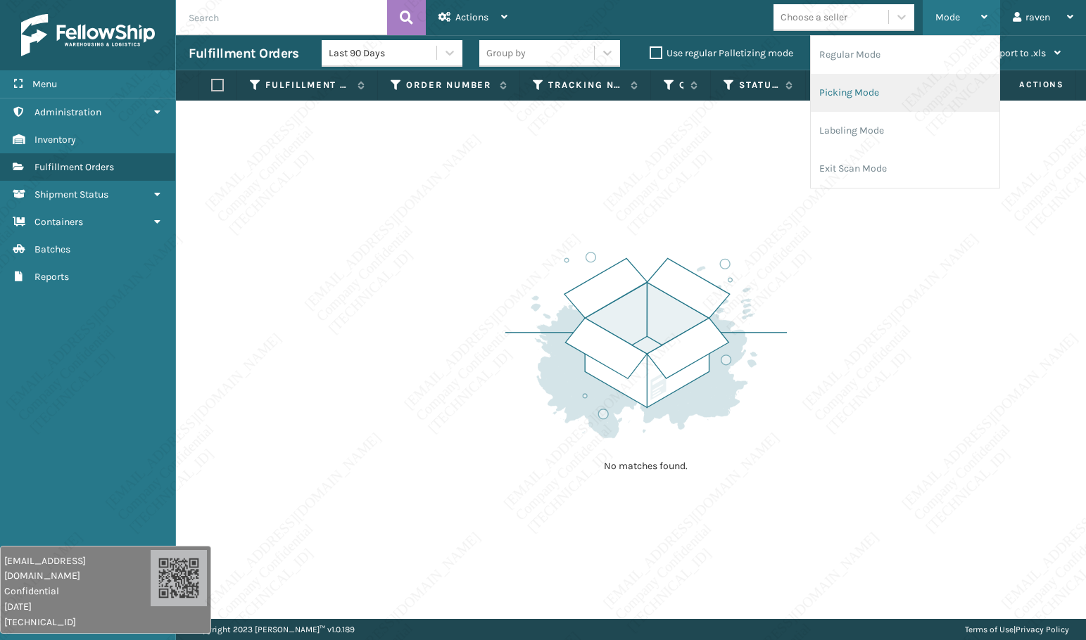
click at [910, 89] on li "Picking Mode" at bounding box center [905, 93] width 189 height 38
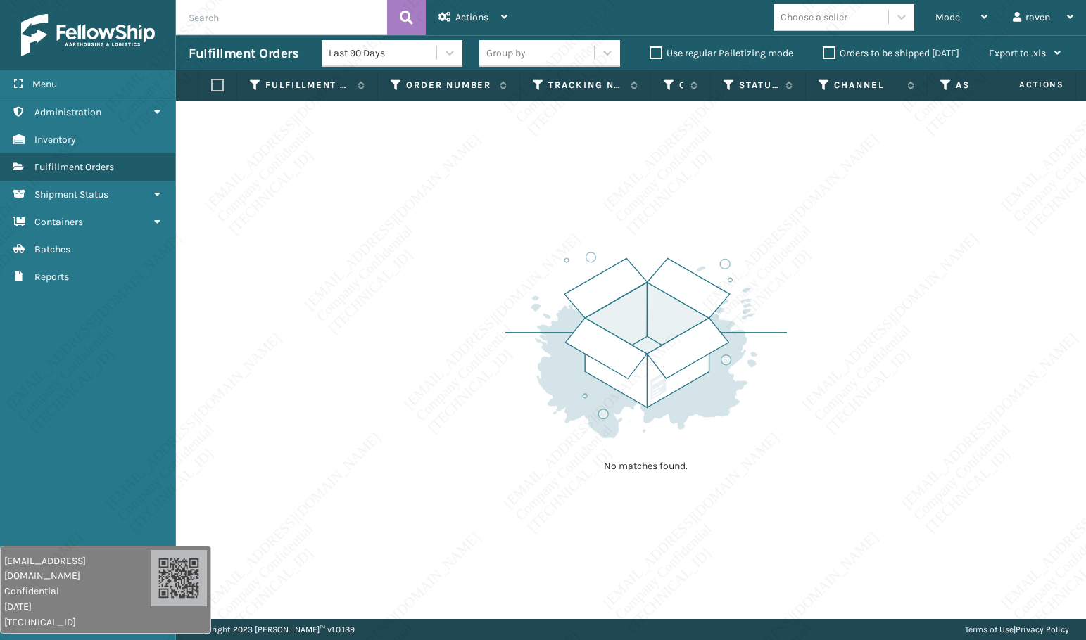
click at [851, 266] on div "No matches found." at bounding box center [631, 360] width 910 height 519
click at [656, 456] on div "No matches found." at bounding box center [645, 361] width 281 height 260
click at [602, 415] on img at bounding box center [645, 345] width 281 height 195
click at [644, 457] on div "No matches found." at bounding box center [645, 361] width 281 height 260
click at [692, 480] on div "No matches found." at bounding box center [645, 361] width 281 height 260
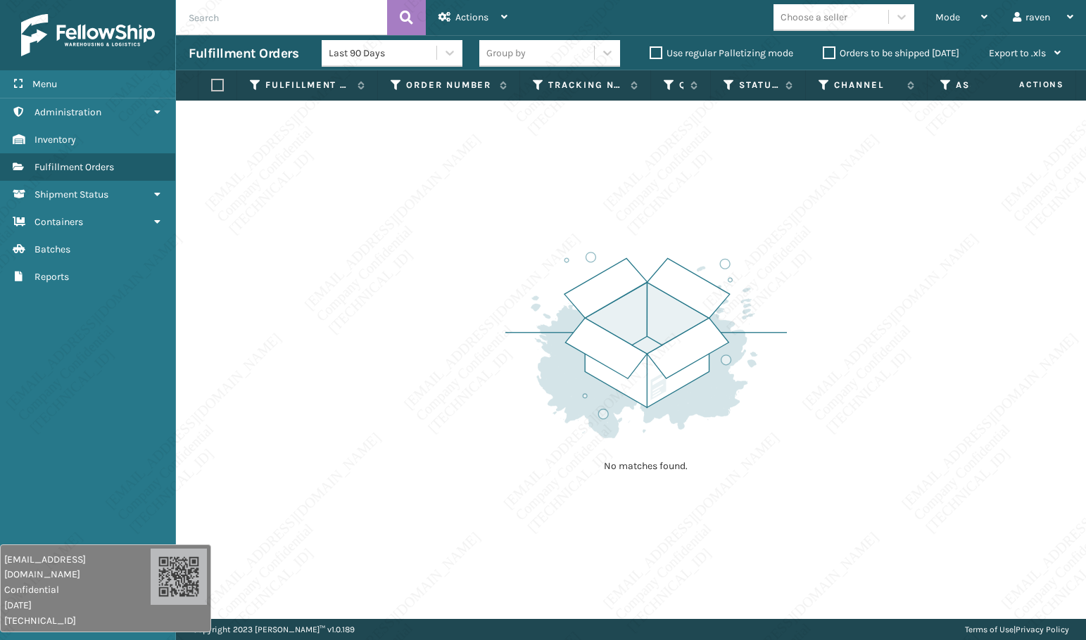
click at [133, 560] on div "[EMAIL_ADDRESS][DOMAIN_NAME] Confidential [DATE] [TECHNICAL_ID]" at bounding box center [105, 589] width 211 height 88
click at [316, 572] on div "No matches found." at bounding box center [631, 360] width 910 height 519
click at [503, 538] on div "No matches found." at bounding box center [631, 360] width 910 height 519
click at [929, 4] on div "Mode Regular Mode Picking Mode Labeling Mode Exit Scan Mode" at bounding box center [961, 17] width 77 height 35
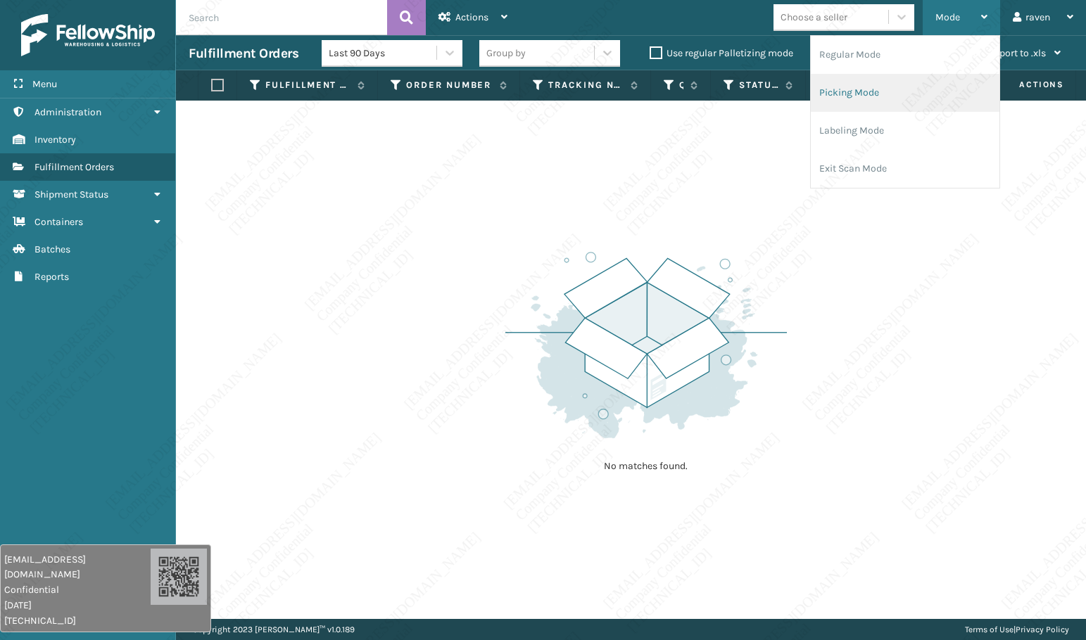
click at [916, 89] on li "Picking Mode" at bounding box center [905, 93] width 189 height 38
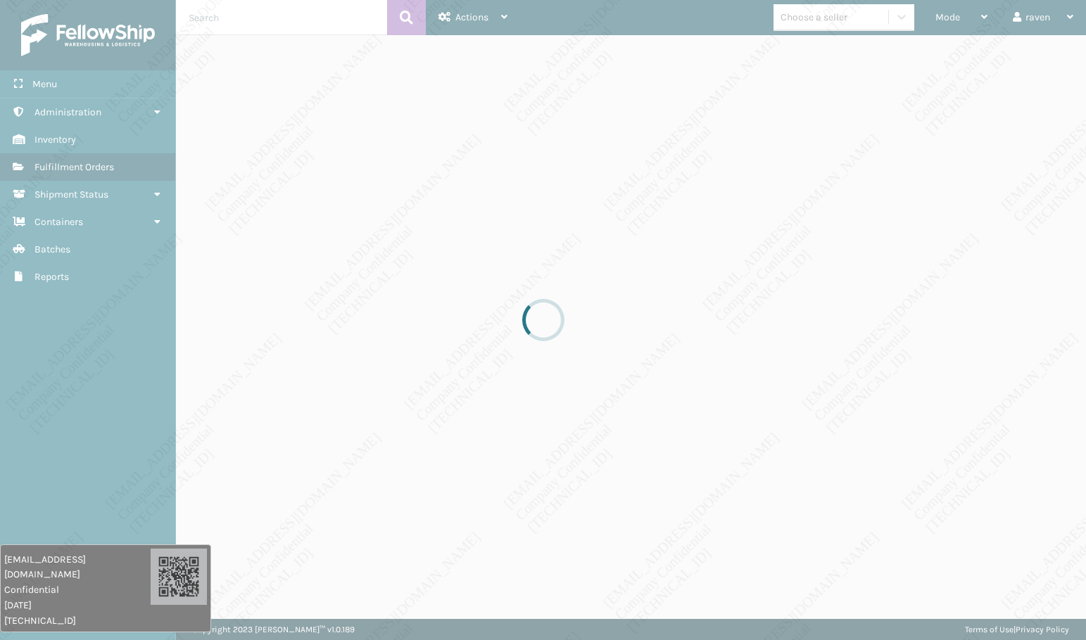
click at [857, 281] on div at bounding box center [543, 320] width 1086 height 640
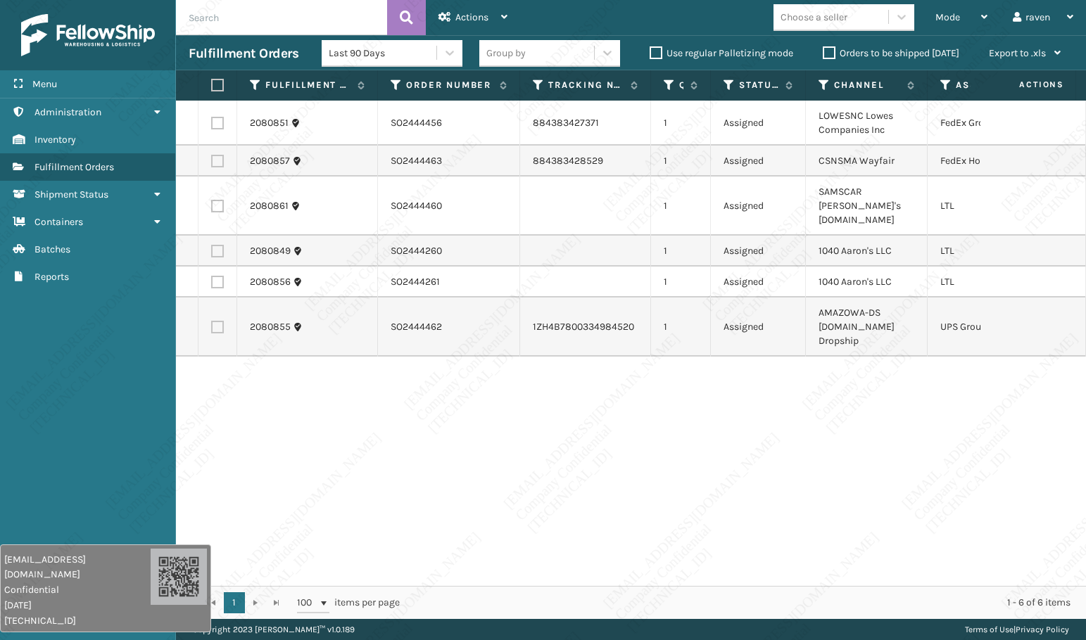
click at [890, 393] on div "2080851 SO2444456 884383427371 1 Assigned LOWESNC Lowes Companies Inc FedEx Gro…" at bounding box center [631, 344] width 910 height 486
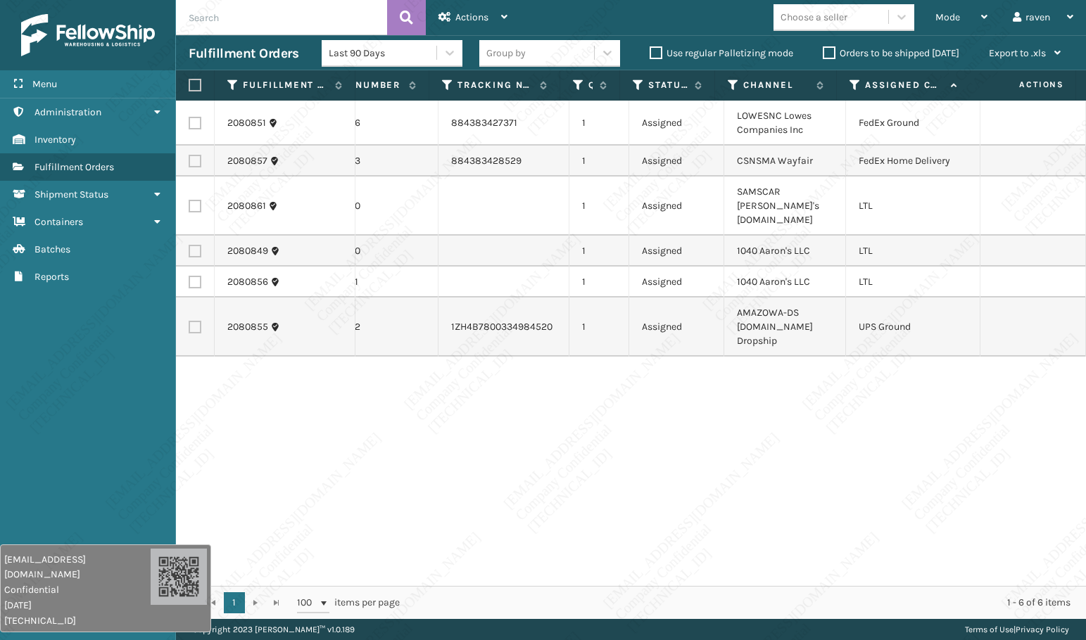
scroll to position [0, 91]
click at [192, 321] on label at bounding box center [195, 327] width 13 height 13
click at [189, 321] on input "checkbox" at bounding box center [189, 325] width 1 height 9
checkbox input "true"
click at [487, 20] on span "Actions" at bounding box center [471, 17] width 33 height 12
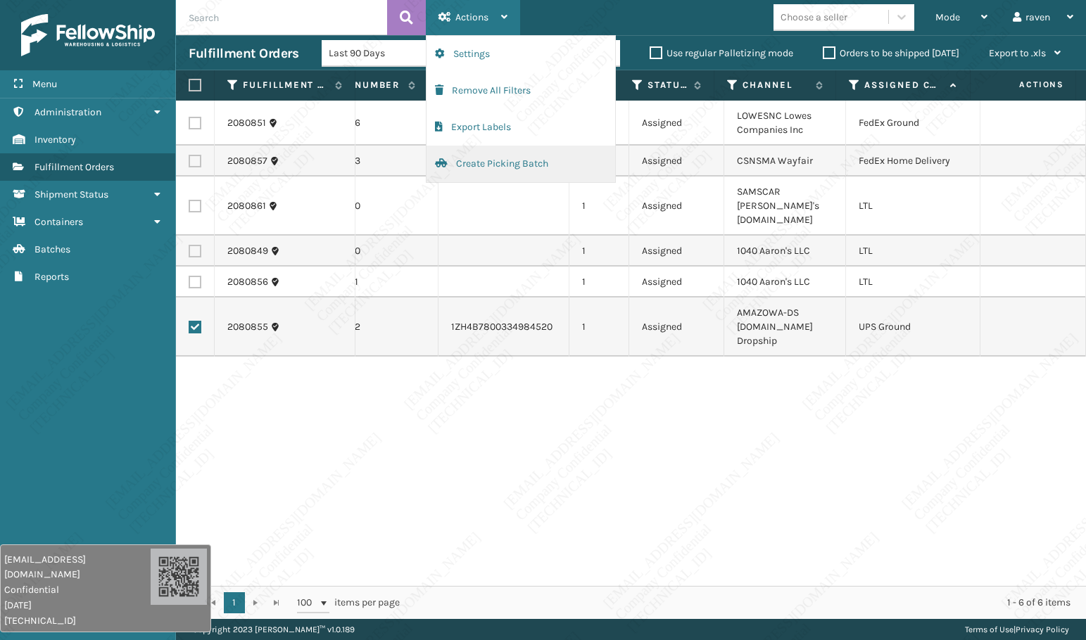
click at [508, 163] on button "Create Picking Batch" at bounding box center [520, 164] width 189 height 37
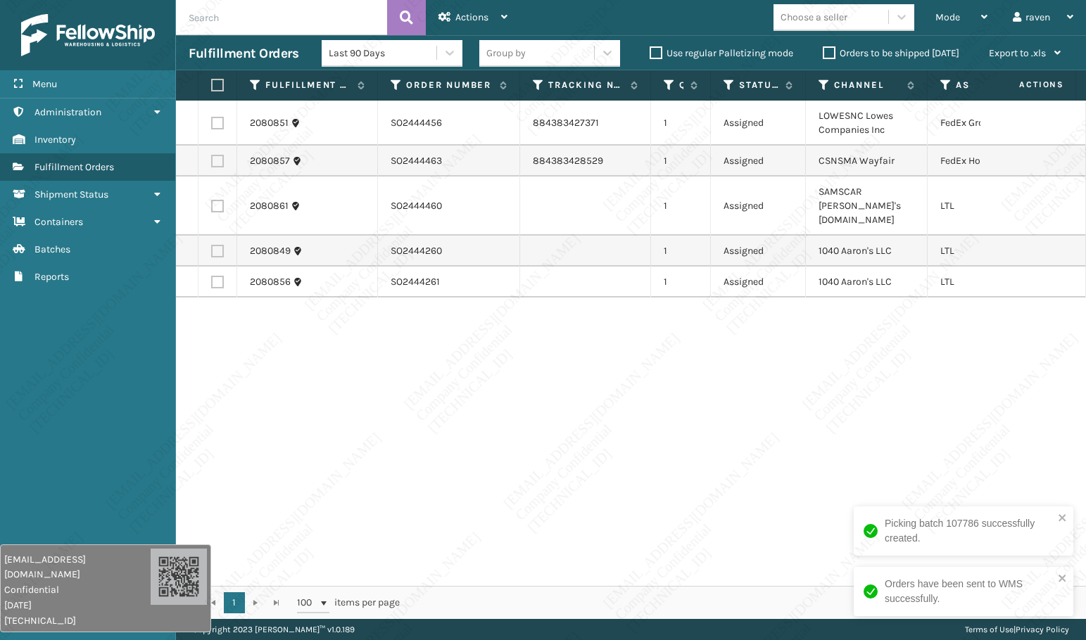
click at [836, 388] on div "2080851 SO2444456 884383427371 1 Assigned LOWESNC Lowes Companies Inc FedEx Gro…" at bounding box center [631, 344] width 910 height 486
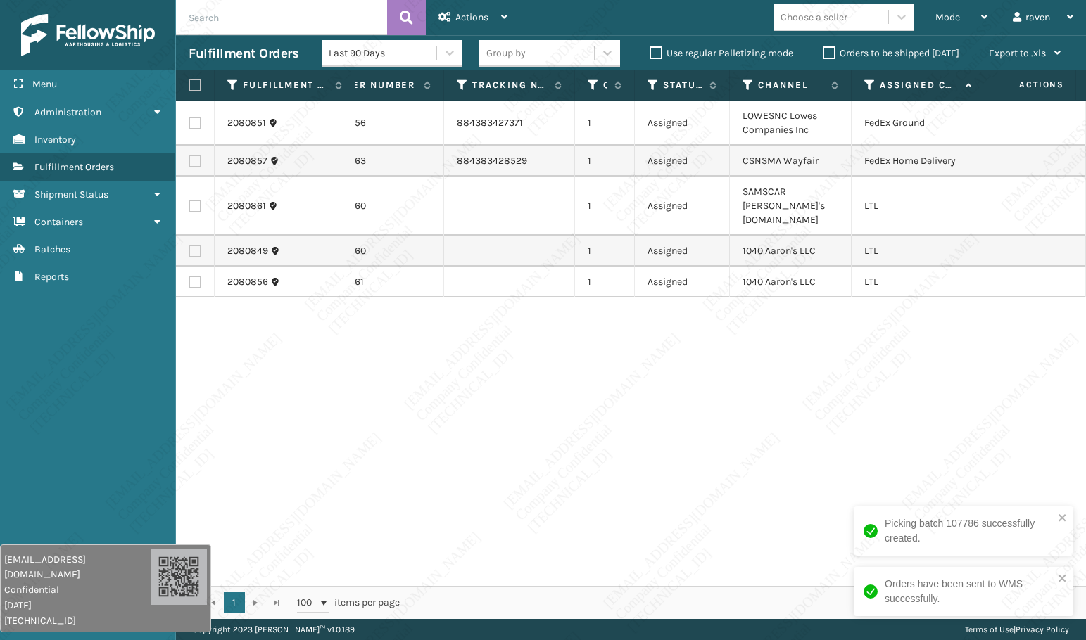
scroll to position [0, 77]
click at [849, 443] on div "2080851 SO2444456 884383427371 1 Assigned LOWESNC Lowes Companies Inc FedEx Gro…" at bounding box center [631, 344] width 910 height 486
click at [196, 123] on label at bounding box center [195, 123] width 13 height 13
click at [189, 123] on input "checkbox" at bounding box center [189, 121] width 1 height 9
checkbox input "true"
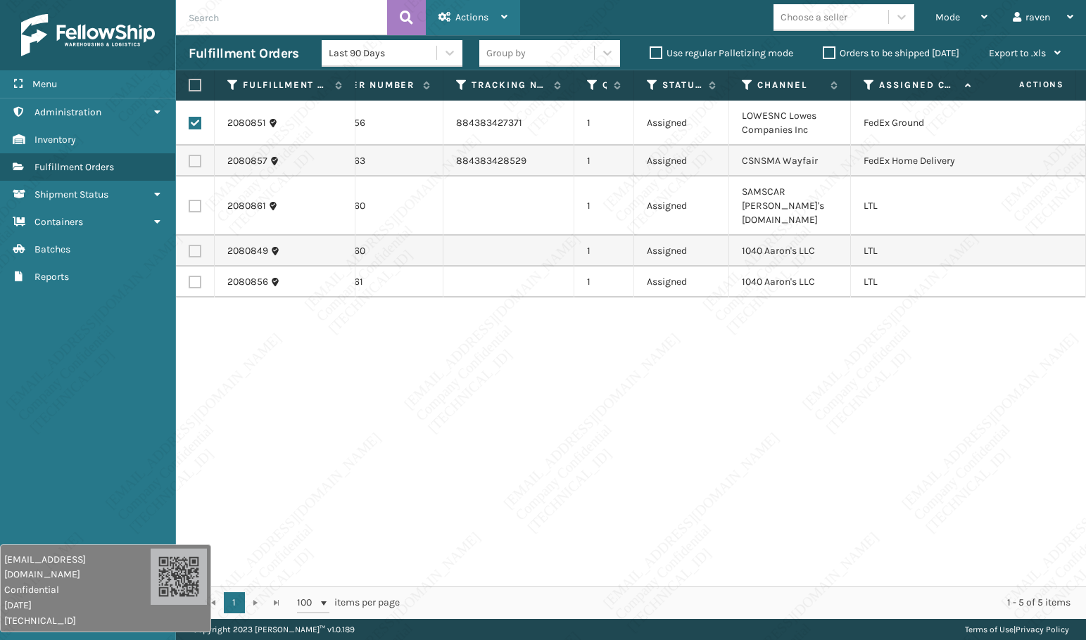
click at [462, 12] on span "Actions" at bounding box center [471, 17] width 33 height 12
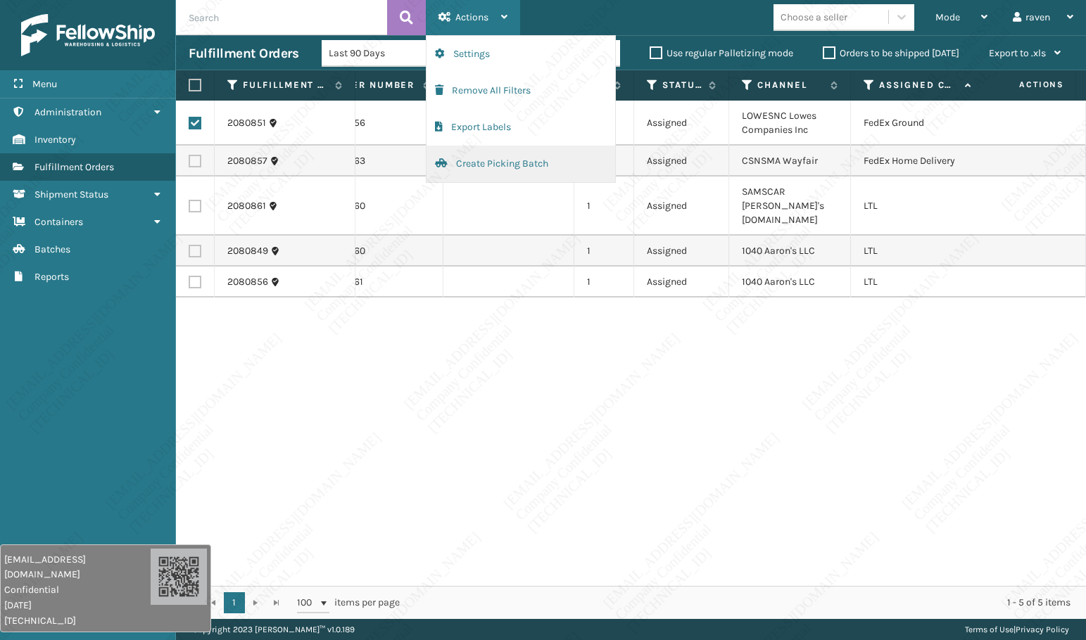
click at [509, 167] on button "Create Picking Batch" at bounding box center [520, 164] width 189 height 37
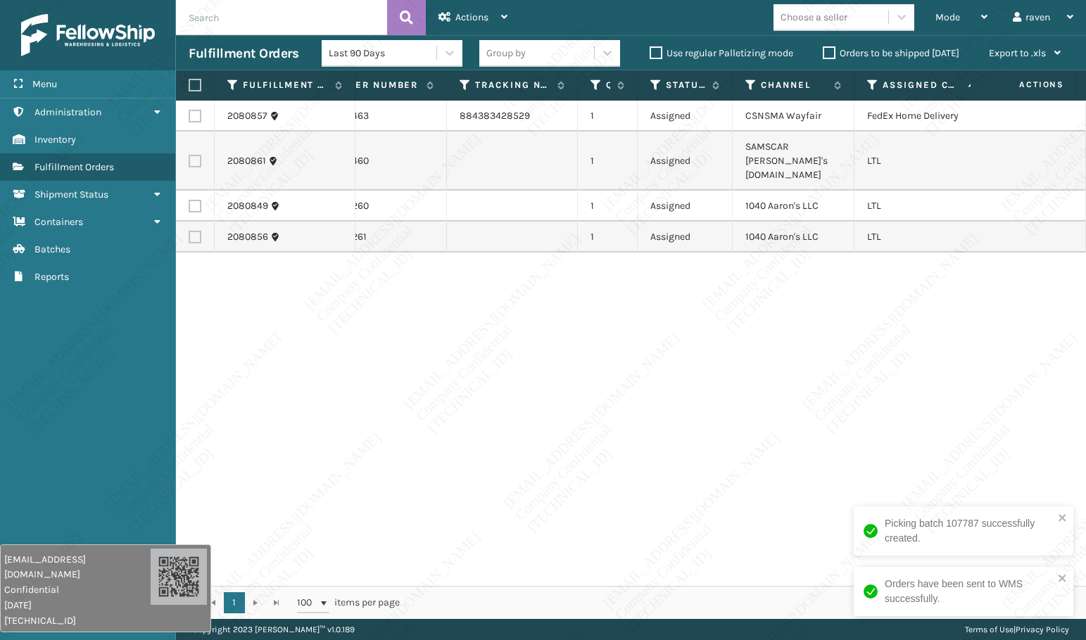
scroll to position [0, 75]
click at [780, 371] on div "2080857 SO2444463 884383428529 1 Assigned CSNSMA Wayfair FedEx Home Delivery 20…" at bounding box center [631, 344] width 910 height 486
click at [198, 120] on label at bounding box center [195, 116] width 13 height 13
click at [189, 119] on input "checkbox" at bounding box center [189, 114] width 1 height 9
checkbox input "true"
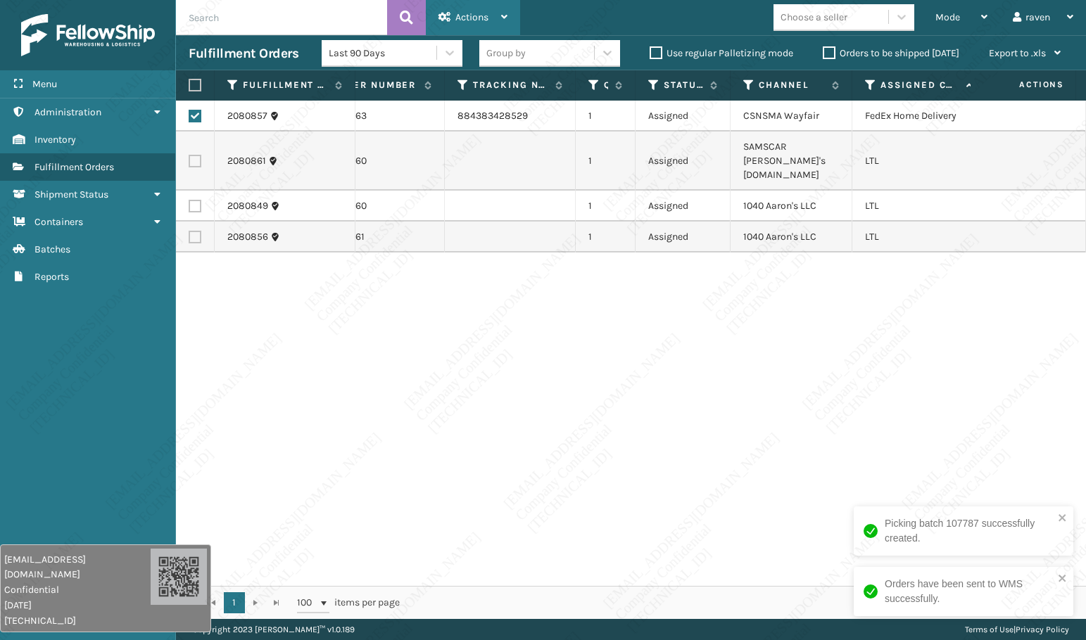
click at [463, 15] on span "Actions" at bounding box center [471, 17] width 33 height 12
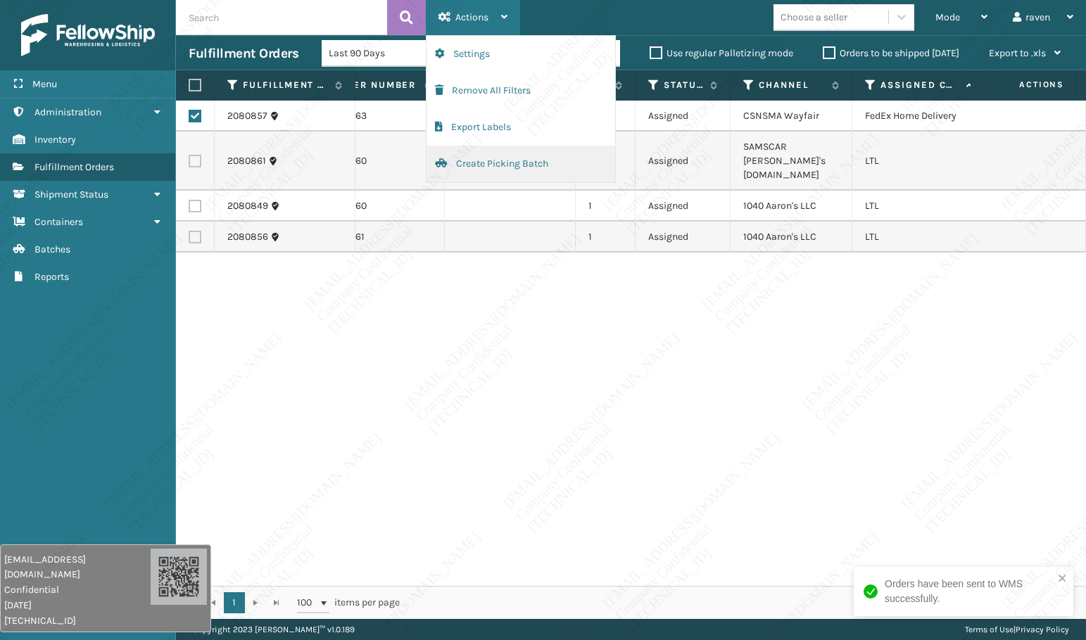
click at [492, 163] on button "Create Picking Batch" at bounding box center [520, 164] width 189 height 37
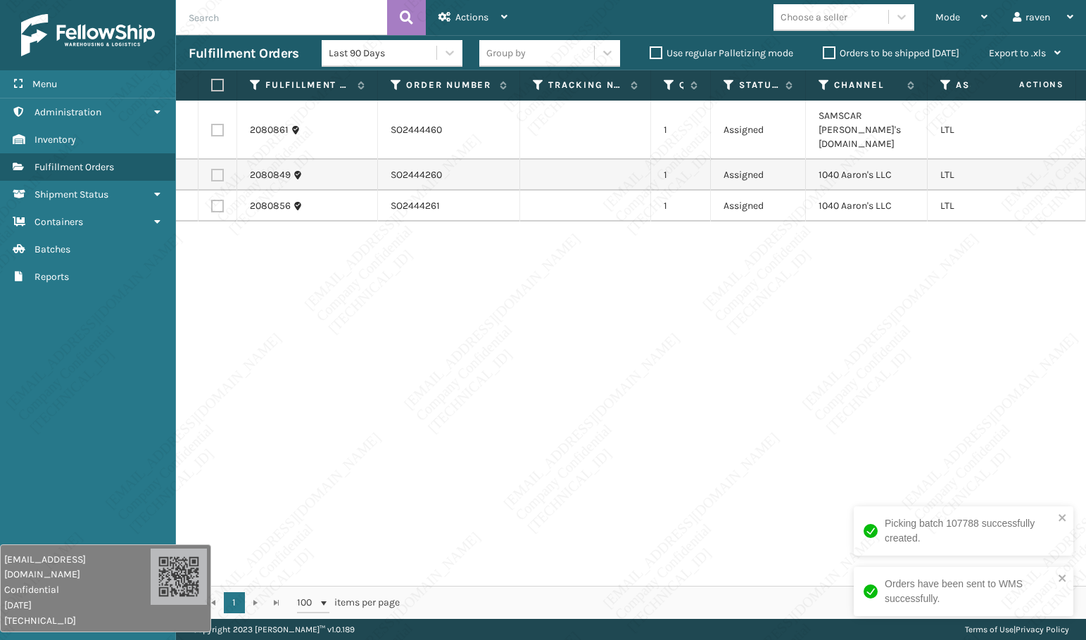
drag, startPoint x: 775, startPoint y: 574, endPoint x: 842, endPoint y: 576, distance: 67.6
click at [842, 576] on div "2080861 SO2444460 1 Assigned [PERSON_NAME]'s [DOMAIN_NAME] LTL 2080849 SO244426…" at bounding box center [631, 344] width 910 height 486
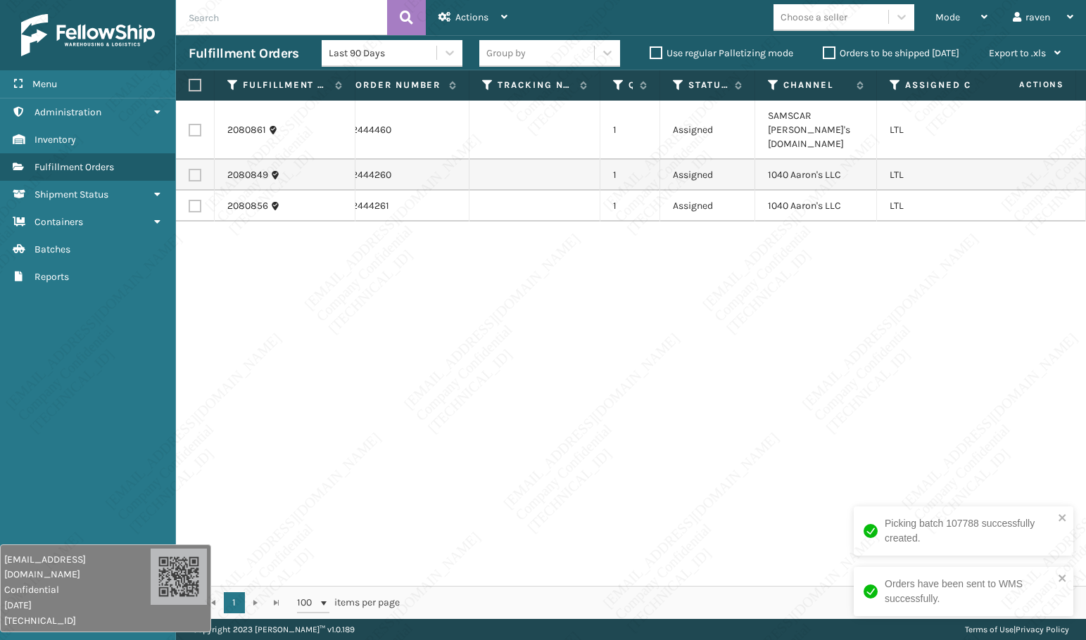
scroll to position [0, 67]
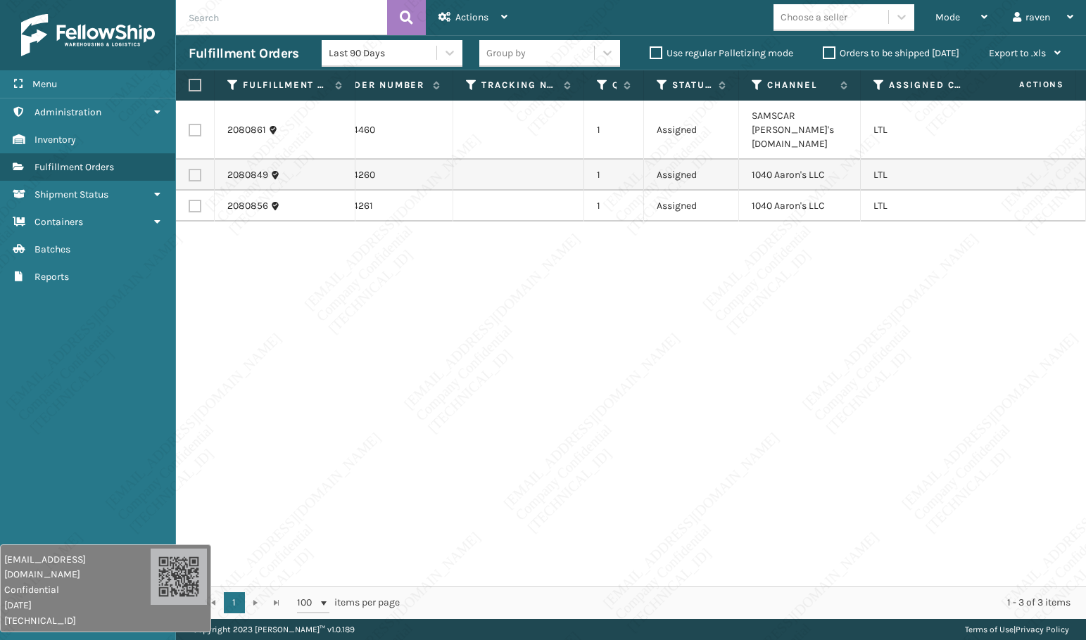
click at [194, 169] on label at bounding box center [195, 175] width 13 height 13
click at [189, 169] on input "checkbox" at bounding box center [189, 173] width 1 height 9
checkbox input "true"
click at [194, 200] on label at bounding box center [195, 206] width 13 height 13
click at [189, 200] on input "checkbox" at bounding box center [189, 204] width 1 height 9
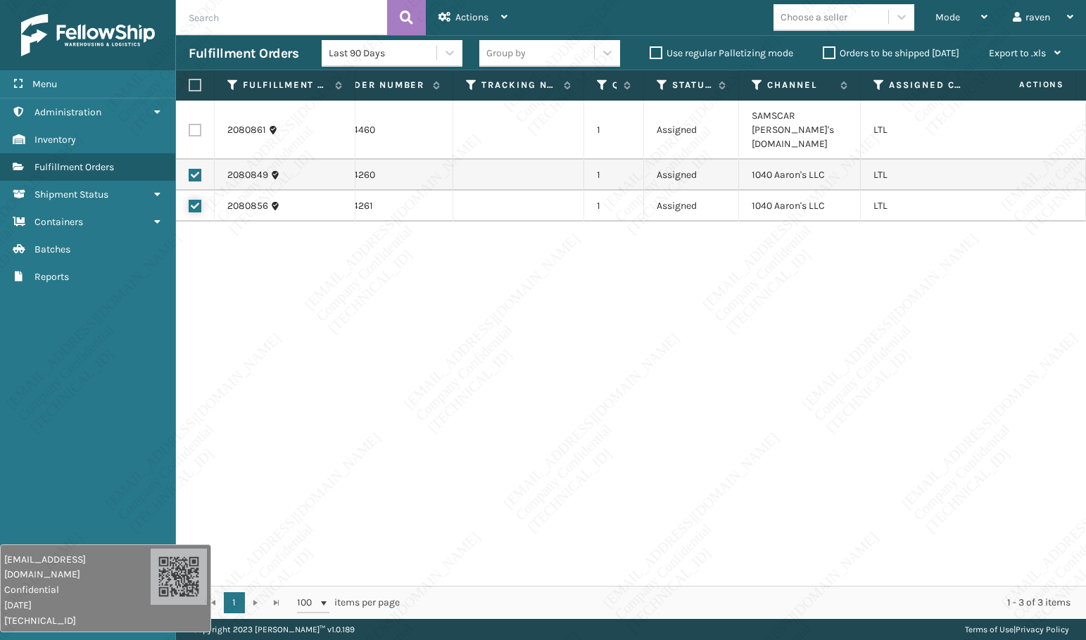
checkbox input "true"
click at [555, 332] on div "2080861 SO2444460 1 Assigned [PERSON_NAME]'s [DOMAIN_NAME] LTL 2080849 SO244426…" at bounding box center [631, 344] width 910 height 486
copy td "1040 Aaron's LLC"
drag, startPoint x: 834, startPoint y: 163, endPoint x: 744, endPoint y: 161, distance: 90.1
click at [744, 162] on td "1040 Aaron's LLC" at bounding box center [800, 175] width 122 height 31
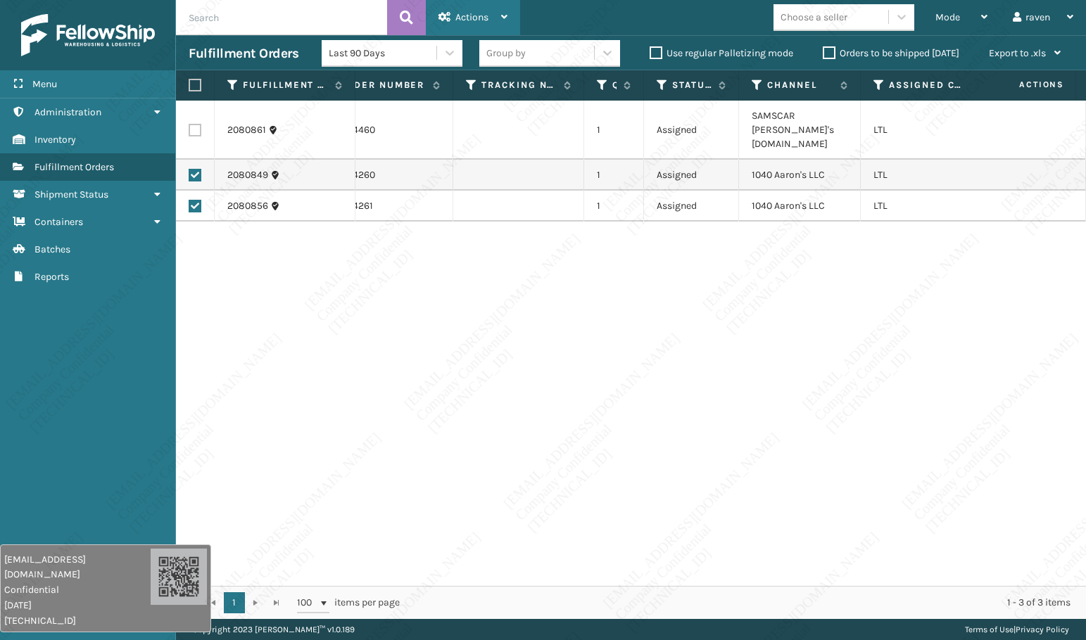
click at [464, 23] on span "Actions" at bounding box center [471, 17] width 33 height 12
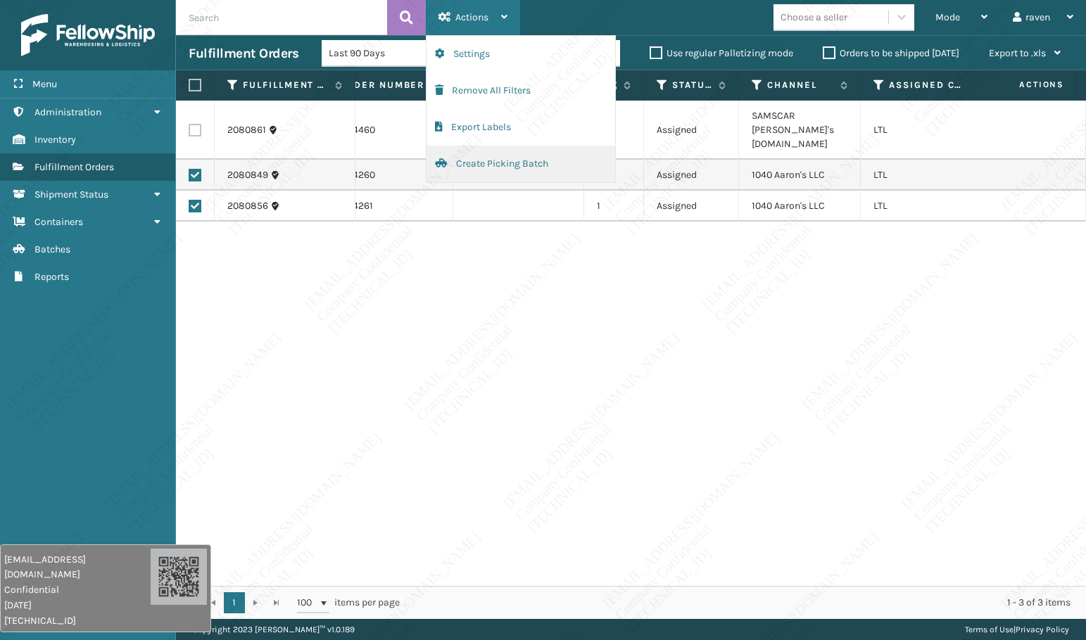
click at [474, 160] on button "Create Picking Batch" at bounding box center [520, 164] width 189 height 37
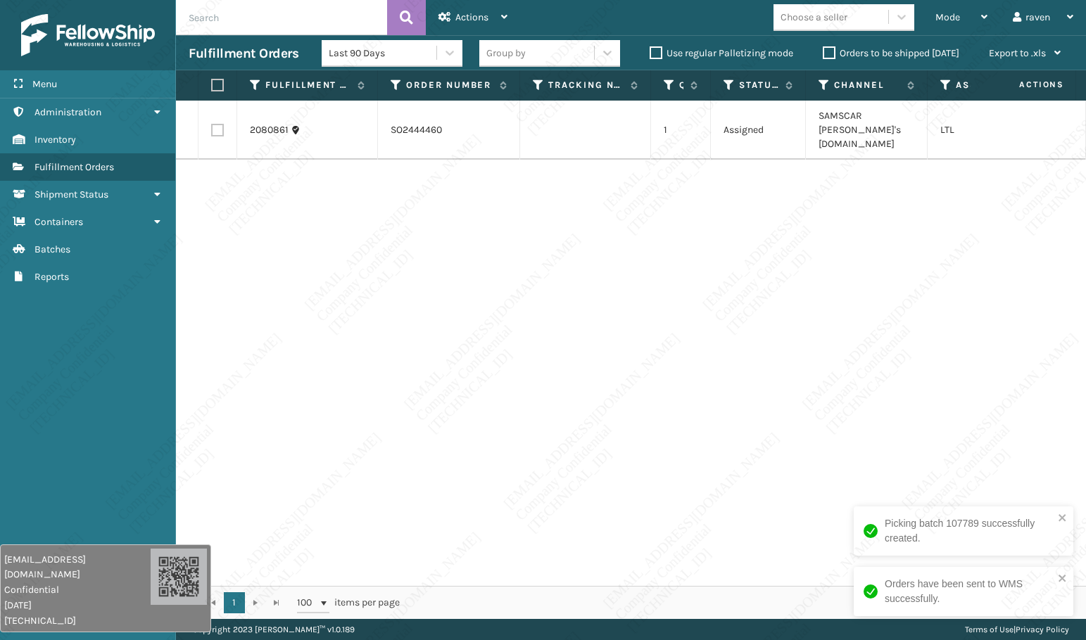
drag, startPoint x: 898, startPoint y: 295, endPoint x: 967, endPoint y: 467, distance: 185.0
click at [899, 297] on div "2080861 SO2444460 1 Assigned SAMSCAR [PERSON_NAME]'s [DOMAIN_NAME] LTL" at bounding box center [631, 344] width 910 height 486
click at [1060, 519] on icon "close" at bounding box center [1063, 517] width 10 height 11
click at [1067, 573] on icon "close" at bounding box center [1063, 578] width 10 height 11
click at [890, 467] on div "2080861 SO2444460 1 Assigned SAMSCAR [PERSON_NAME]'s [DOMAIN_NAME] LTL" at bounding box center [631, 344] width 910 height 486
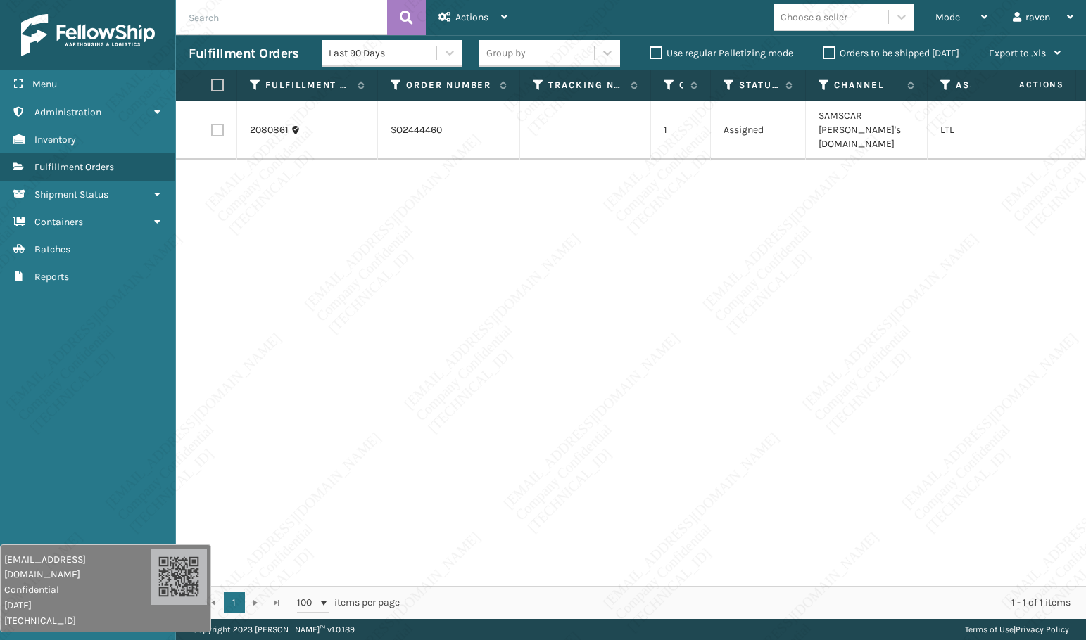
drag, startPoint x: 588, startPoint y: 246, endPoint x: 598, endPoint y: 229, distance: 19.9
click at [589, 246] on div "2080861 SO2444460 1 Assigned SAMSCAR [PERSON_NAME]'s [DOMAIN_NAME] LTL" at bounding box center [631, 344] width 910 height 486
click at [874, 200] on div "2080861 SO2444460 1 Assigned SAMSCAR [PERSON_NAME]'s [DOMAIN_NAME] LTL" at bounding box center [631, 344] width 910 height 486
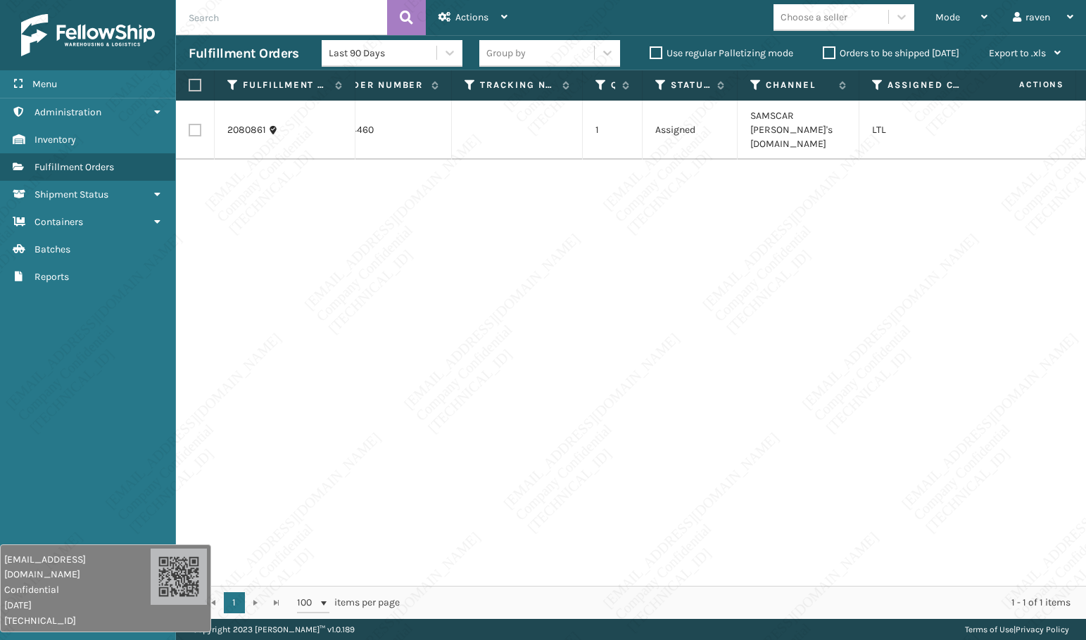
scroll to position [0, 18]
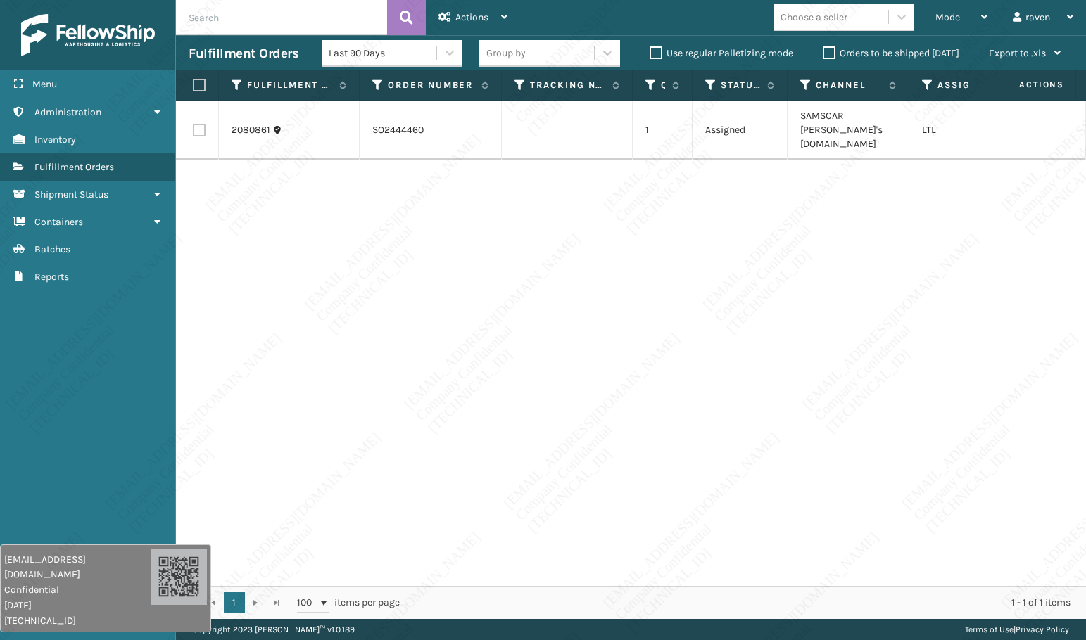
click at [201, 88] on label at bounding box center [197, 85] width 8 height 13
click at [194, 88] on input "checkbox" at bounding box center [193, 85] width 1 height 9
checkbox input "true"
click at [441, 21] on icon at bounding box center [444, 17] width 13 height 10
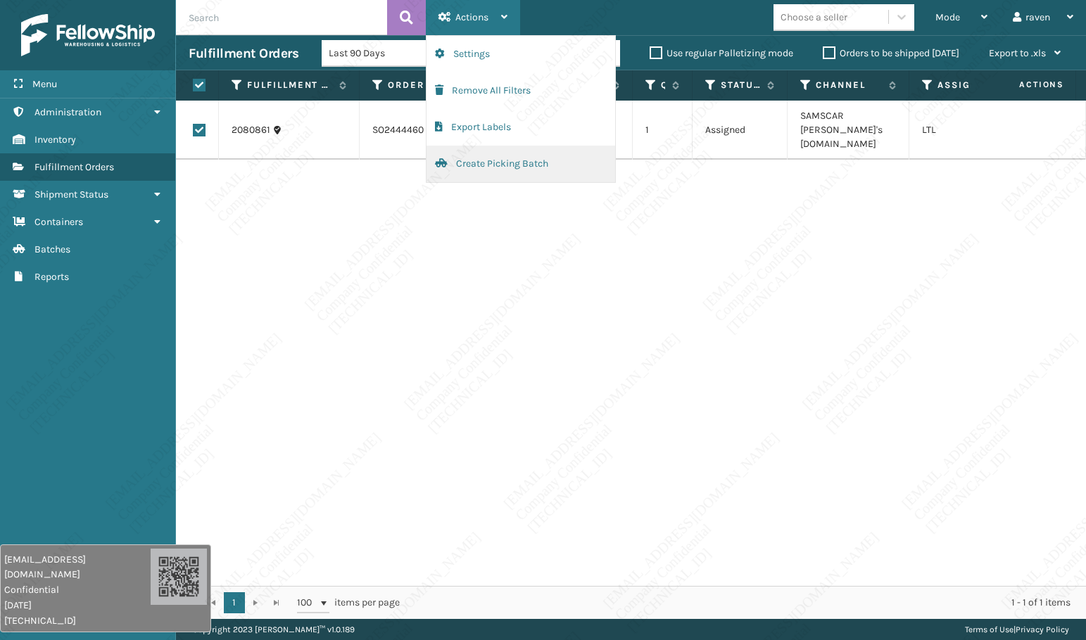
click at [486, 164] on button "Create Picking Batch" at bounding box center [520, 164] width 189 height 37
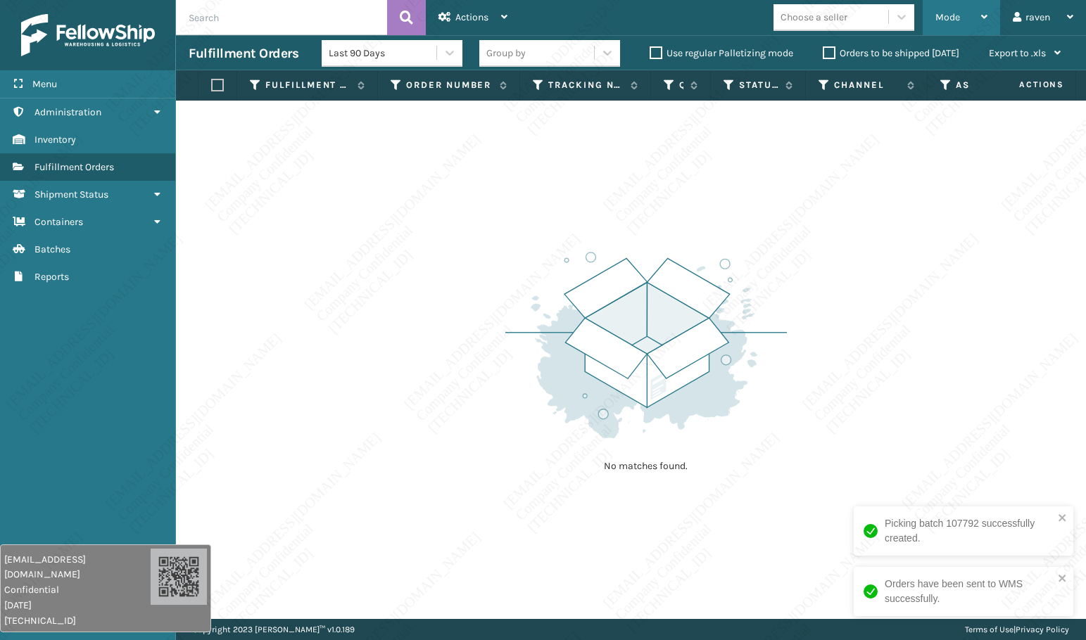
click at [953, 25] on div "Mode" at bounding box center [961, 17] width 52 height 35
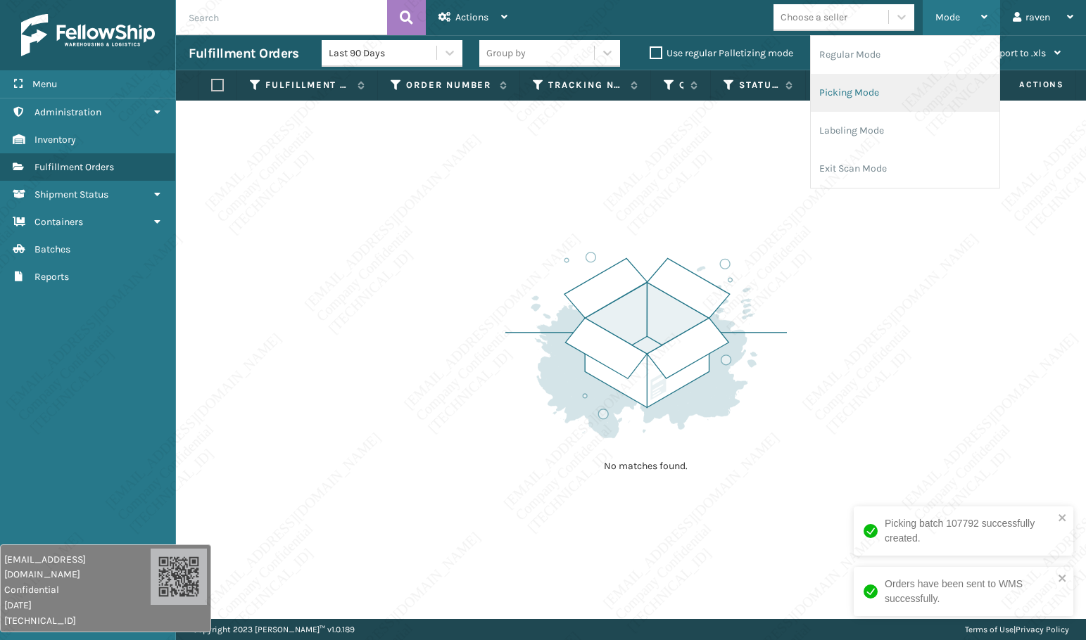
click at [901, 84] on li "Picking Mode" at bounding box center [905, 93] width 189 height 38
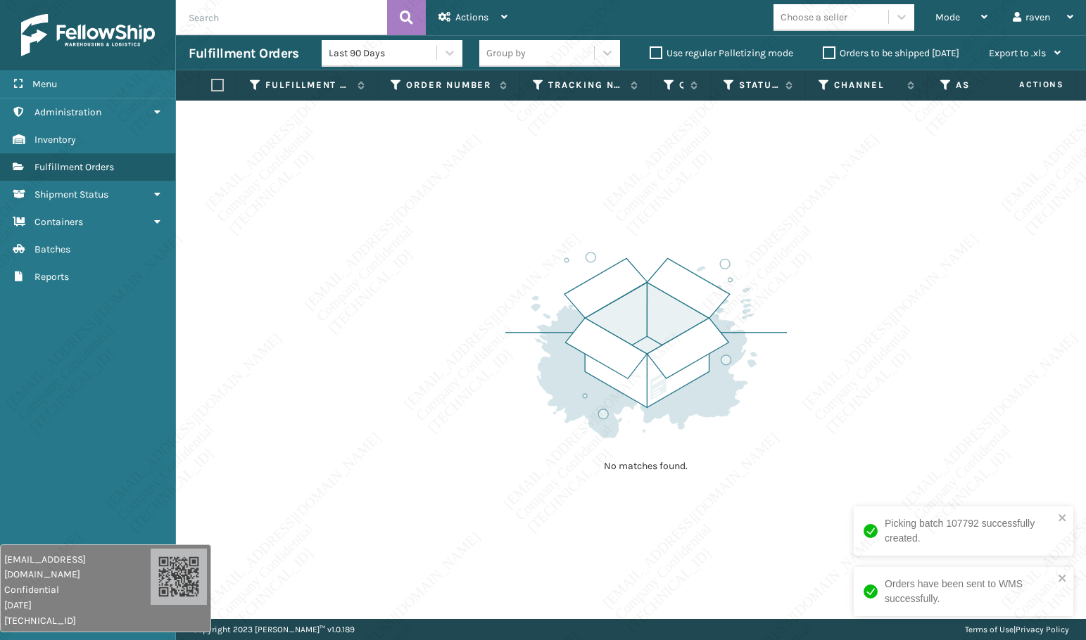
click at [990, 353] on div "No matches found." at bounding box center [631, 360] width 910 height 519
click at [944, 20] on span "Mode" at bounding box center [947, 17] width 25 height 12
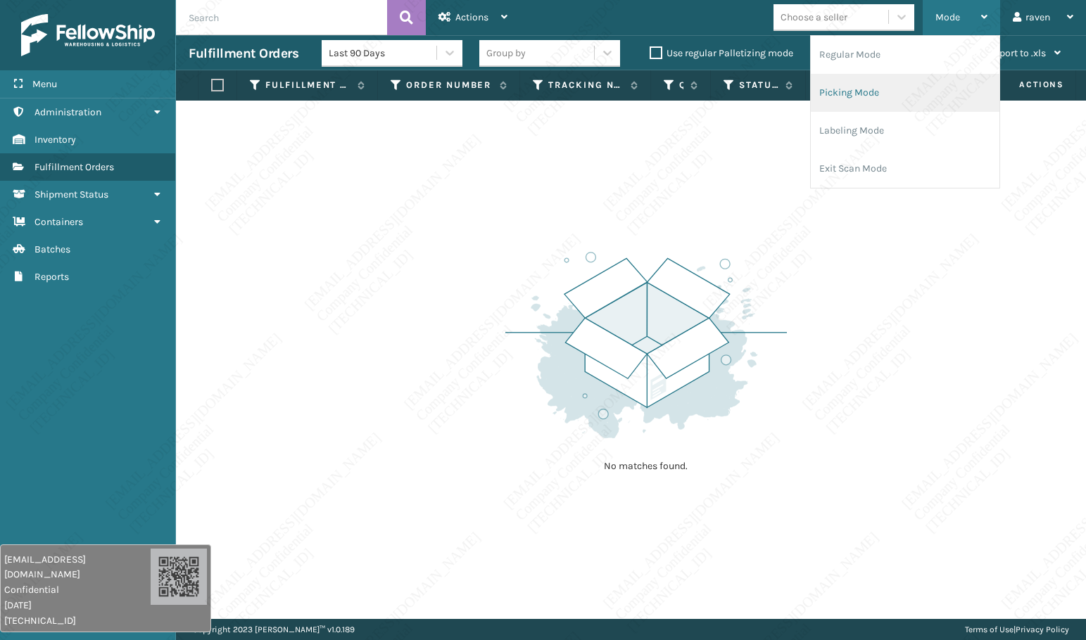
click at [857, 85] on li "Picking Mode" at bounding box center [905, 93] width 189 height 38
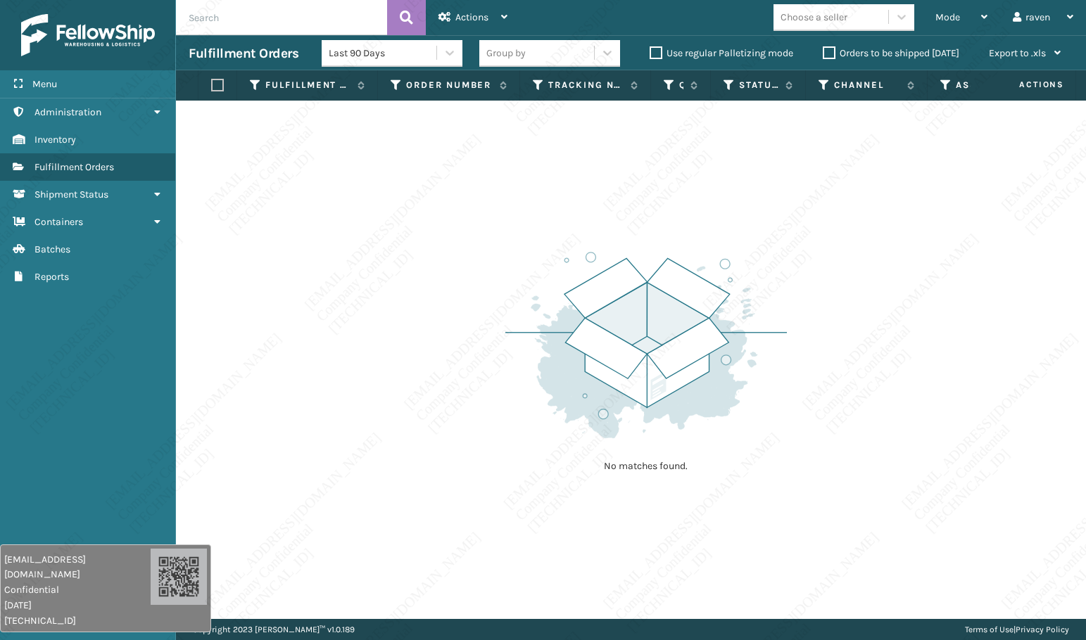
click at [698, 369] on img at bounding box center [645, 345] width 281 height 195
click at [946, 10] on div "Mode" at bounding box center [961, 17] width 52 height 35
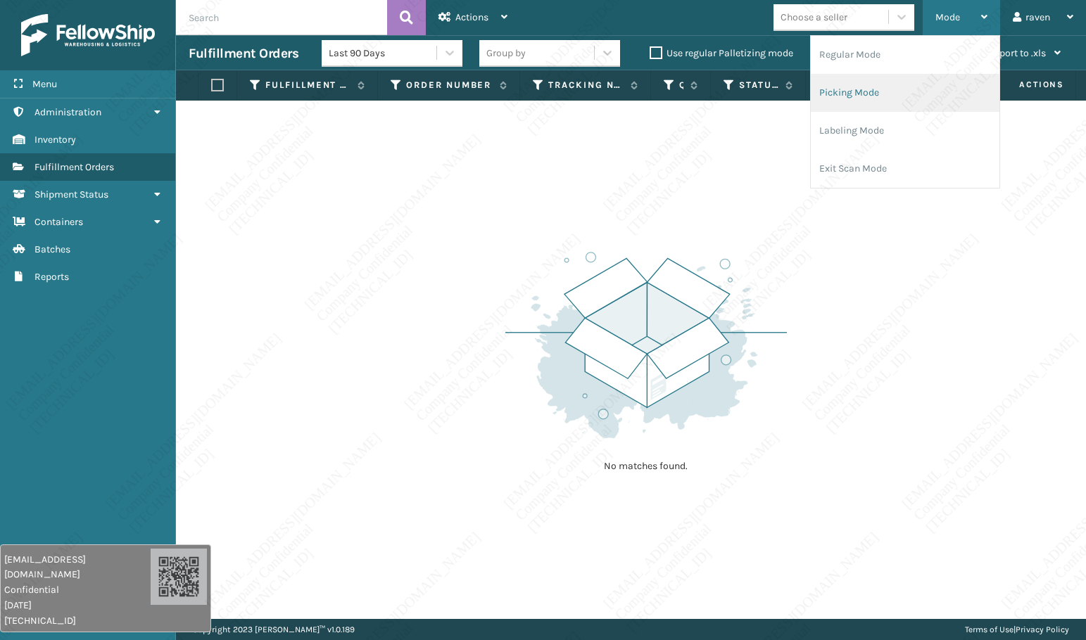
click at [923, 86] on li "Picking Mode" at bounding box center [905, 93] width 189 height 38
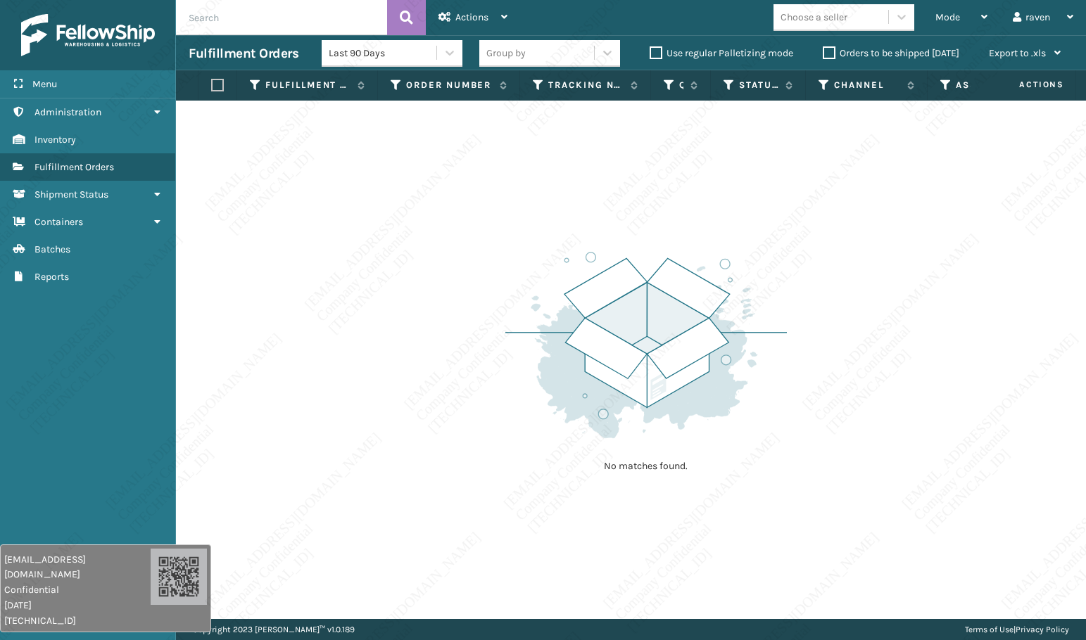
drag, startPoint x: 861, startPoint y: 327, endPoint x: 224, endPoint y: 18, distance: 708.4
click at [856, 326] on div "No matches found." at bounding box center [631, 360] width 910 height 519
click at [944, 5] on div "Mode" at bounding box center [961, 17] width 52 height 35
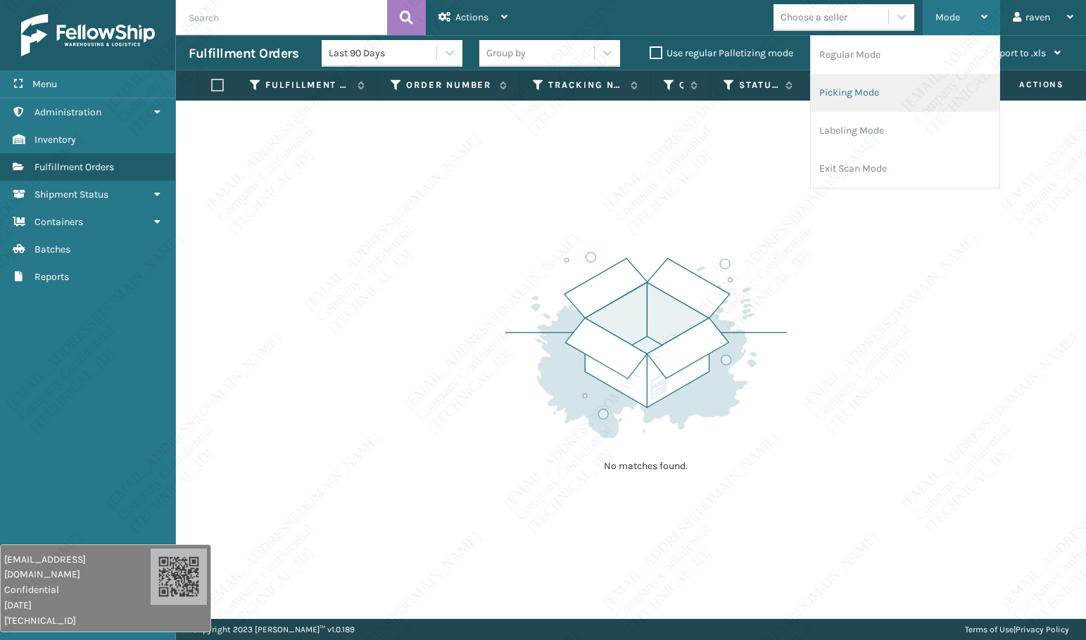
click at [891, 89] on li "Picking Mode" at bounding box center [905, 93] width 189 height 38
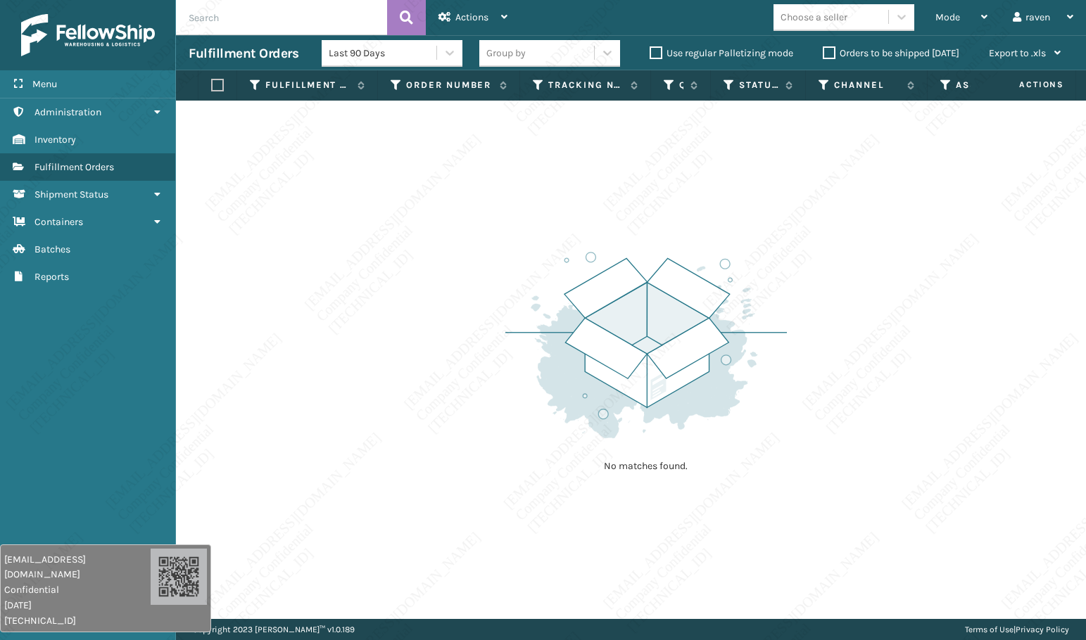
click at [773, 278] on img at bounding box center [645, 345] width 281 height 195
drag, startPoint x: 815, startPoint y: 354, endPoint x: 168, endPoint y: 414, distance: 649.5
click at [811, 354] on div "No matches found." at bounding box center [631, 360] width 910 height 519
click at [964, 23] on div "Mode" at bounding box center [961, 17] width 52 height 35
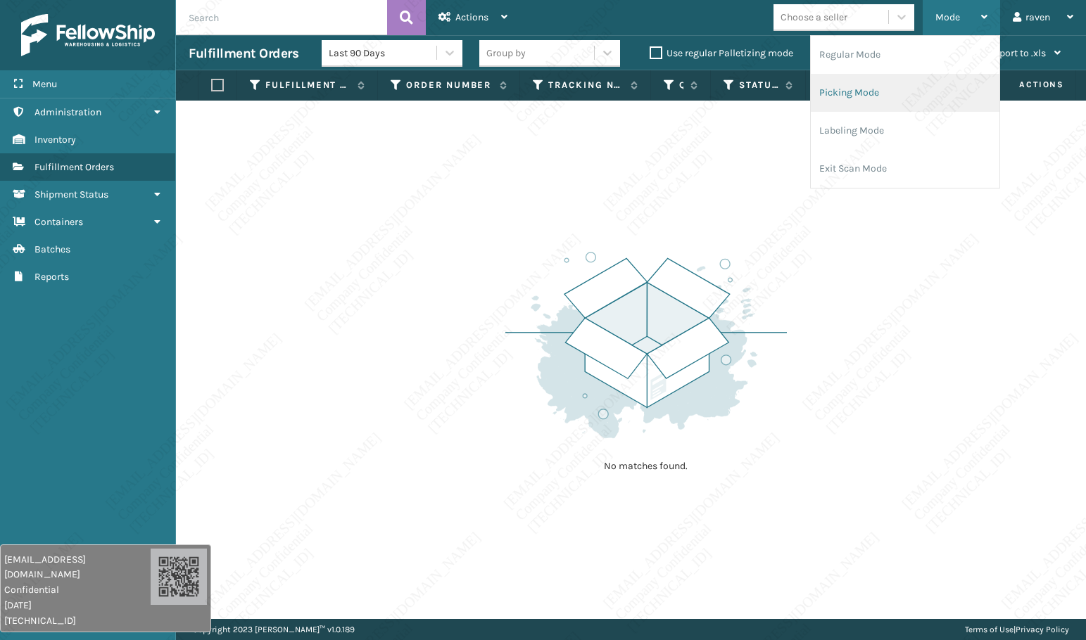
click at [877, 89] on li "Picking Mode" at bounding box center [905, 93] width 189 height 38
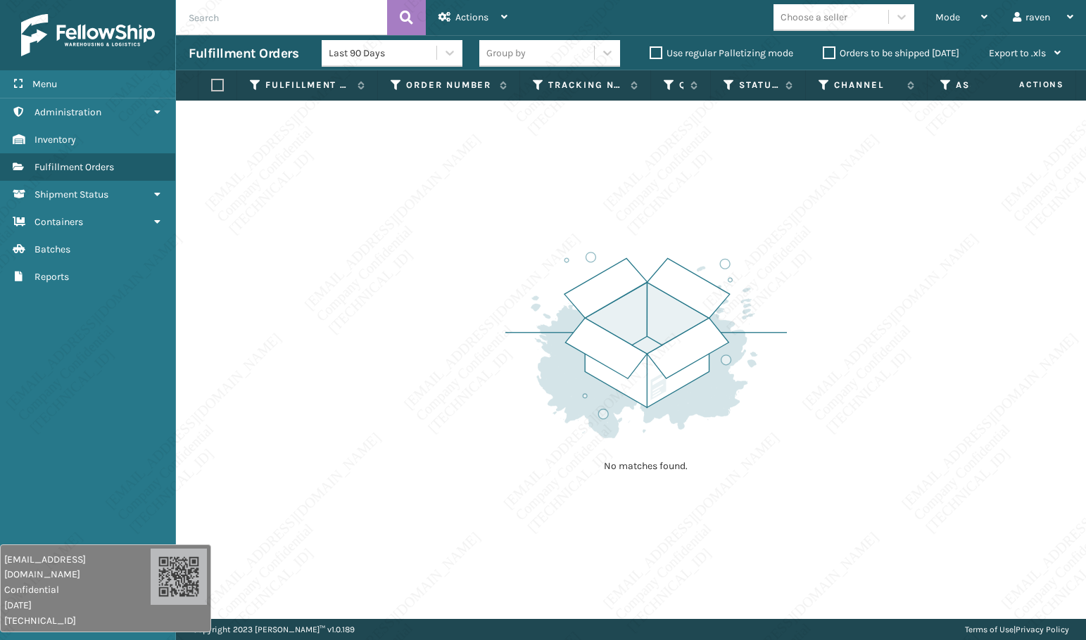
click at [823, 426] on div "No matches found." at bounding box center [631, 360] width 910 height 519
click at [801, 482] on div "No matches found." at bounding box center [631, 360] width 910 height 519
click at [981, 377] on div "No matches found." at bounding box center [631, 360] width 910 height 519
click at [996, 213] on div "No matches found." at bounding box center [631, 360] width 910 height 519
drag, startPoint x: 910, startPoint y: 205, endPoint x: 901, endPoint y: 208, distance: 8.9
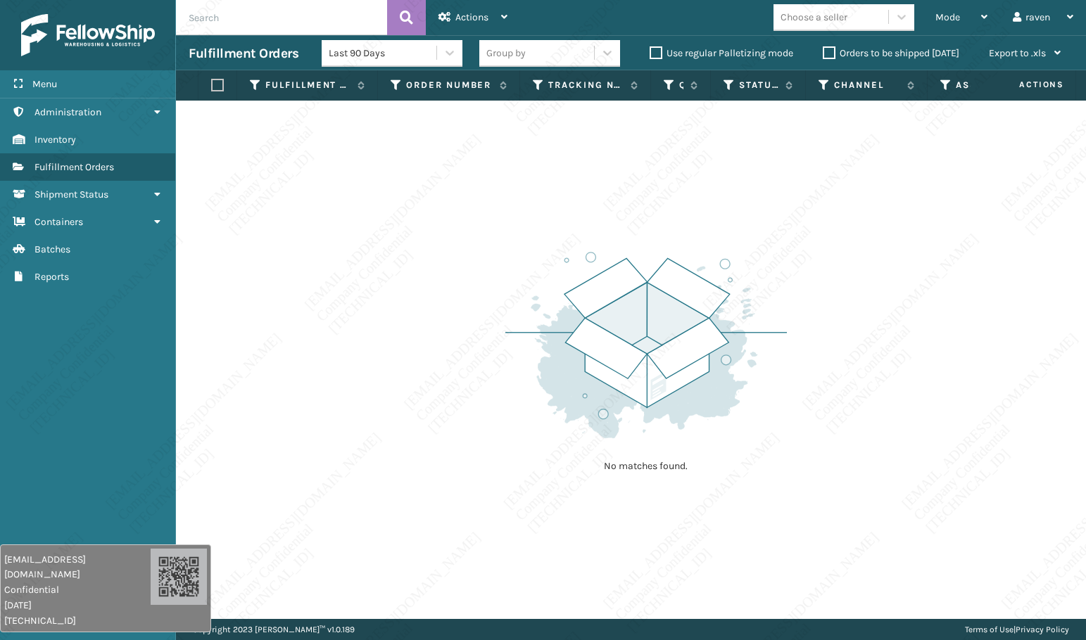
click at [909, 205] on div "No matches found." at bounding box center [631, 360] width 910 height 519
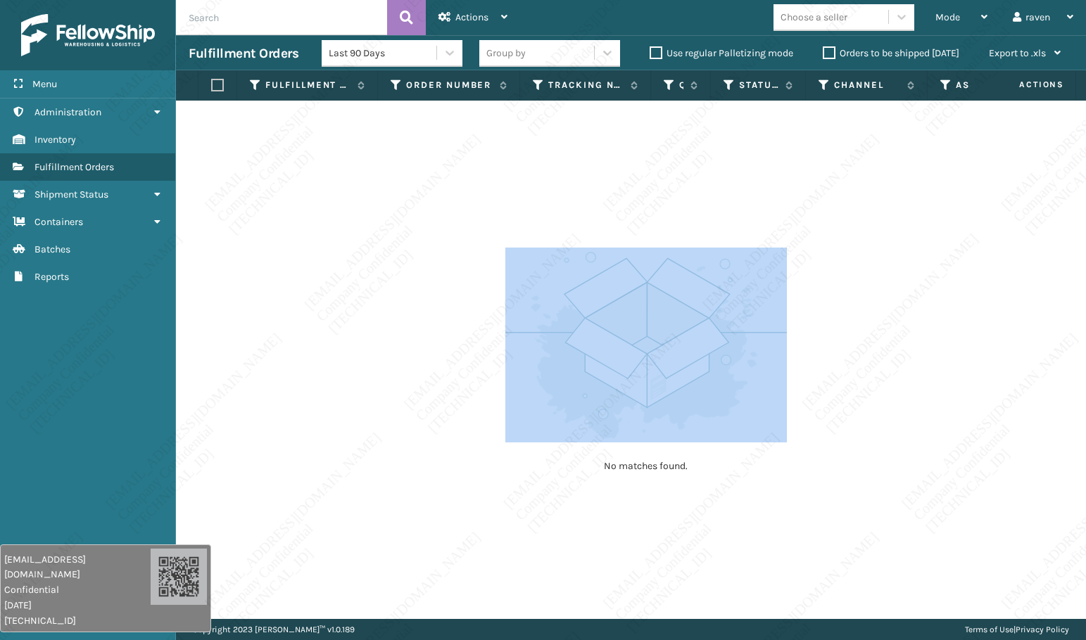
click at [517, 259] on div "No matches found." at bounding box center [631, 360] width 910 height 519
click at [708, 342] on img at bounding box center [645, 345] width 281 height 195
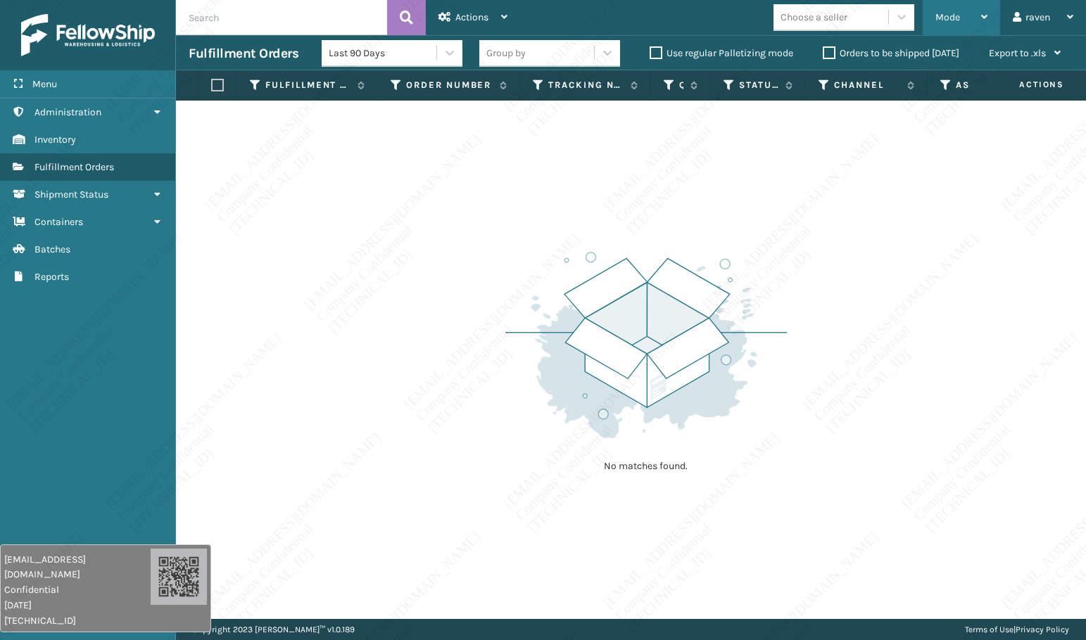
click at [944, 13] on span "Mode" at bounding box center [947, 17] width 25 height 12
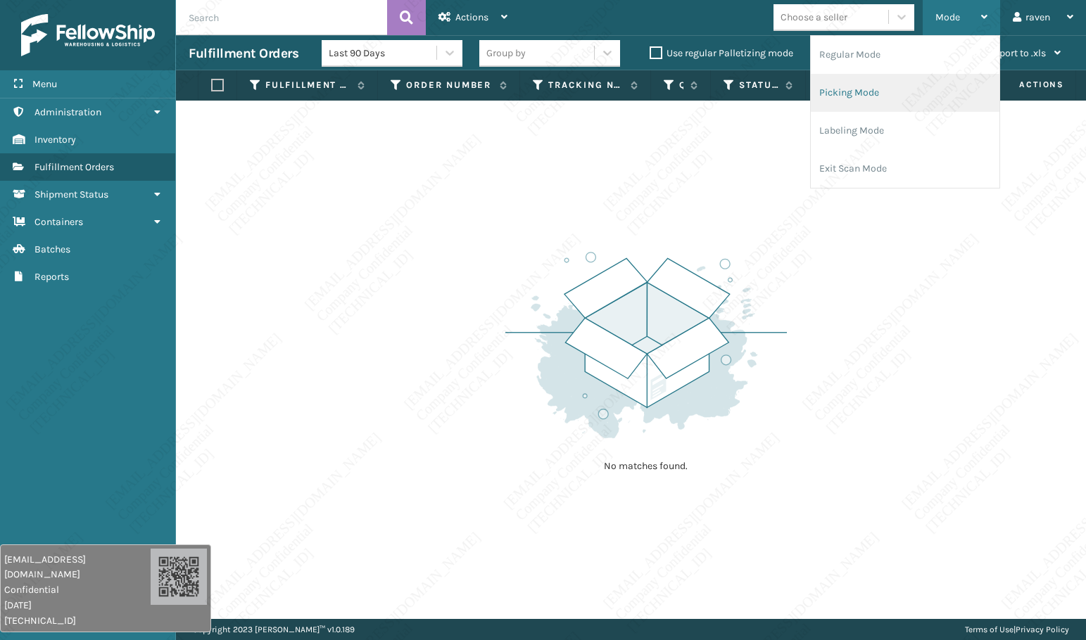
click at [890, 80] on li "Picking Mode" at bounding box center [905, 93] width 189 height 38
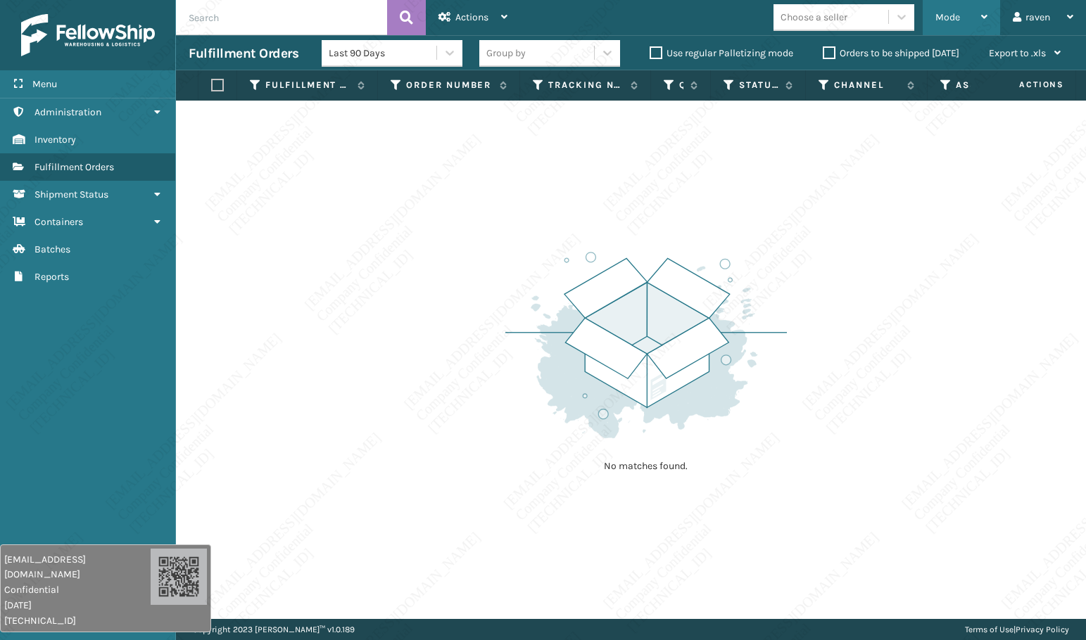
click at [932, 9] on div "Mode Regular Mode Picking Mode Labeling Mode Exit Scan Mode" at bounding box center [961, 17] width 77 height 35
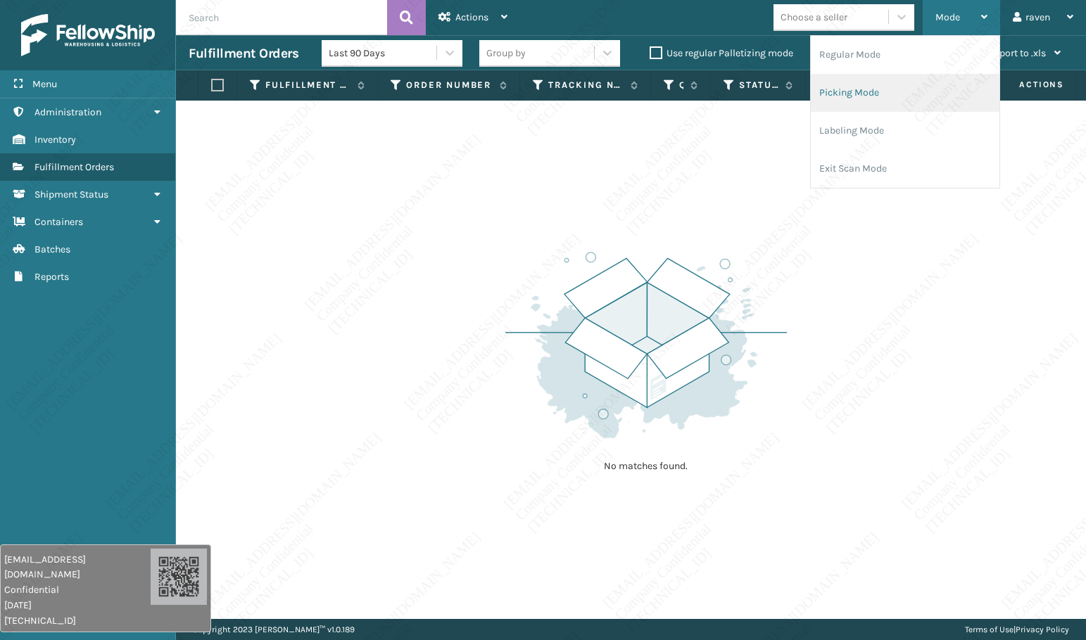
click at [878, 89] on li "Picking Mode" at bounding box center [905, 93] width 189 height 38
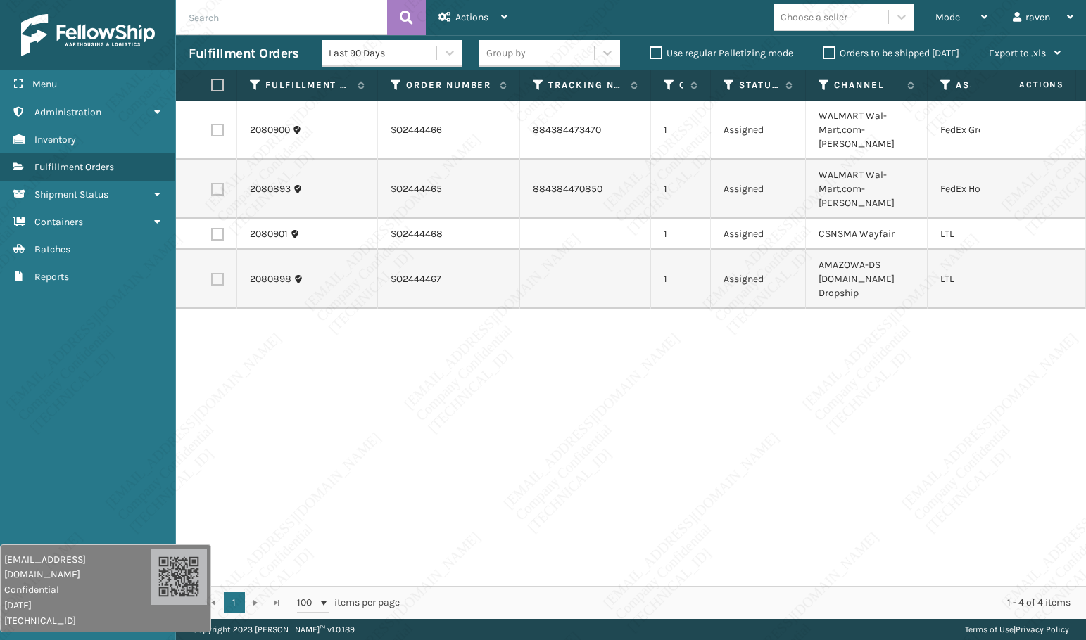
click at [918, 389] on div "2080900 SO2444466 884384473470 1 Assigned WALMART Wal-Mart.com-[PERSON_NAME] Fe…" at bounding box center [631, 344] width 910 height 486
click at [215, 228] on label at bounding box center [217, 234] width 13 height 13
click at [212, 228] on input "checkbox" at bounding box center [211, 232] width 1 height 9
checkbox input "true"
click at [471, 18] on span "Actions" at bounding box center [471, 17] width 33 height 12
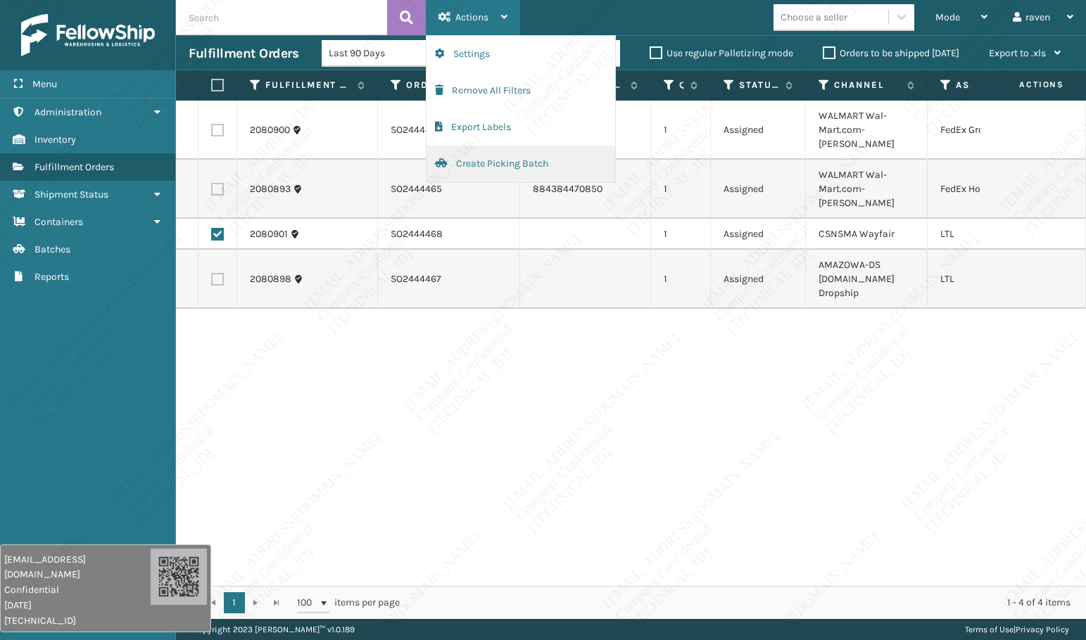
click at [515, 165] on button "Create Picking Batch" at bounding box center [520, 164] width 189 height 37
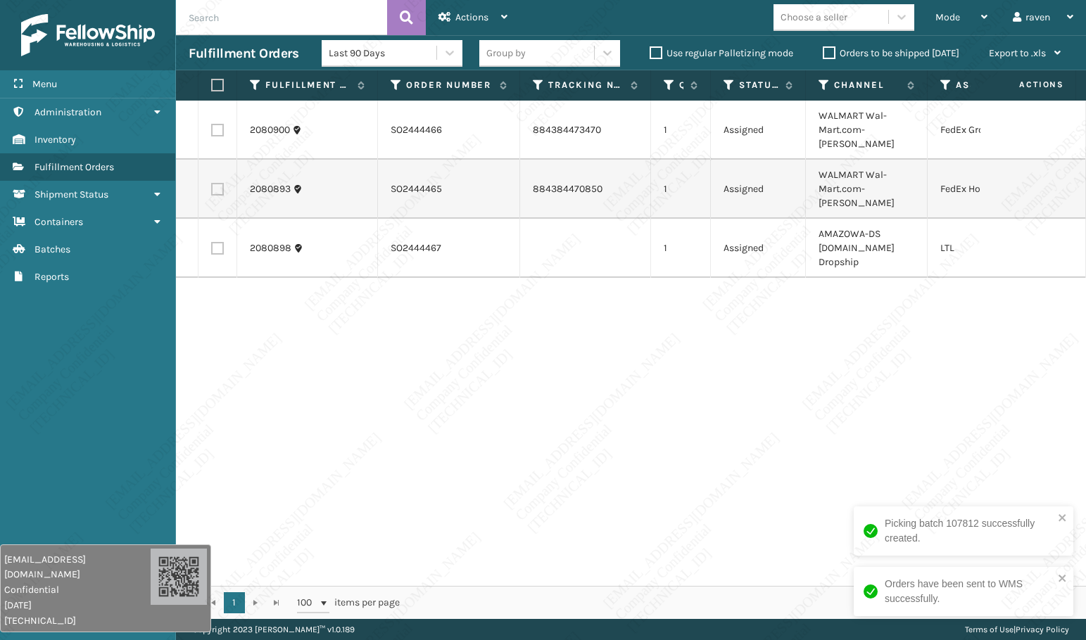
click at [884, 422] on div "2080900 SO2444466 884384473470 1 Assigned WALMART Wal-Mart.com-[PERSON_NAME] Fe…" at bounding box center [631, 344] width 910 height 486
click at [220, 230] on td at bounding box center [217, 248] width 39 height 59
click at [214, 242] on label at bounding box center [217, 248] width 13 height 13
click at [212, 242] on input "checkbox" at bounding box center [211, 246] width 1 height 9
checkbox input "true"
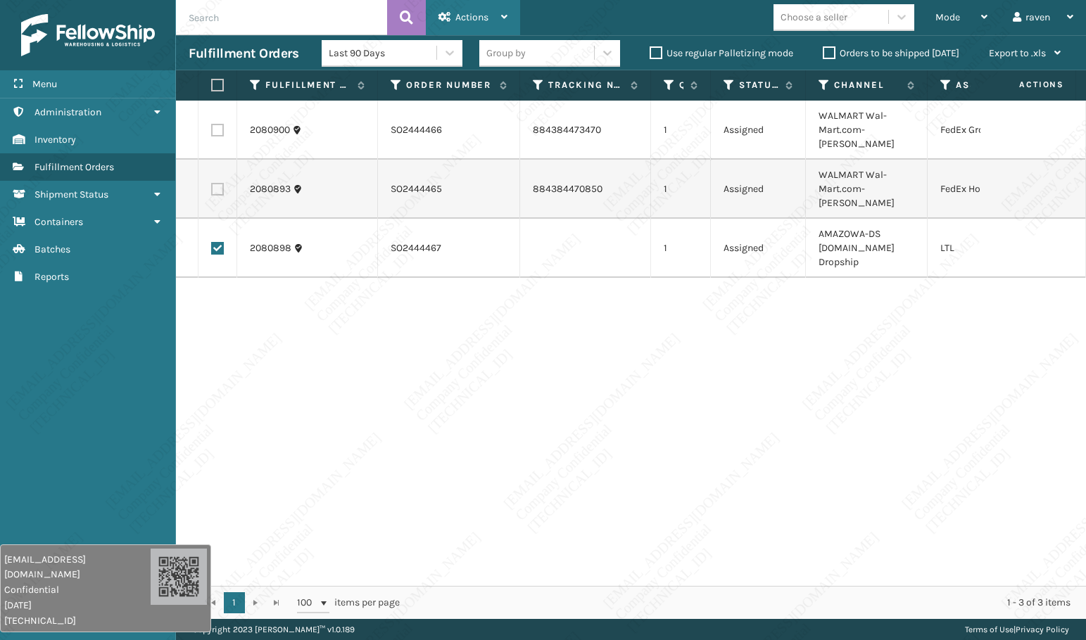
click at [474, 18] on span "Actions" at bounding box center [471, 17] width 33 height 12
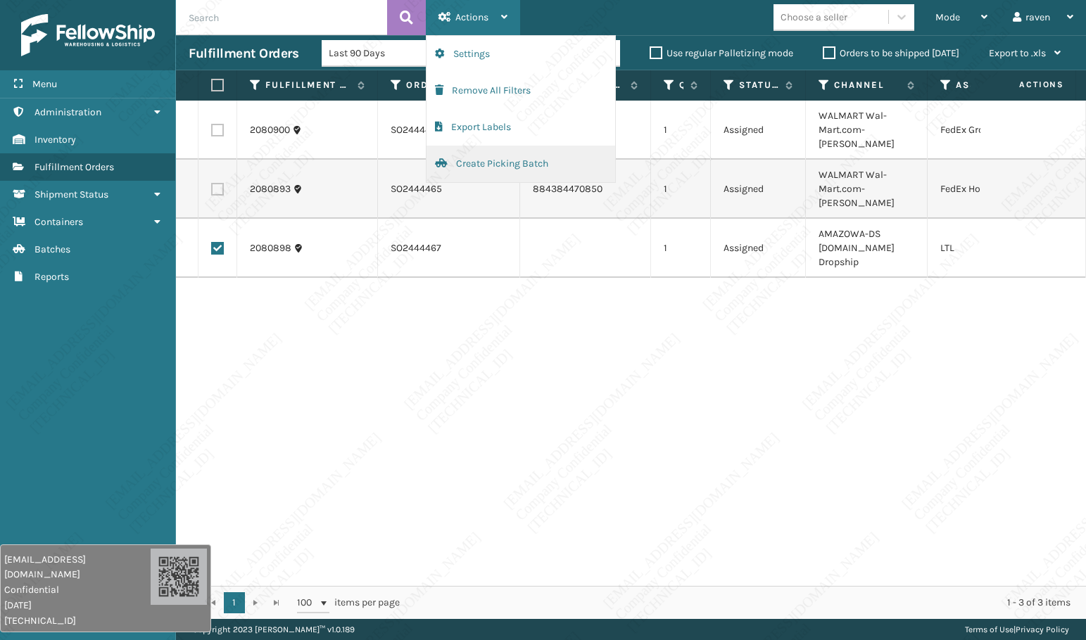
click at [501, 171] on button "Create Picking Batch" at bounding box center [520, 164] width 189 height 37
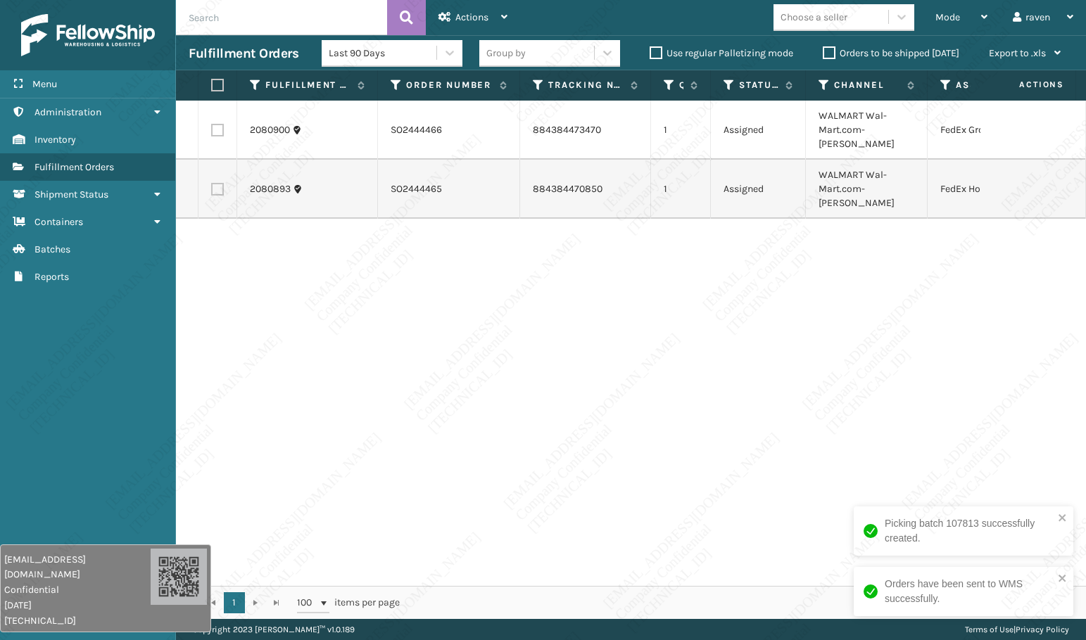
drag, startPoint x: 775, startPoint y: 329, endPoint x: 766, endPoint y: 334, distance: 9.8
click at [775, 330] on div "2080900 SO2444466 884384473470 1 Assigned WALMART Wal-Mart.com-[PERSON_NAME] Fe…" at bounding box center [631, 344] width 910 height 486
